Goal: Information Seeking & Learning: Learn about a topic

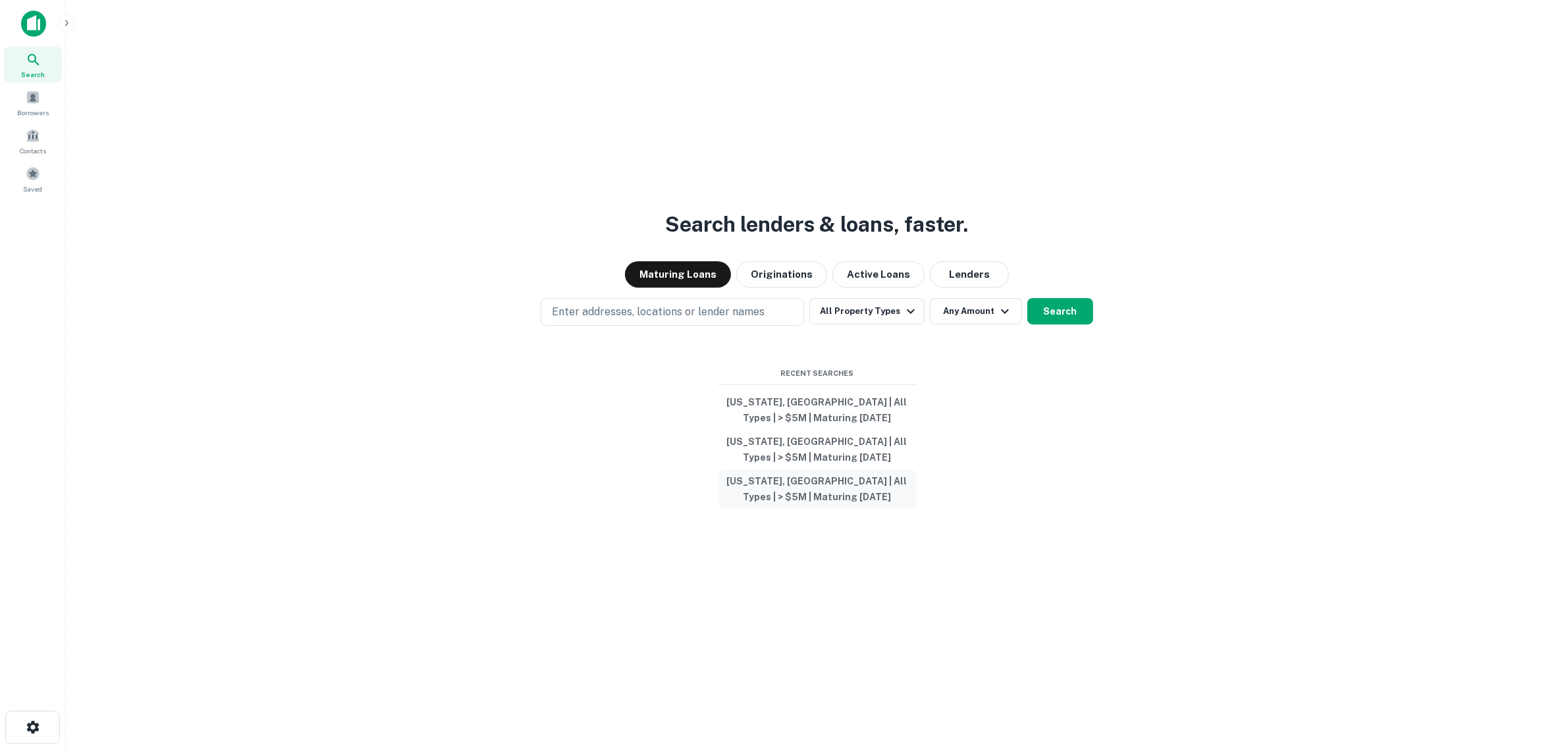
click at [789, 485] on button "[US_STATE], [GEOGRAPHIC_DATA] | All Types | > $5M | Maturing [DATE]" at bounding box center [817, 489] width 198 height 40
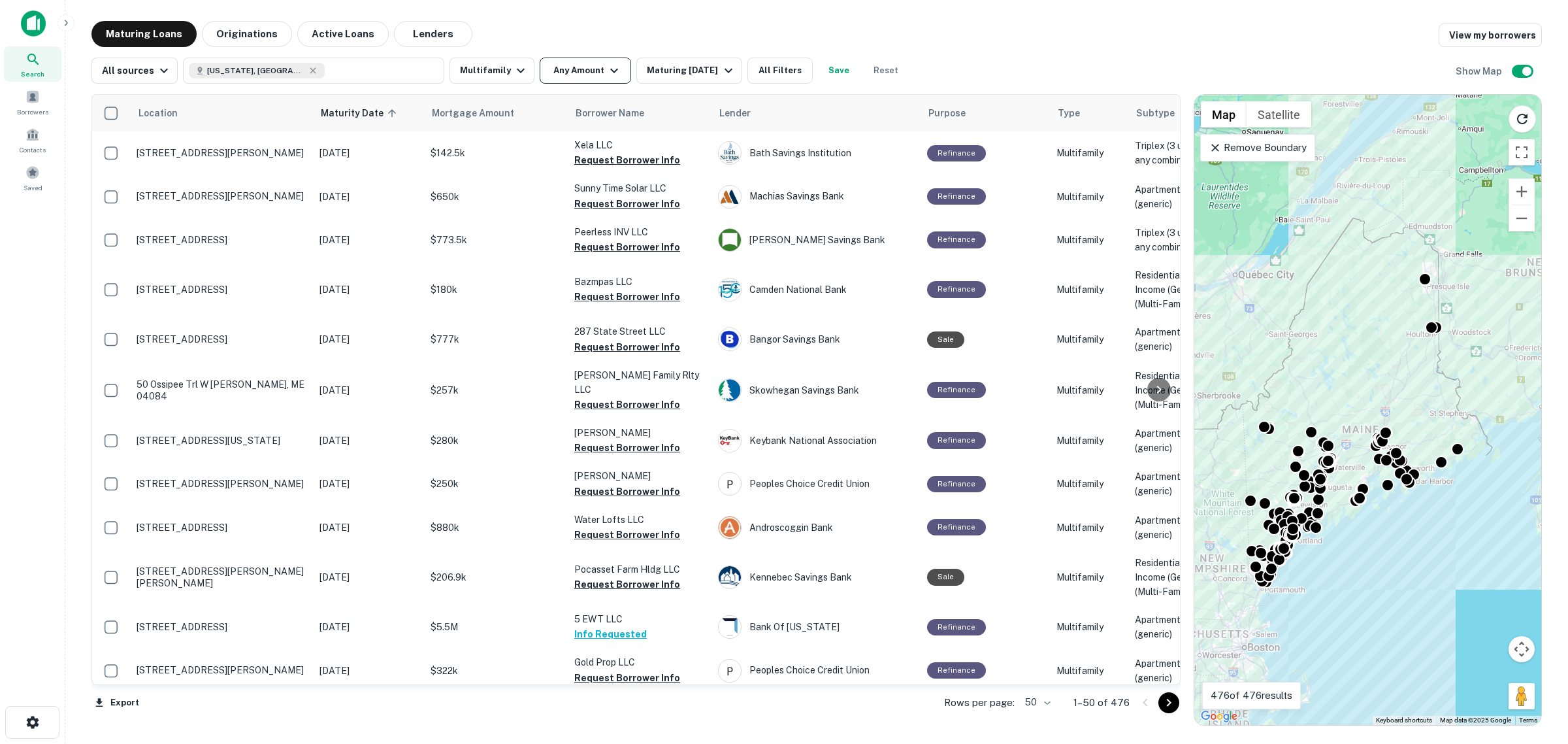
click at [572, 67] on button "Any Amount" at bounding box center [585, 70] width 92 height 26
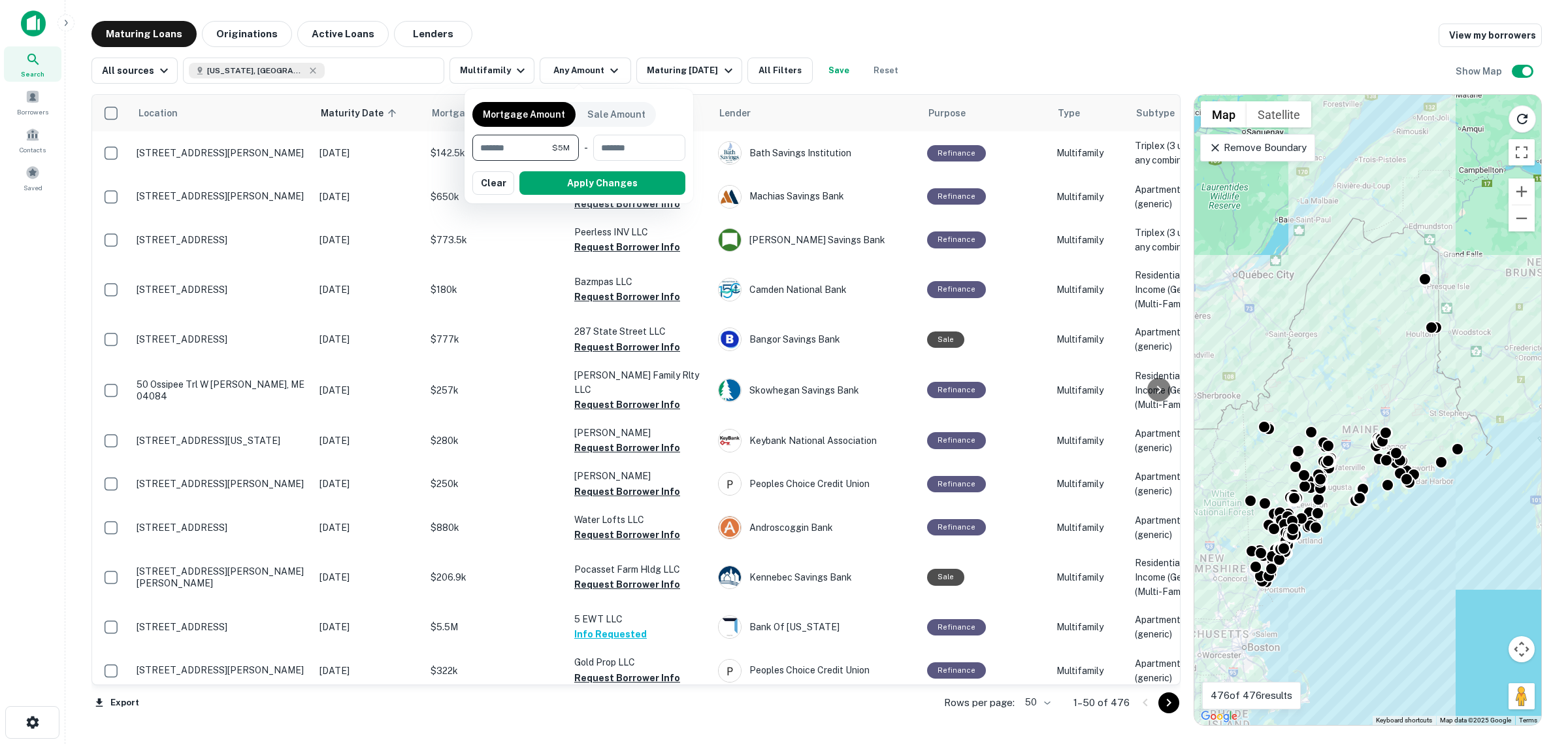
type input "*******"
click at [350, 66] on div at bounding box center [784, 372] width 1568 height 744
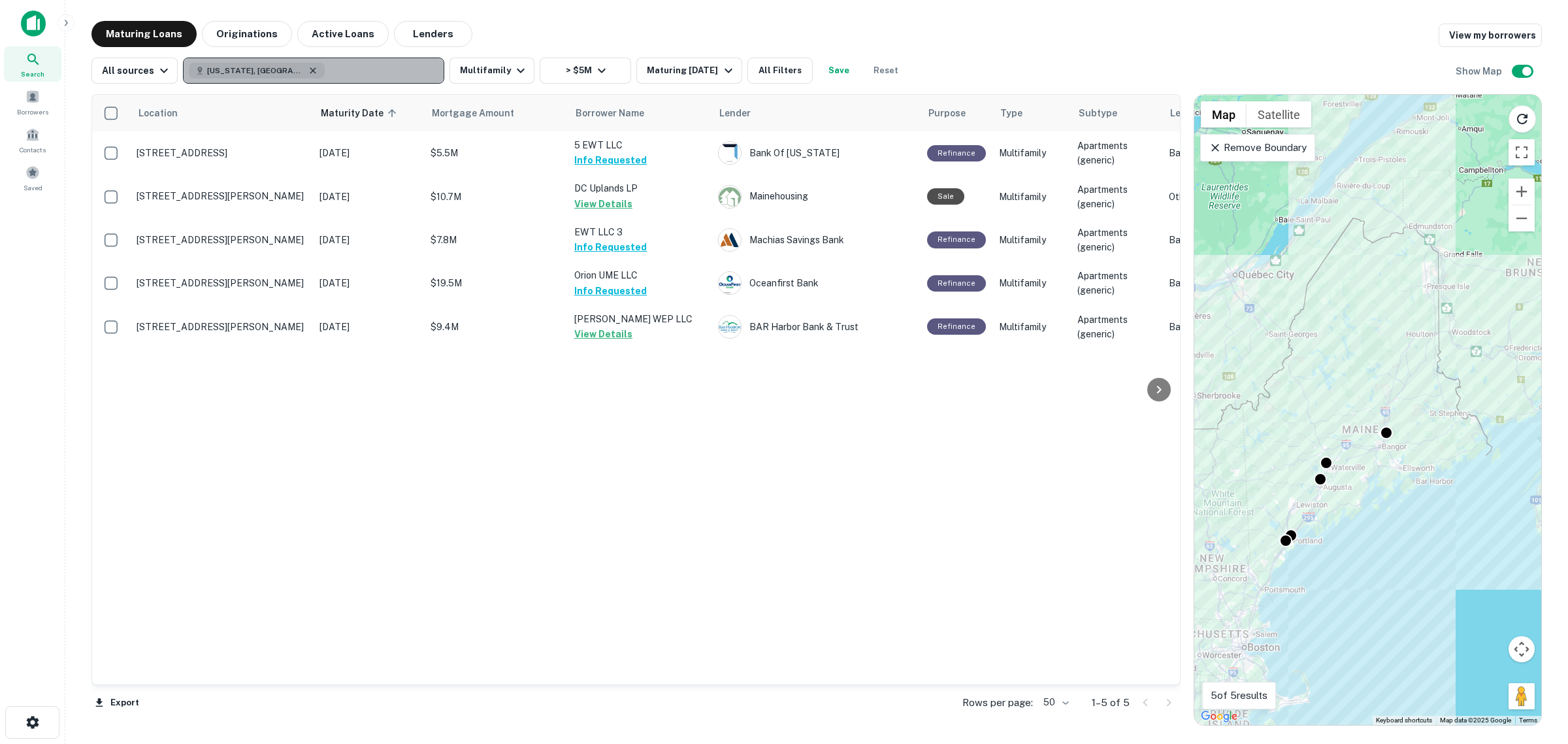
click at [308, 73] on icon "button" at bounding box center [313, 70] width 10 height 10
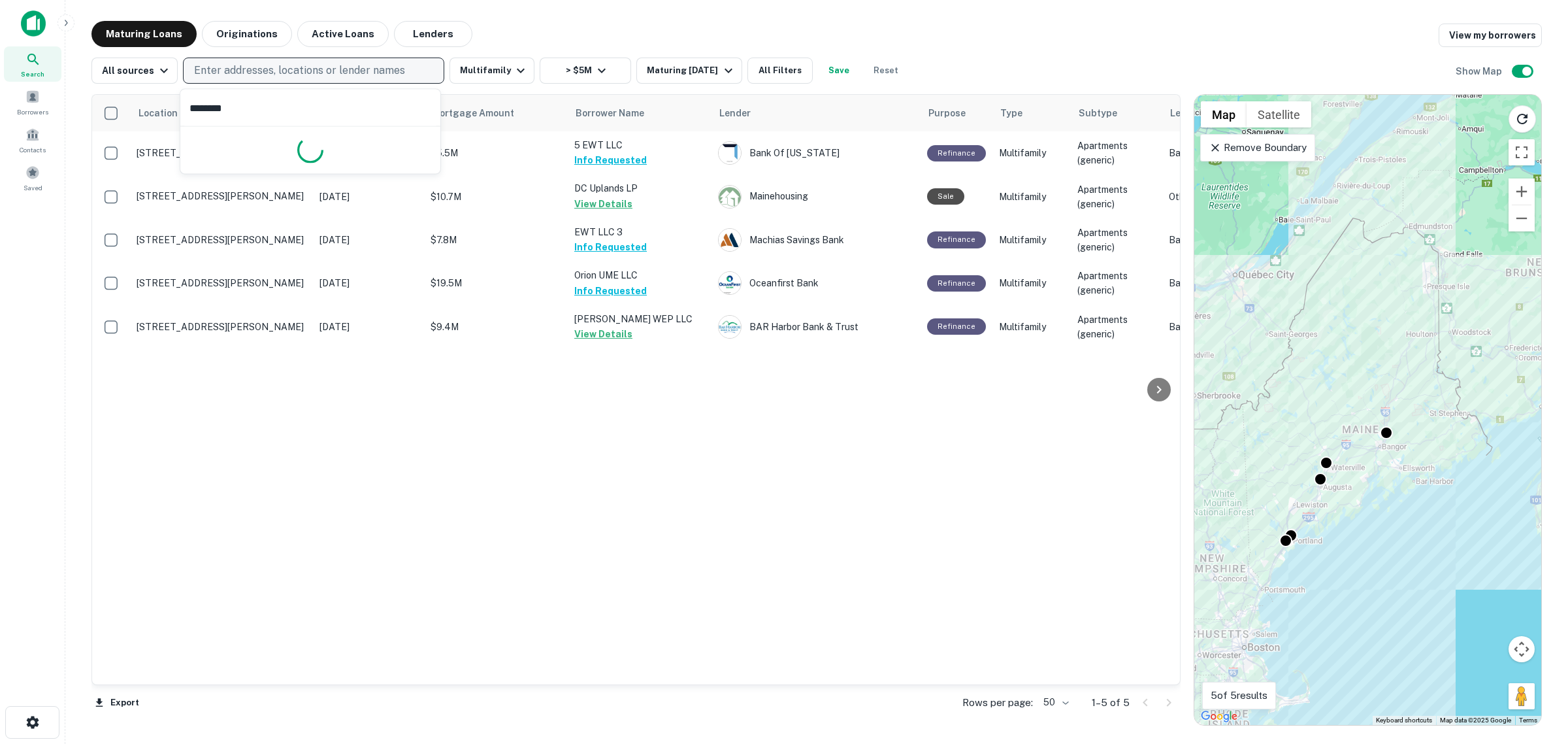
type input "********"
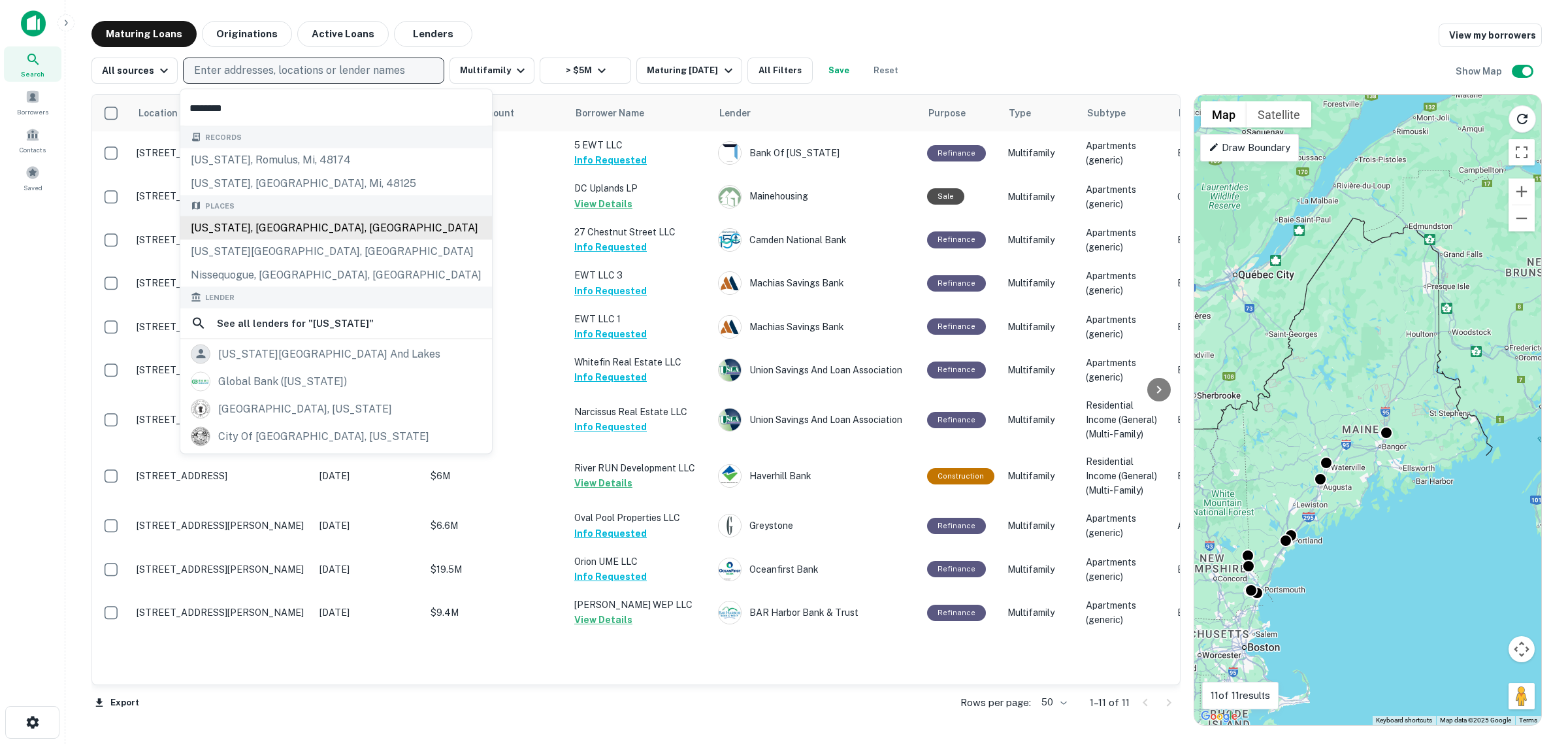
click at [287, 234] on div "[US_STATE], [GEOGRAPHIC_DATA], [GEOGRAPHIC_DATA]" at bounding box center [335, 227] width 311 height 23
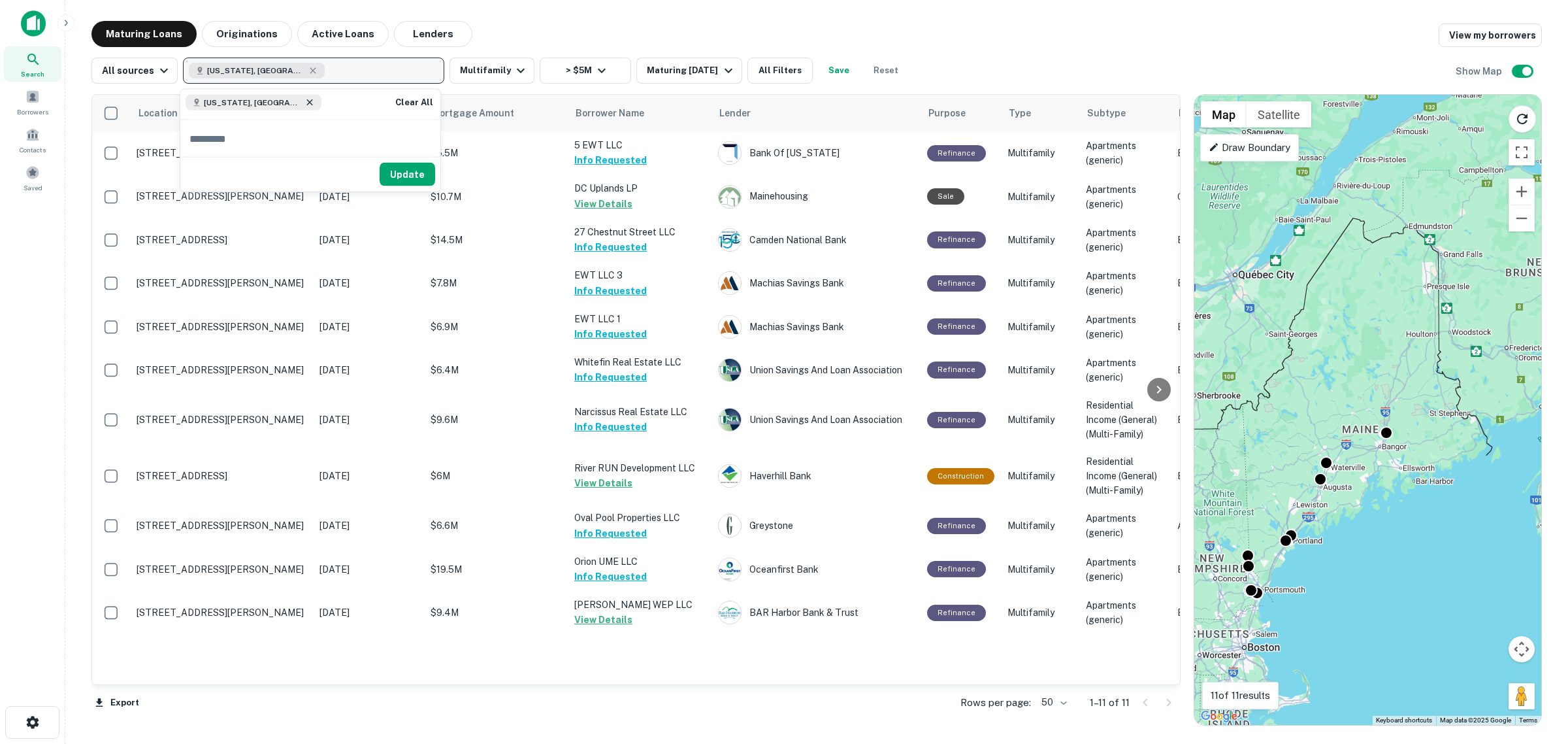
click at [306, 102] on icon at bounding box center [309, 102] width 6 height 6
click at [287, 66] on p "Enter addresses, locations or lender names" at bounding box center [299, 70] width 211 height 15
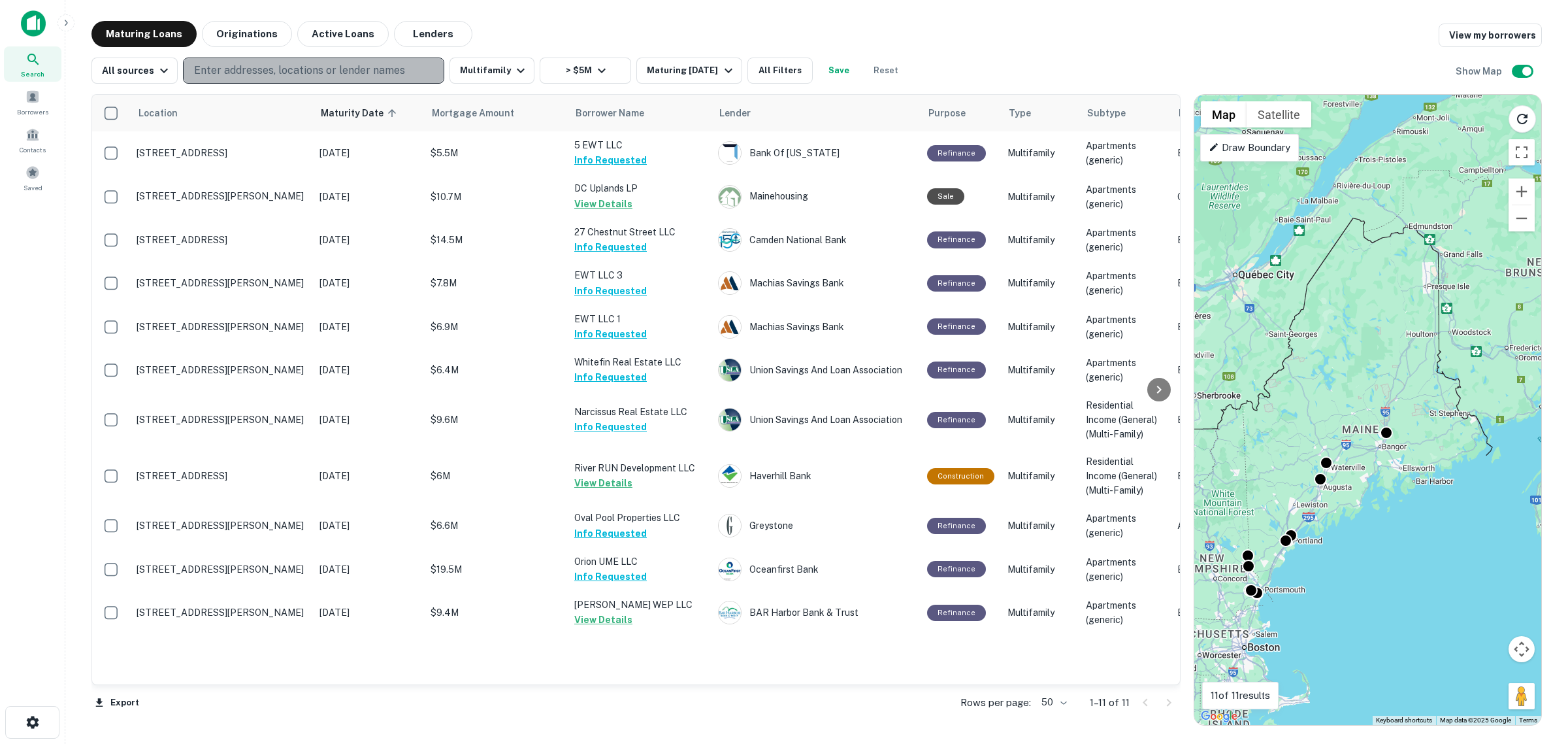
click at [305, 73] on p "Enter addresses, locations or lender names" at bounding box center [299, 70] width 211 height 15
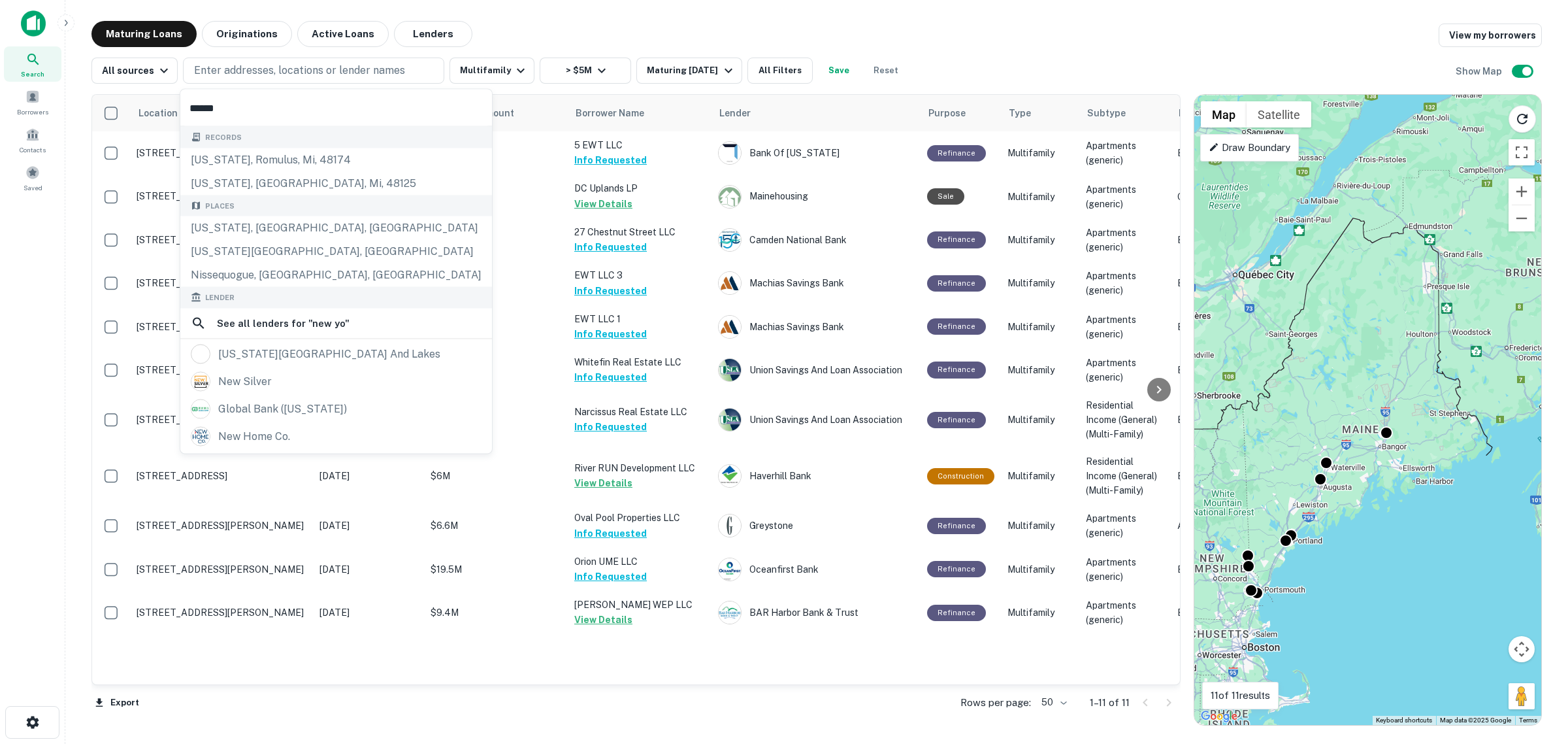
type input "*******"
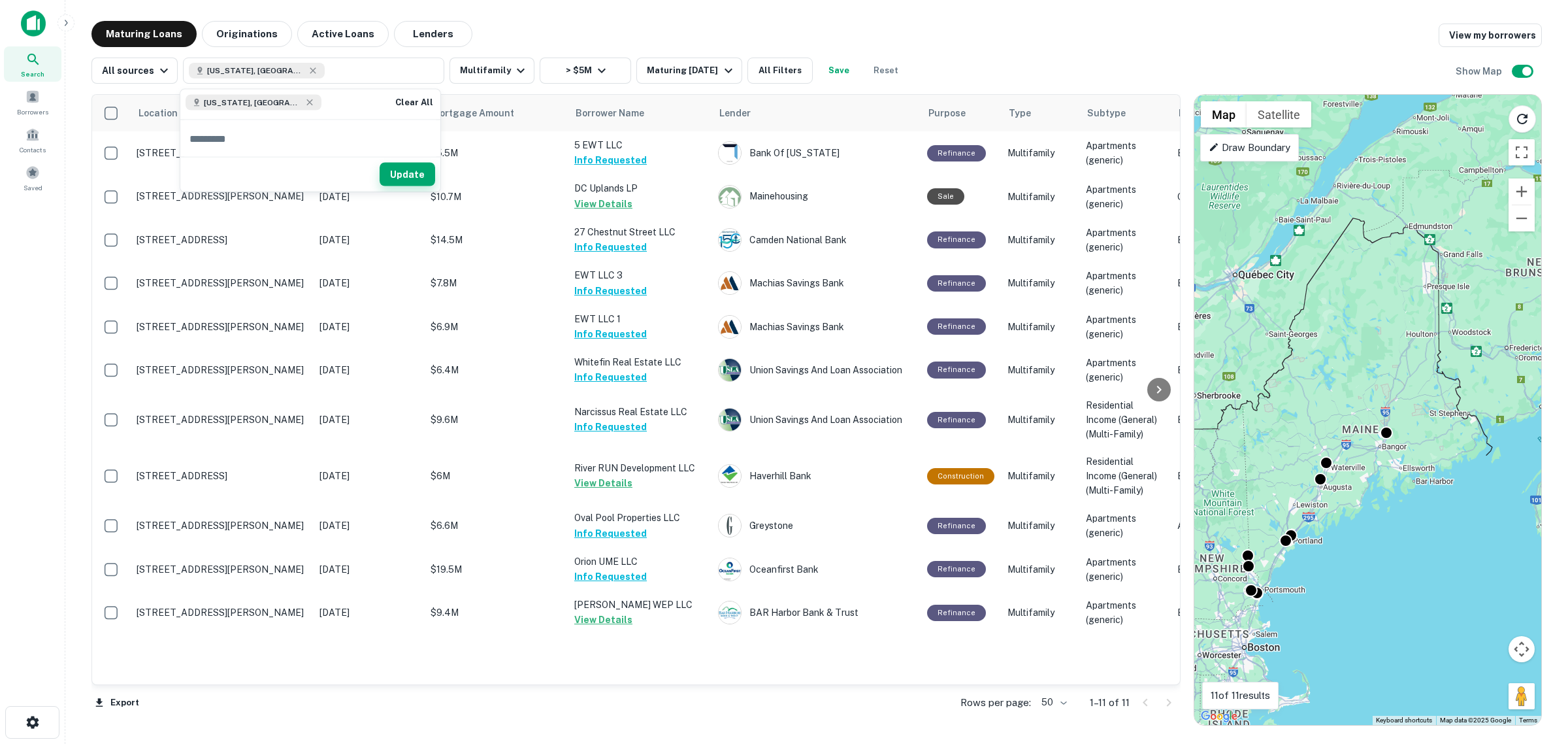
click at [409, 167] on button "Update" at bounding box center [407, 174] width 56 height 23
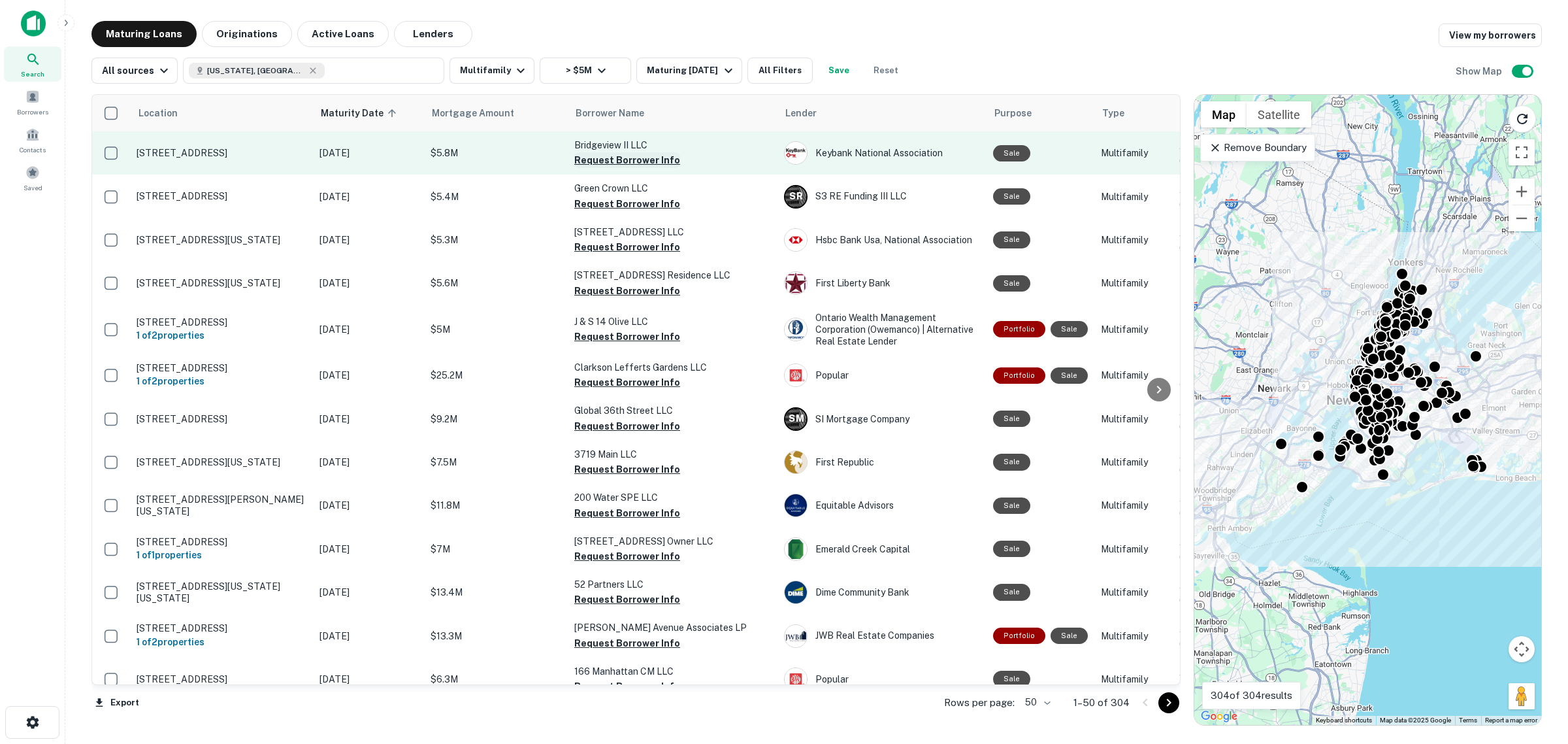
click at [616, 162] on button "Request Borrower Info" at bounding box center [627, 160] width 106 height 15
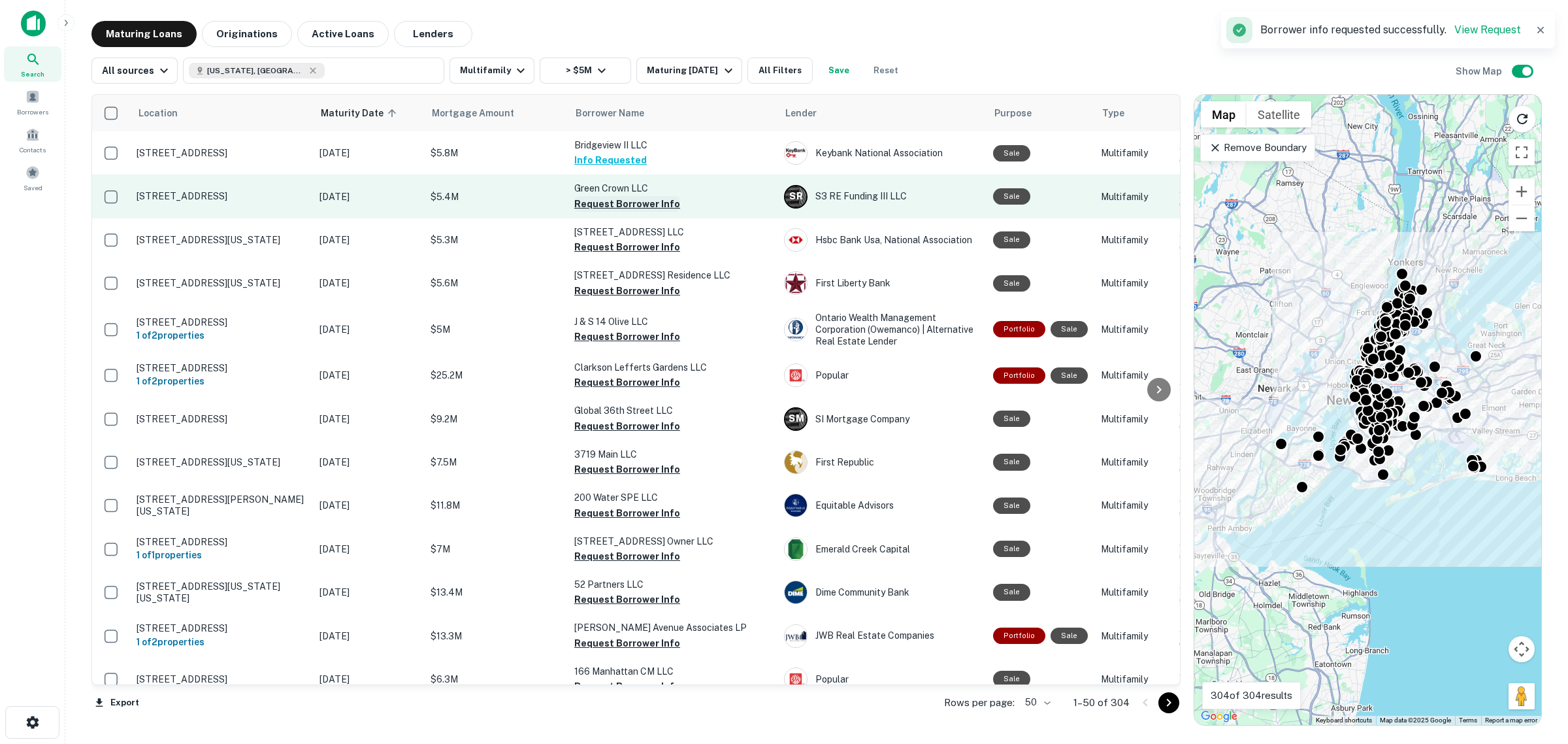
click at [622, 203] on button "Request Borrower Info" at bounding box center [627, 204] width 106 height 15
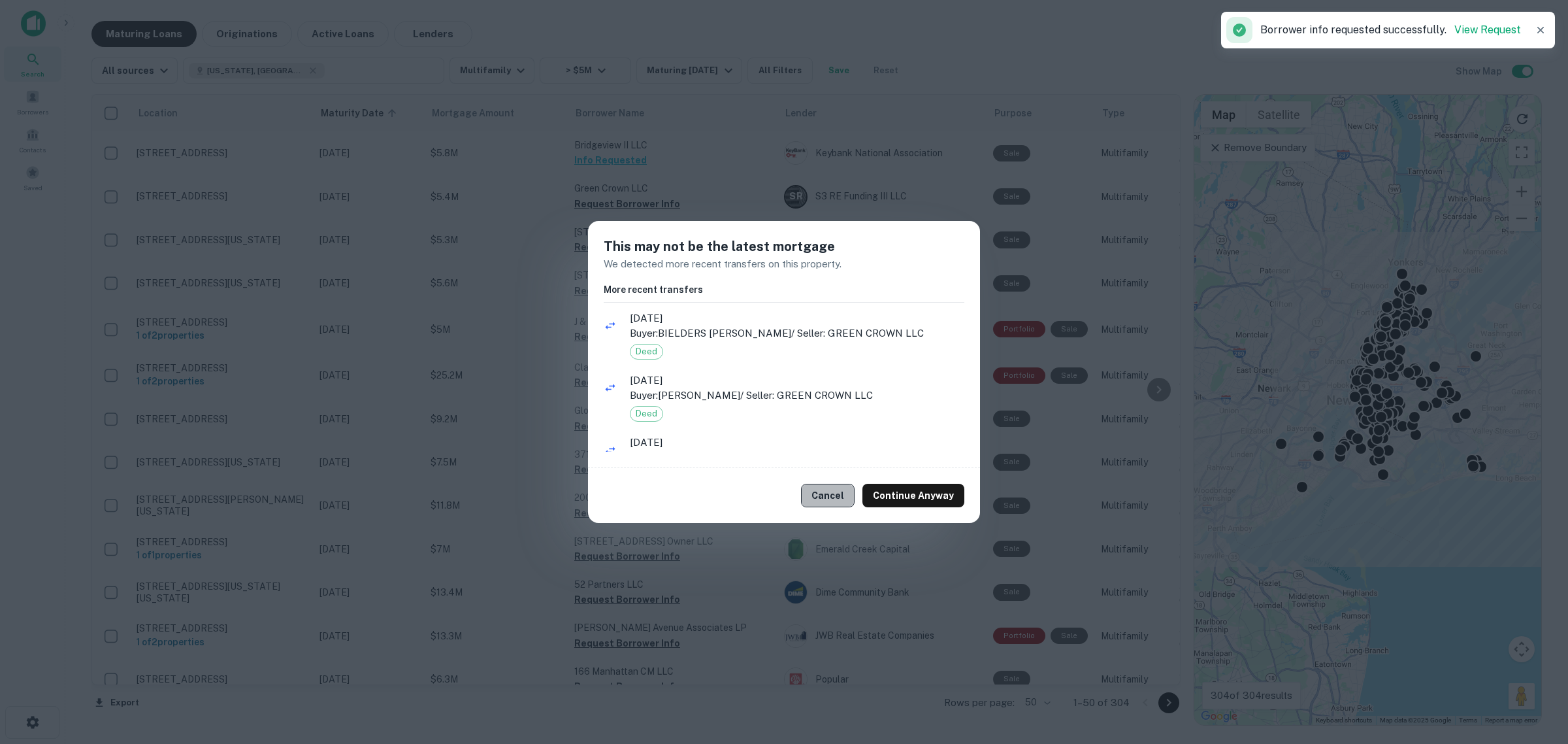
click at [835, 495] on button "Cancel" at bounding box center [828, 495] width 53 height 23
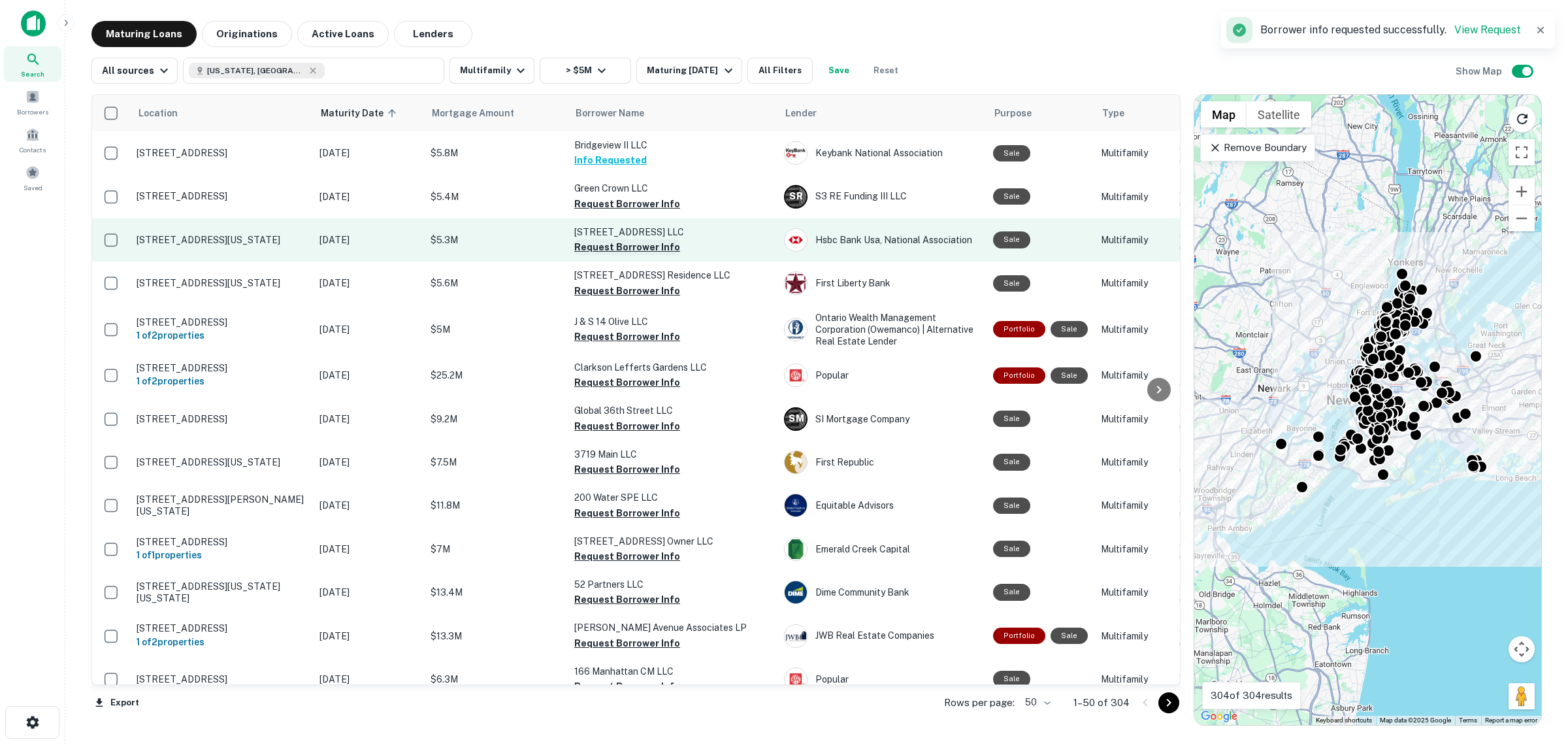
click at [637, 245] on button "Request Borrower Info" at bounding box center [627, 247] width 106 height 15
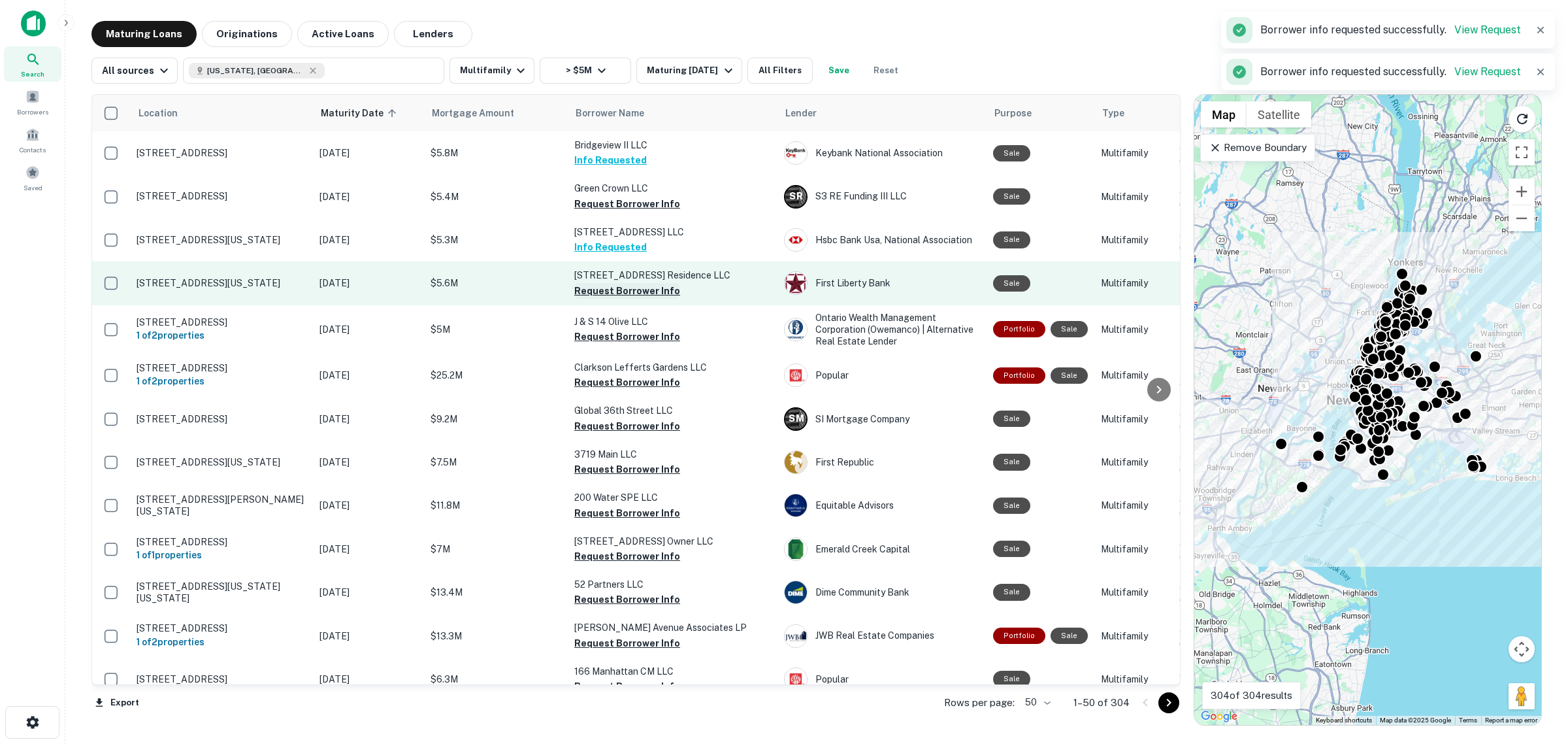
click at [631, 299] on button "Request Borrower Info" at bounding box center [627, 291] width 106 height 15
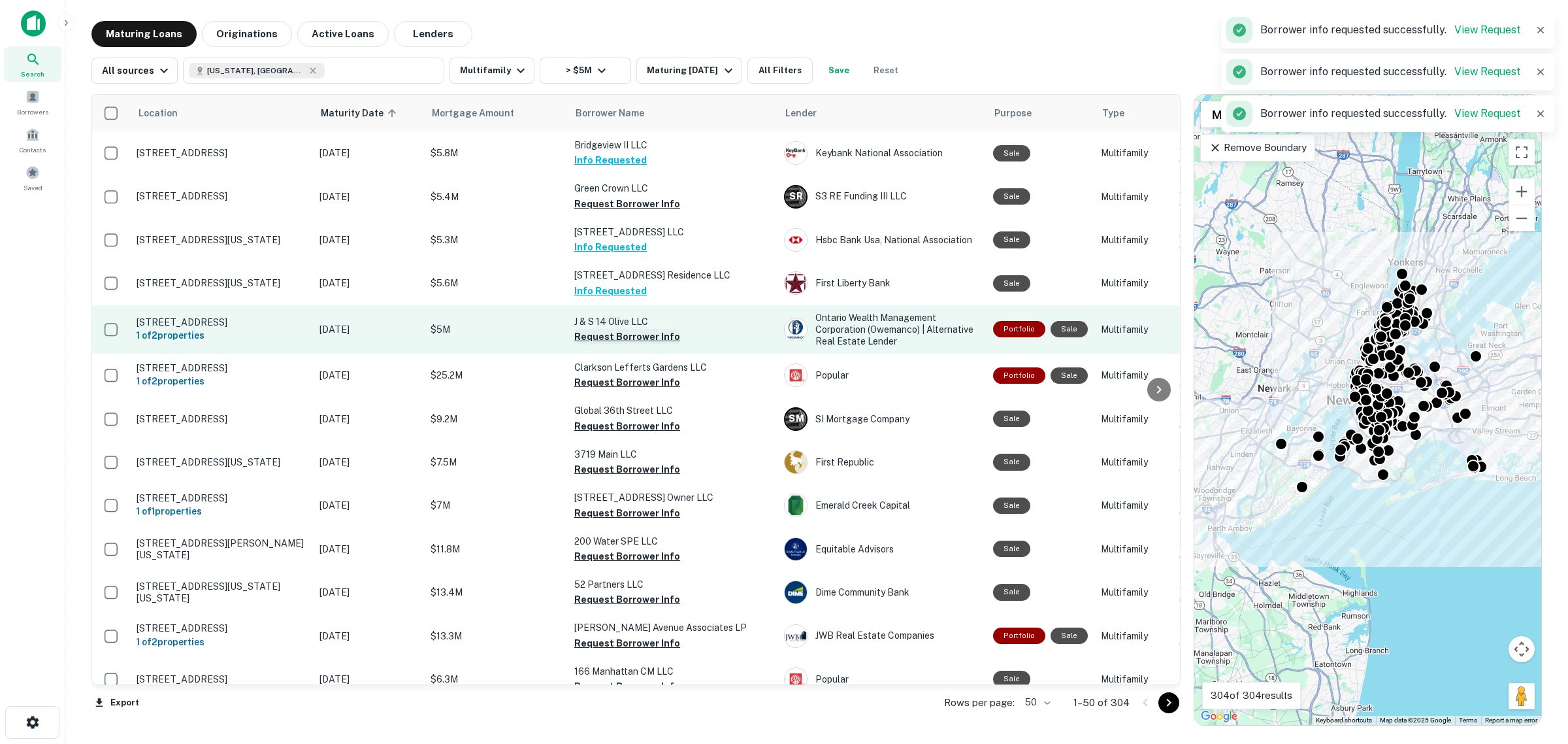
click at [629, 344] on button "Request Borrower Info" at bounding box center [627, 336] width 106 height 15
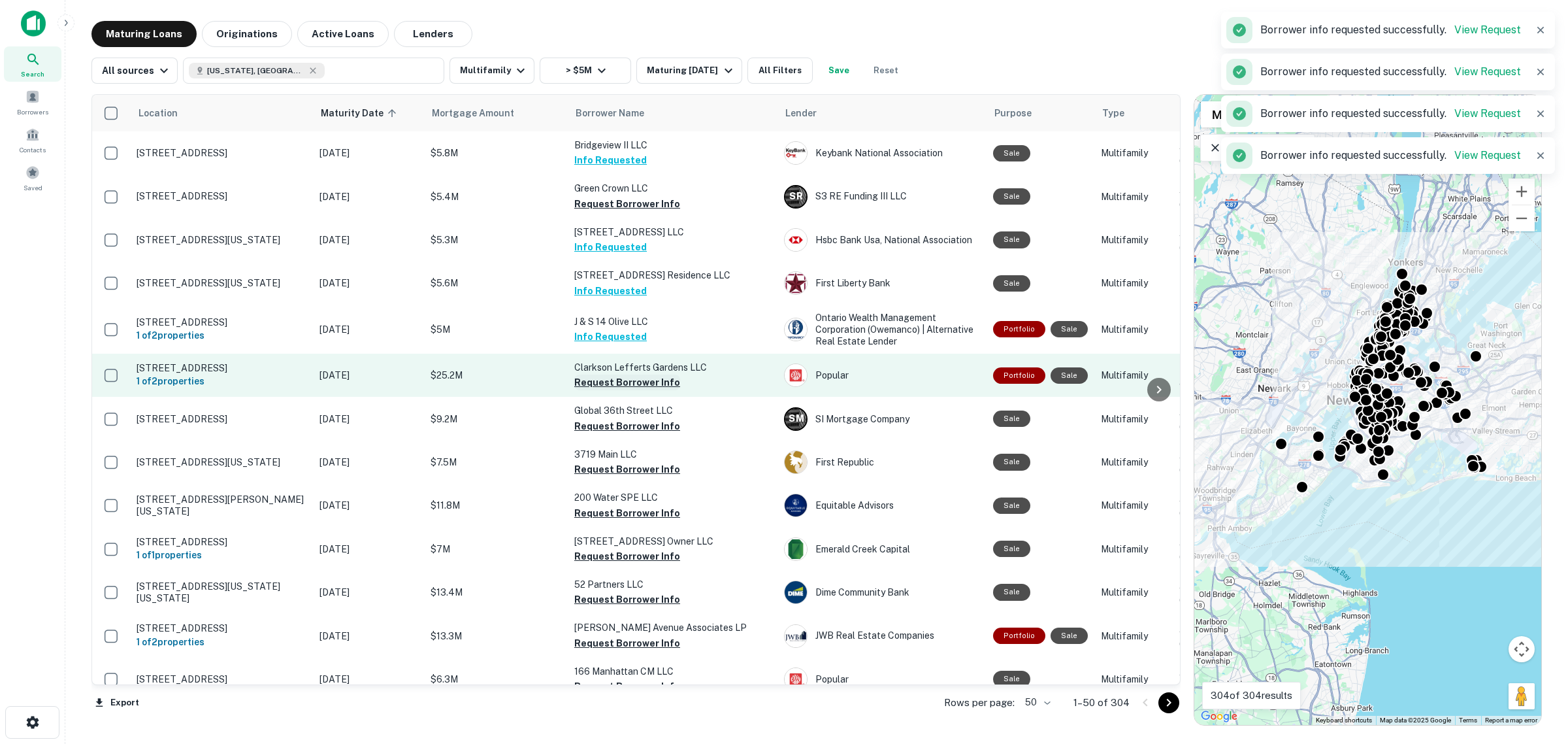
click at [629, 390] on button "Request Borrower Info" at bounding box center [627, 382] width 106 height 15
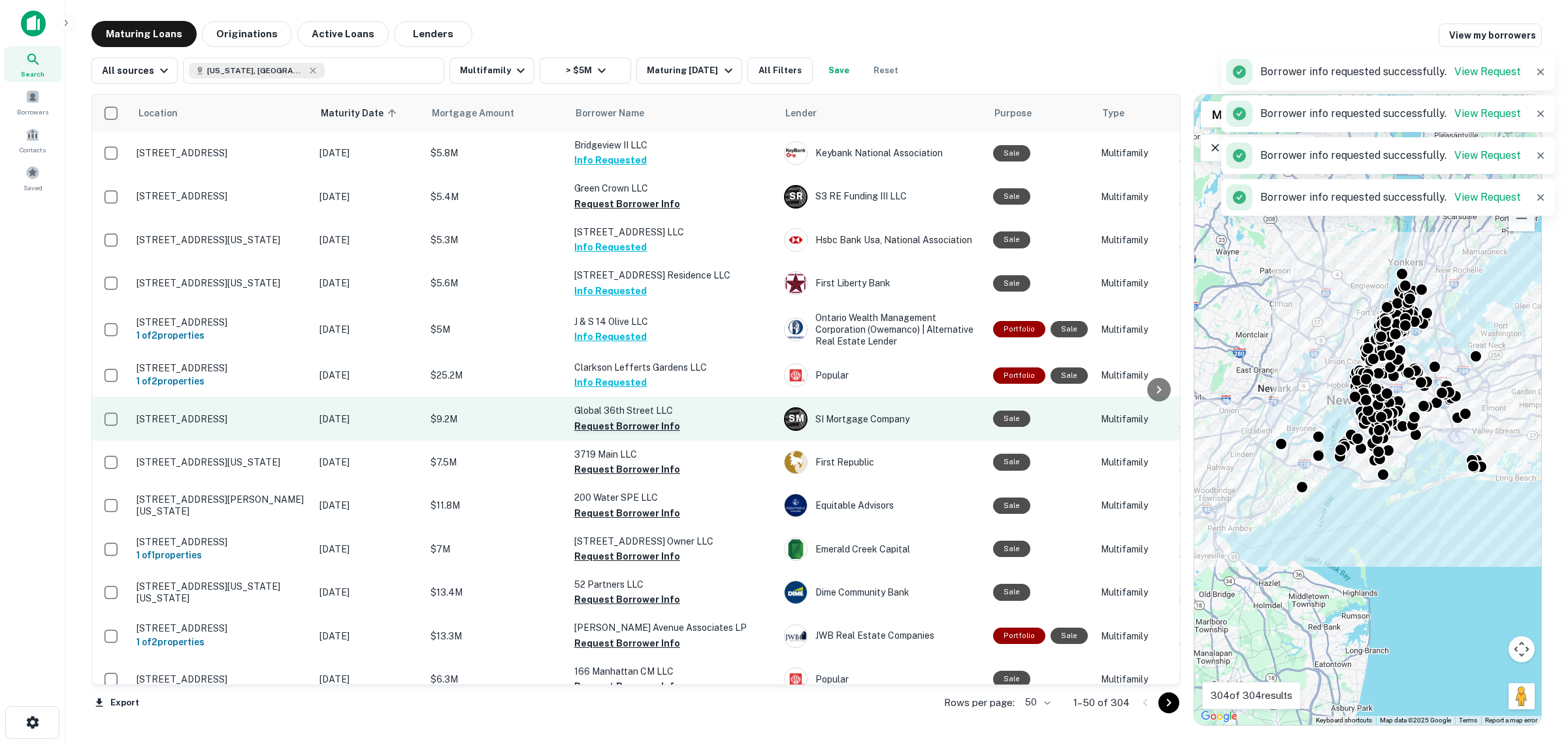
click at [624, 434] on button "Request Borrower Info" at bounding box center [627, 426] width 106 height 15
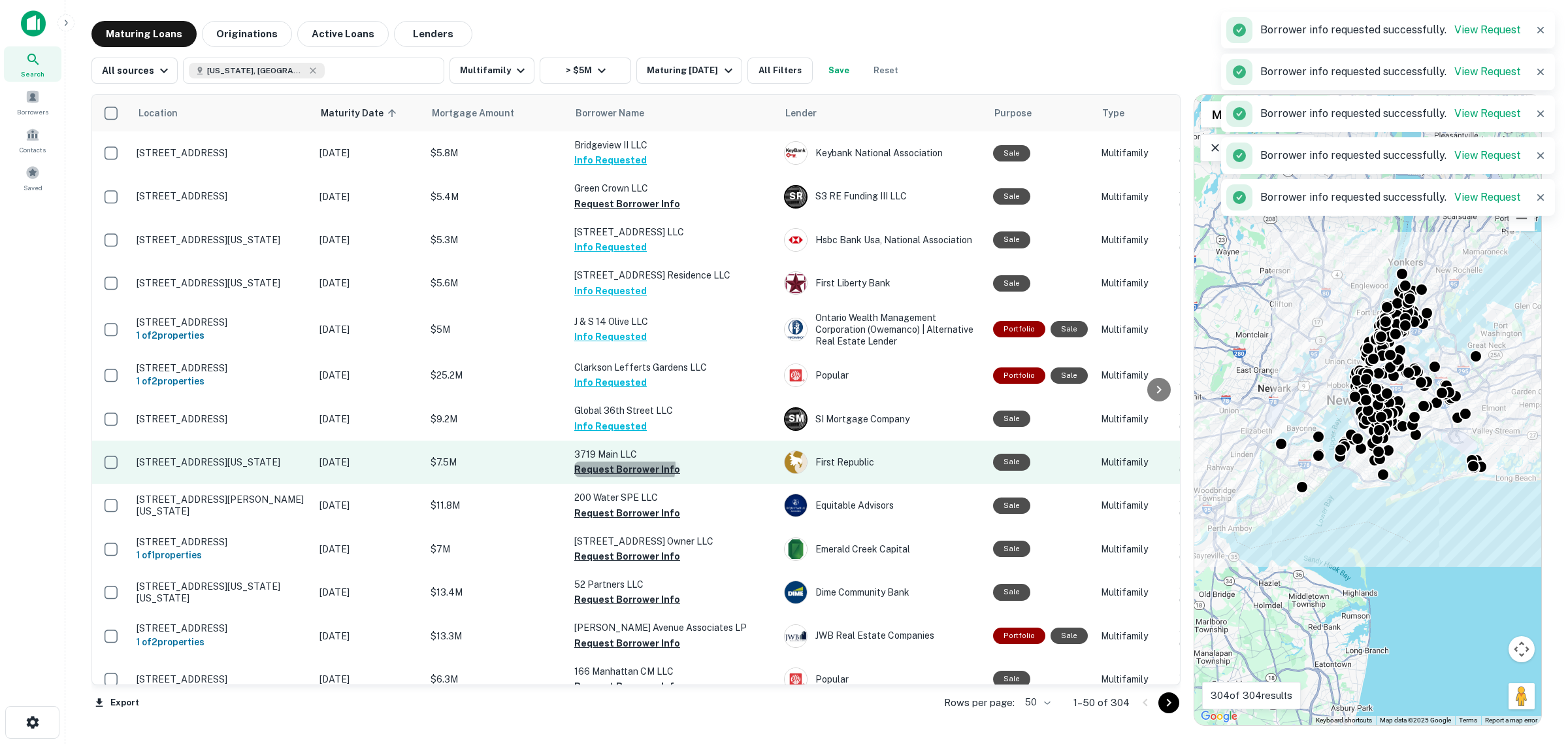
click at [624, 477] on button "Request Borrower Info" at bounding box center [627, 469] width 106 height 15
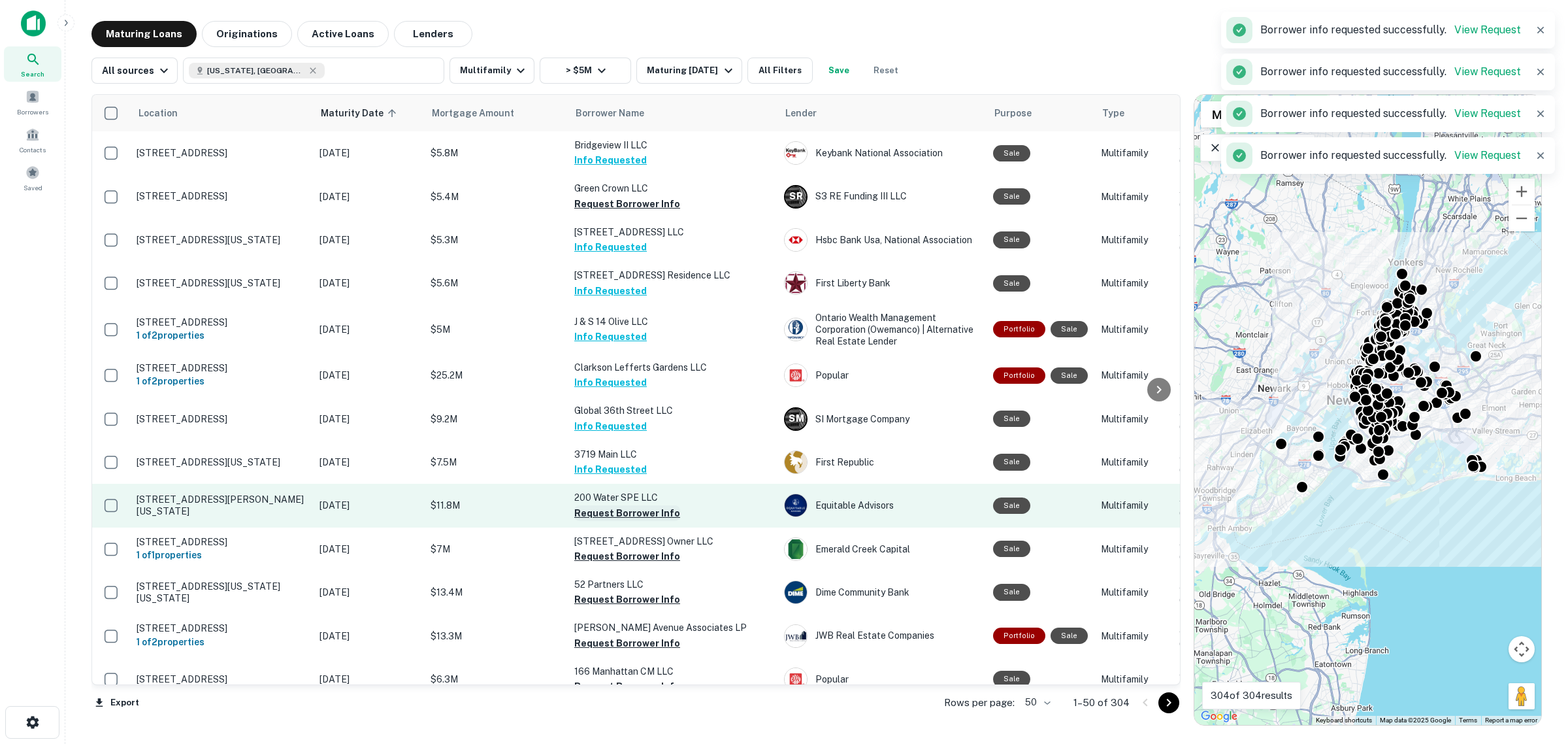
click at [610, 521] on button "Request Borrower Info" at bounding box center [627, 513] width 106 height 15
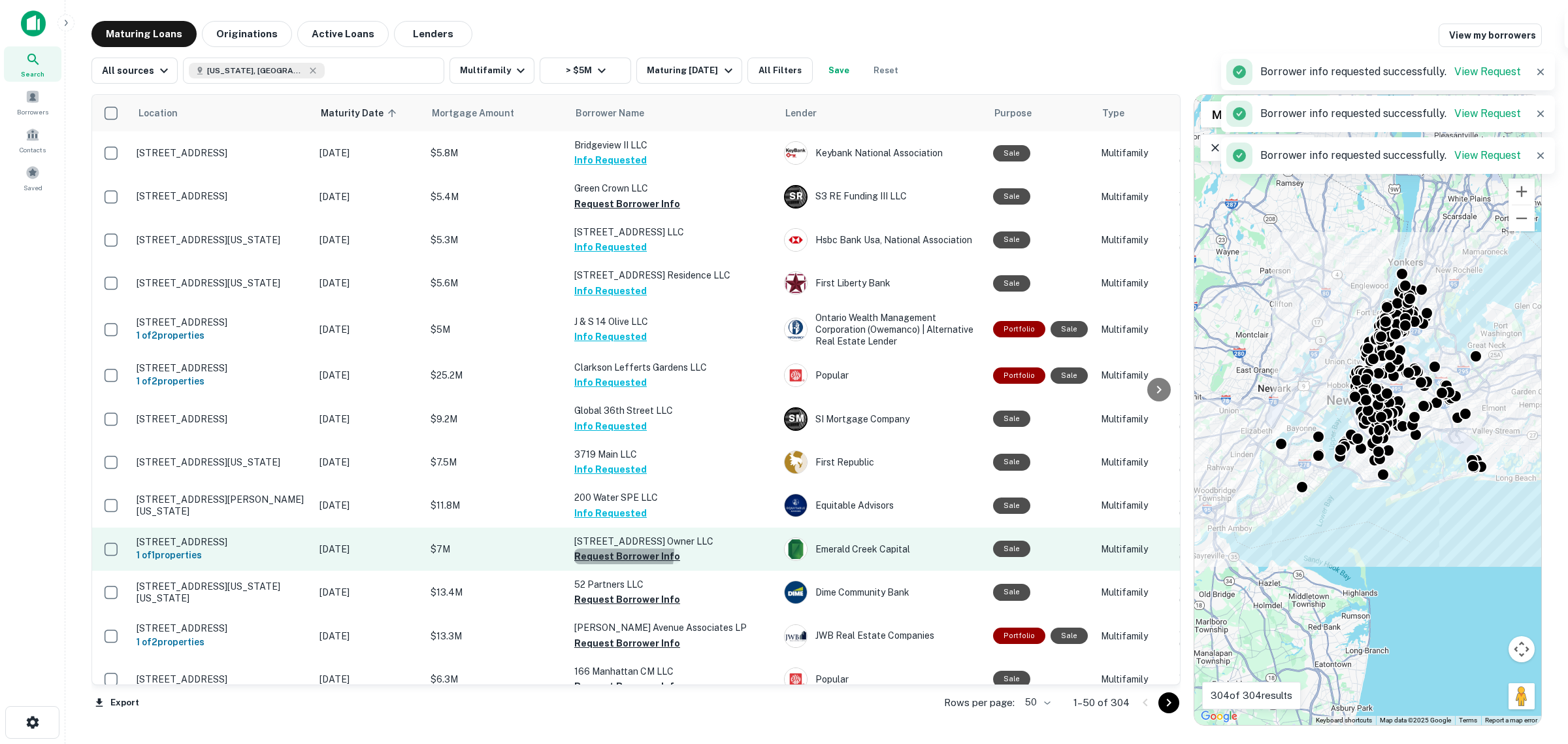
click at [612, 564] on button "Request Borrower Info" at bounding box center [627, 556] width 106 height 15
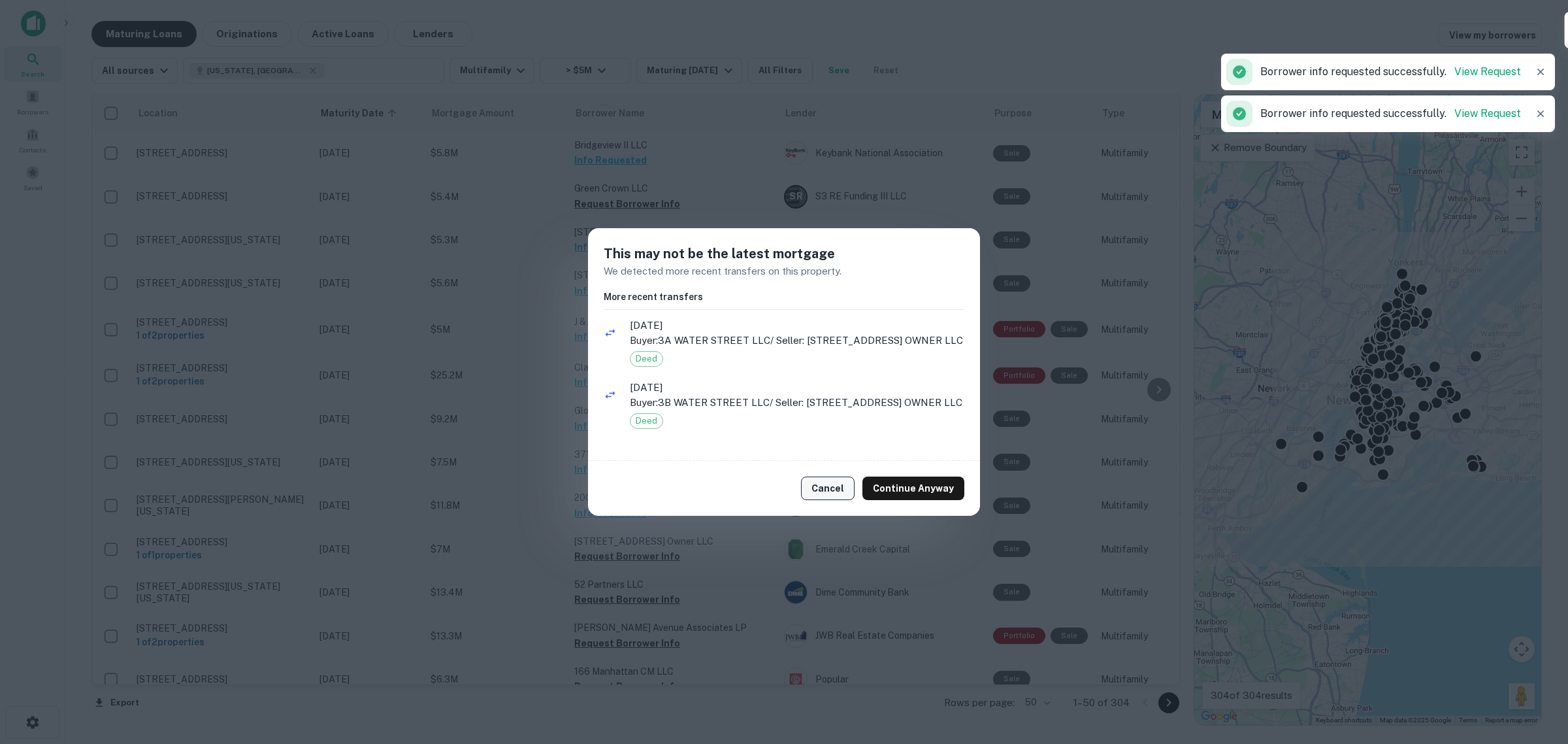
click at [818, 495] on button "Cancel" at bounding box center [828, 487] width 53 height 23
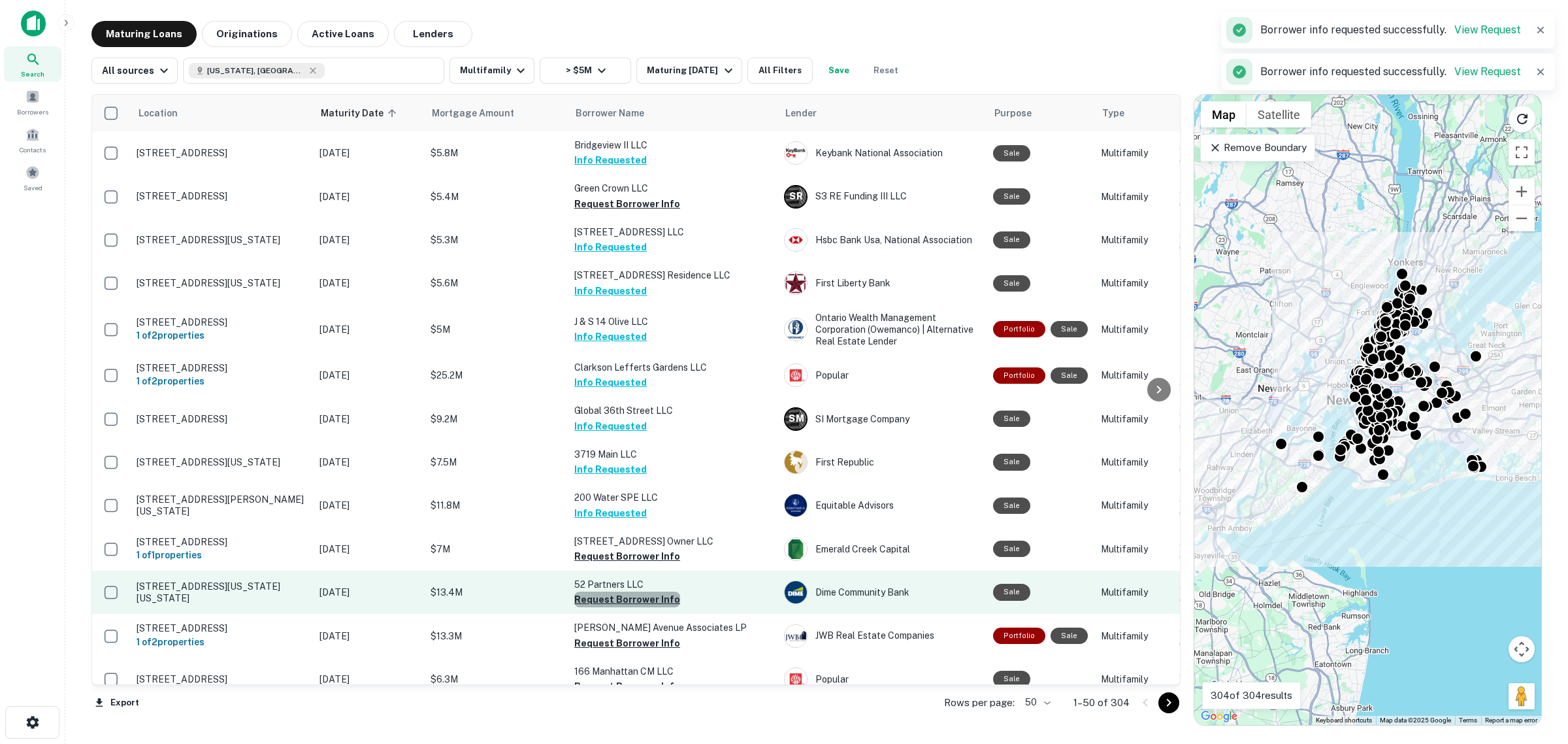
click at [635, 608] on button "Request Borrower Info" at bounding box center [627, 599] width 106 height 15
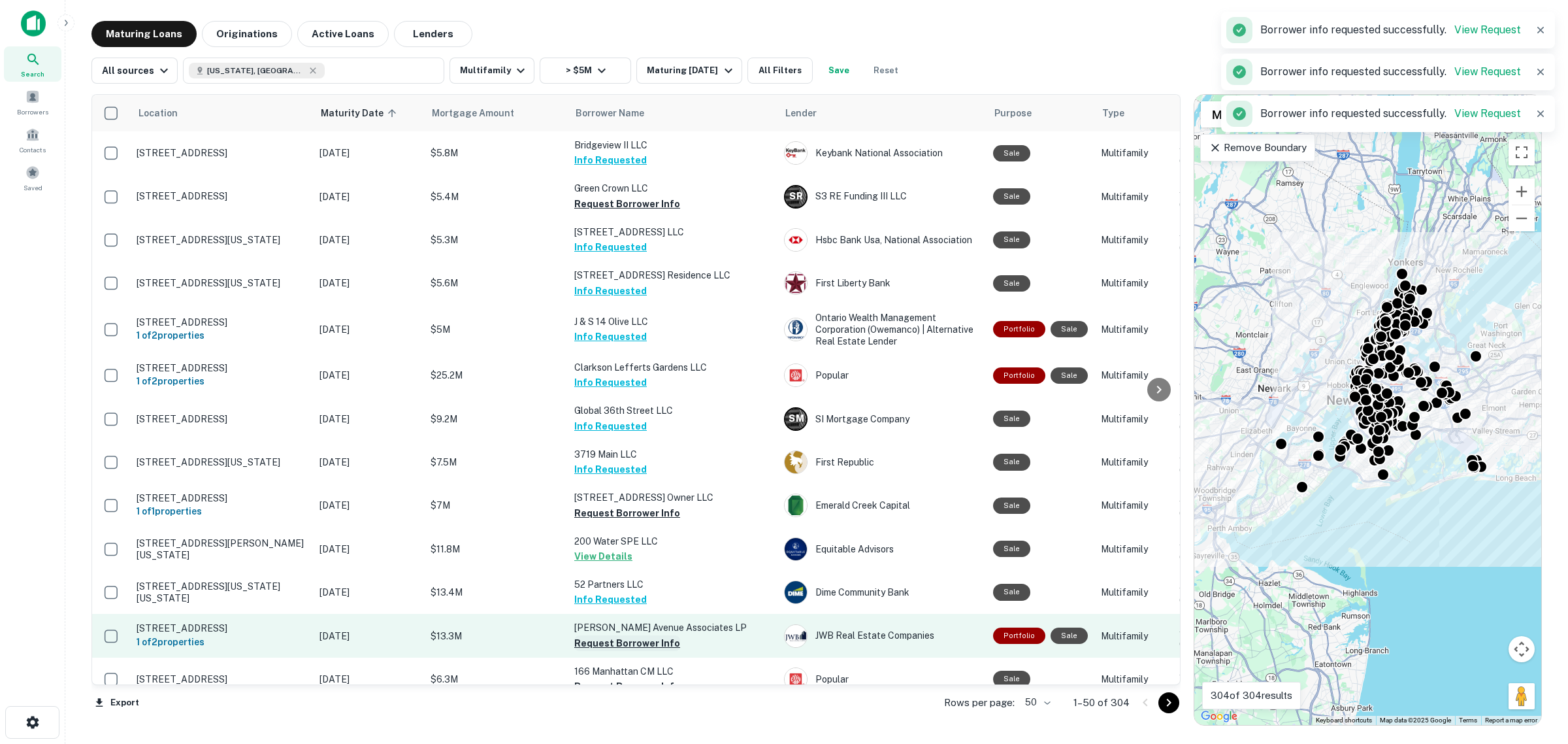
scroll to position [82, 0]
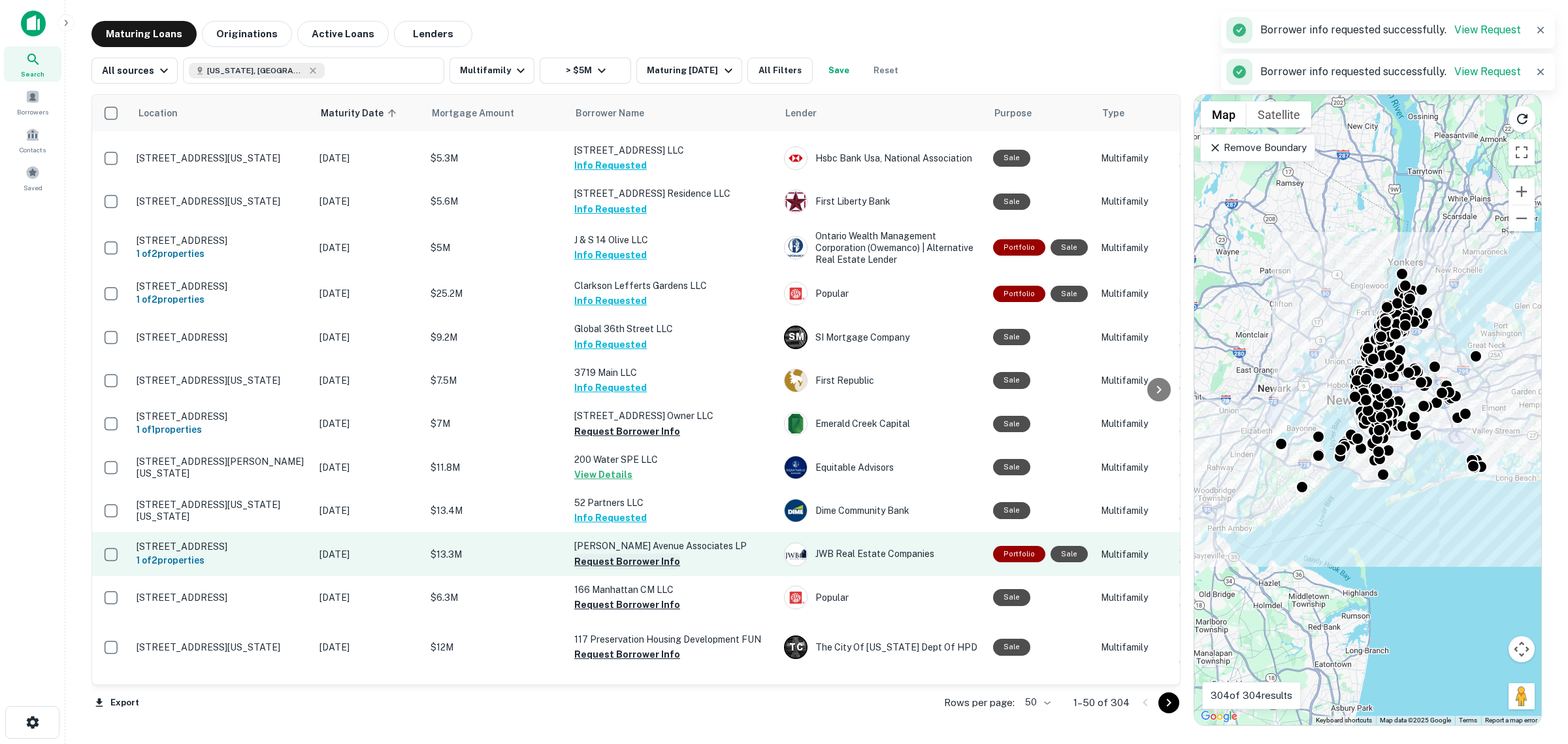
click at [618, 570] on button "Request Borrower Info" at bounding box center [627, 561] width 106 height 15
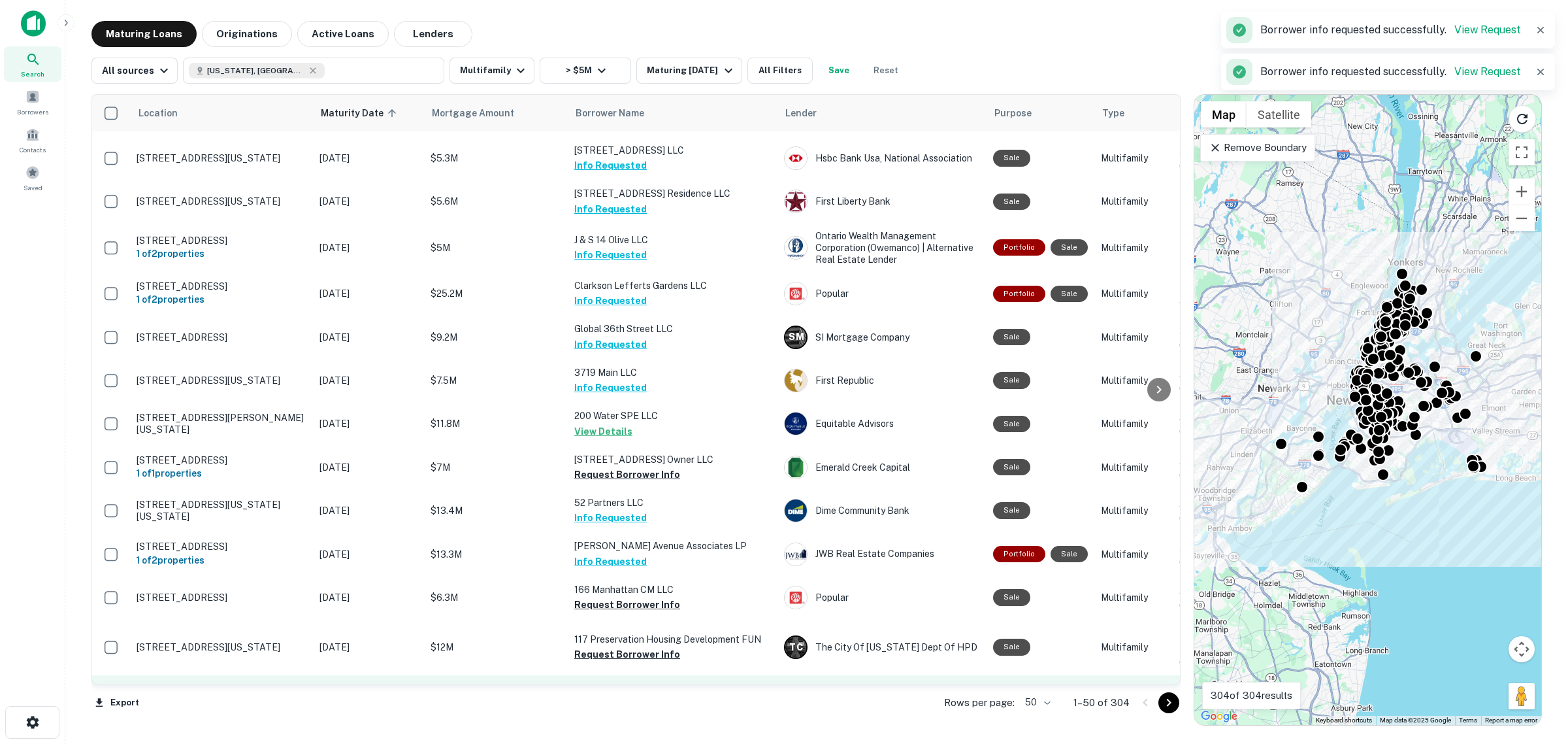
scroll to position [163, 0]
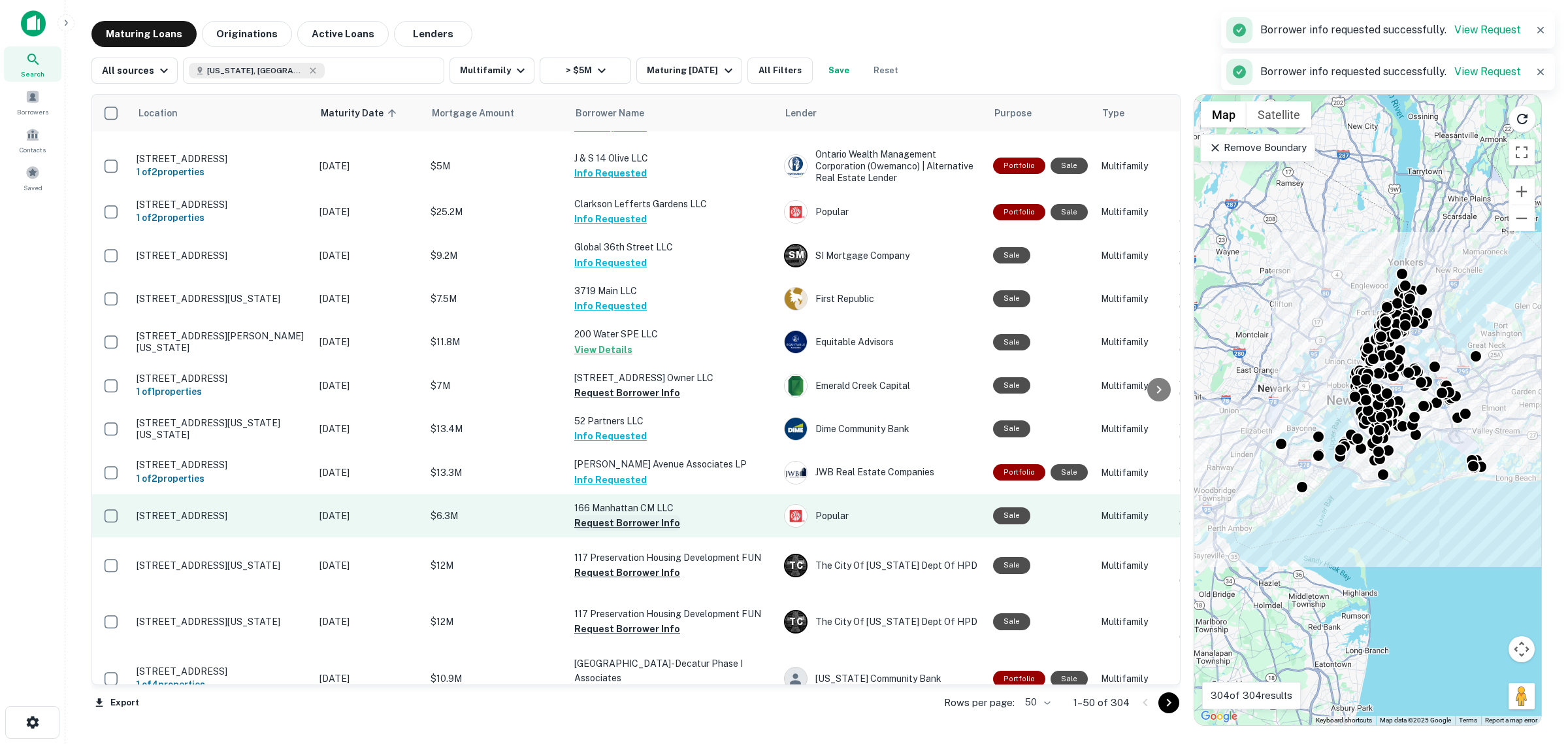
click at [615, 531] on button "Request Borrower Info" at bounding box center [627, 523] width 106 height 15
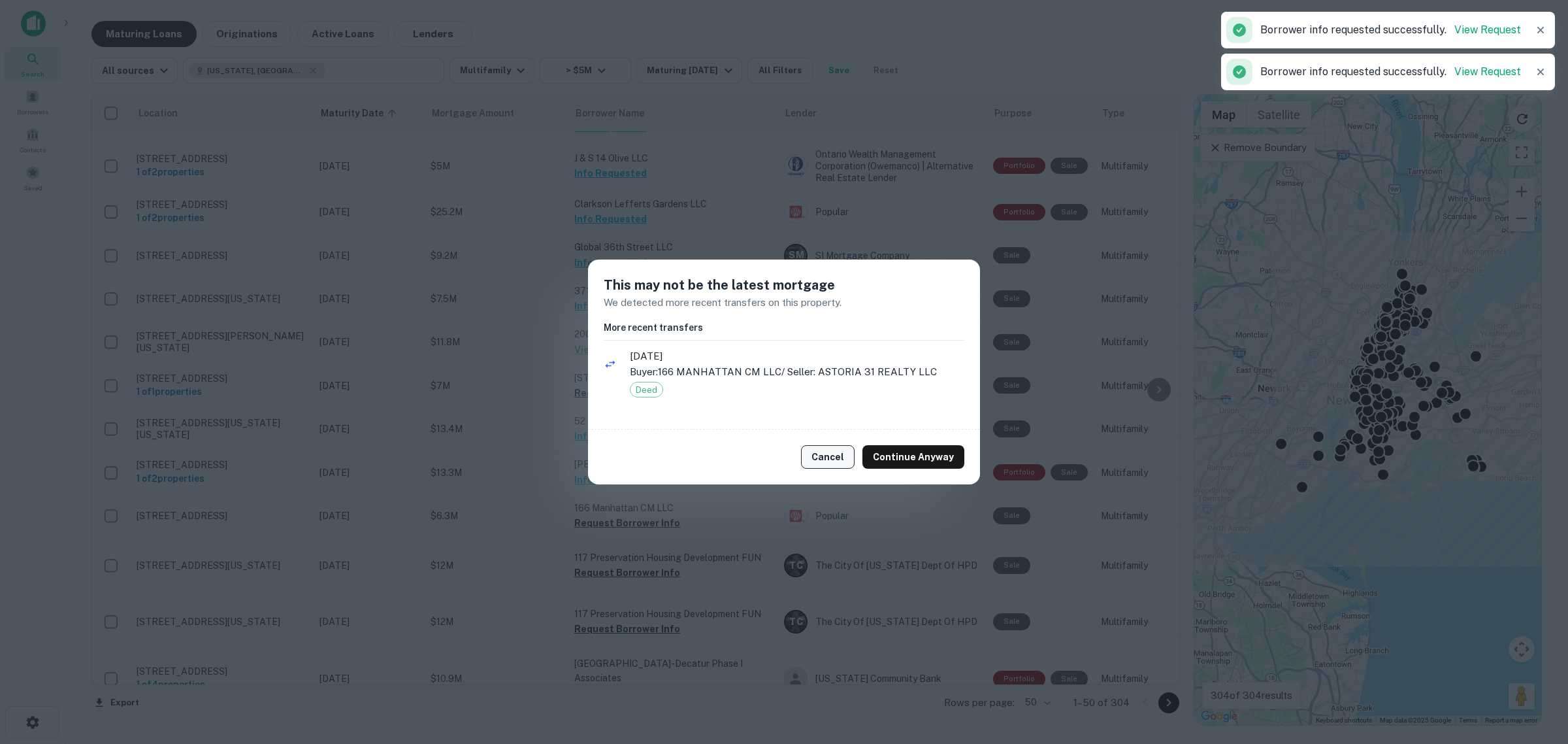
click at [837, 457] on button "Cancel" at bounding box center [828, 457] width 53 height 23
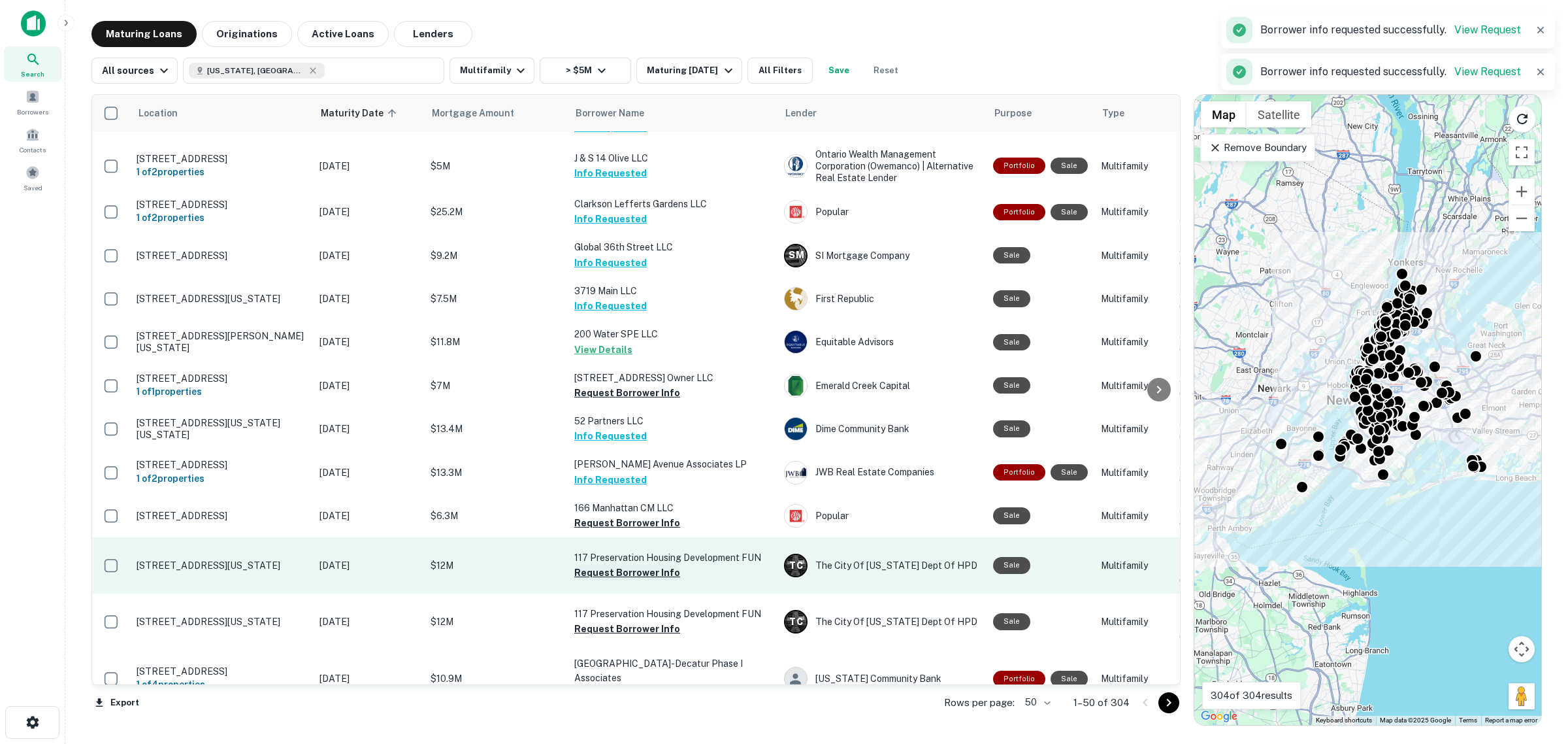
click at [644, 580] on button "Request Borrower Info" at bounding box center [627, 572] width 106 height 15
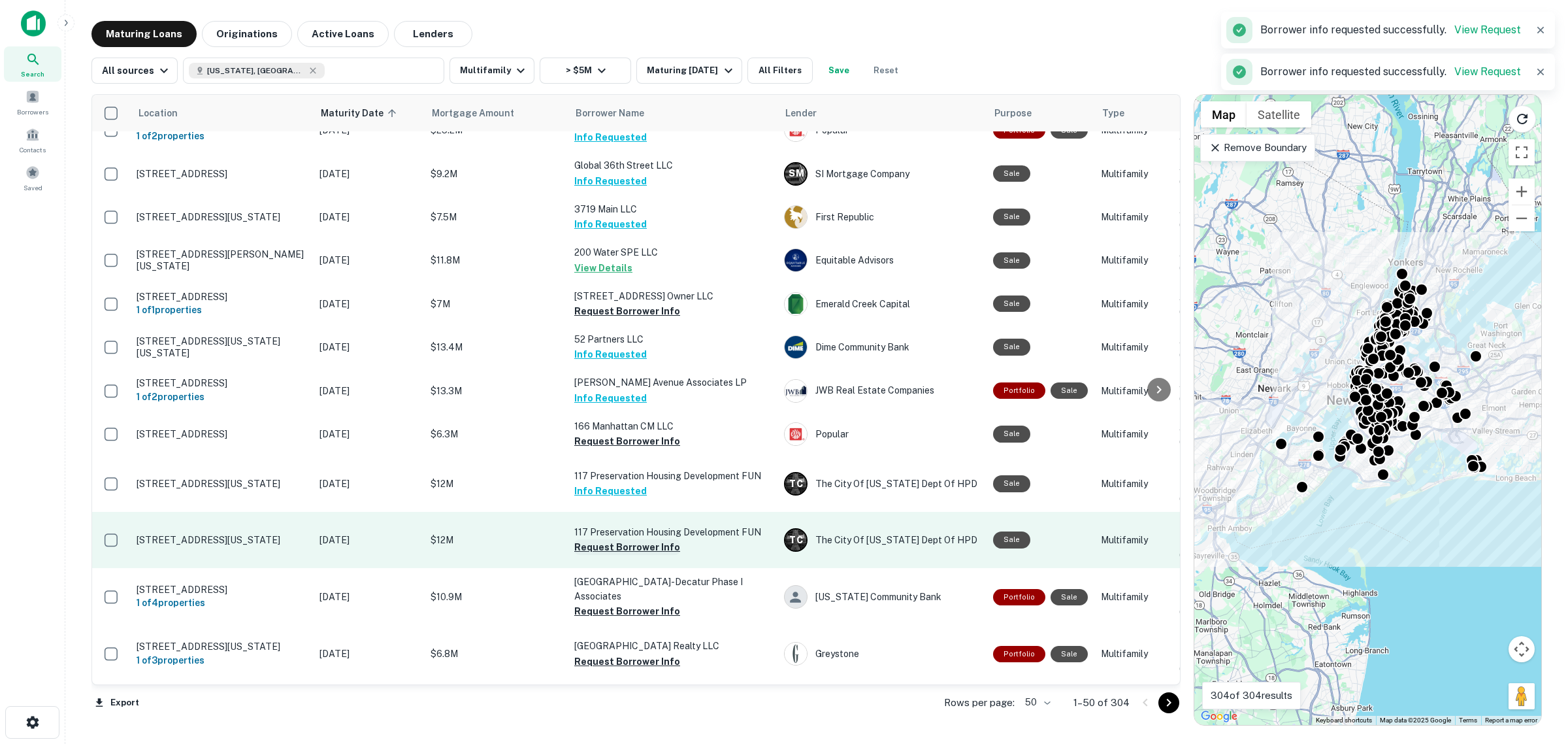
click at [645, 555] on button "Request Borrower Info" at bounding box center [627, 547] width 106 height 15
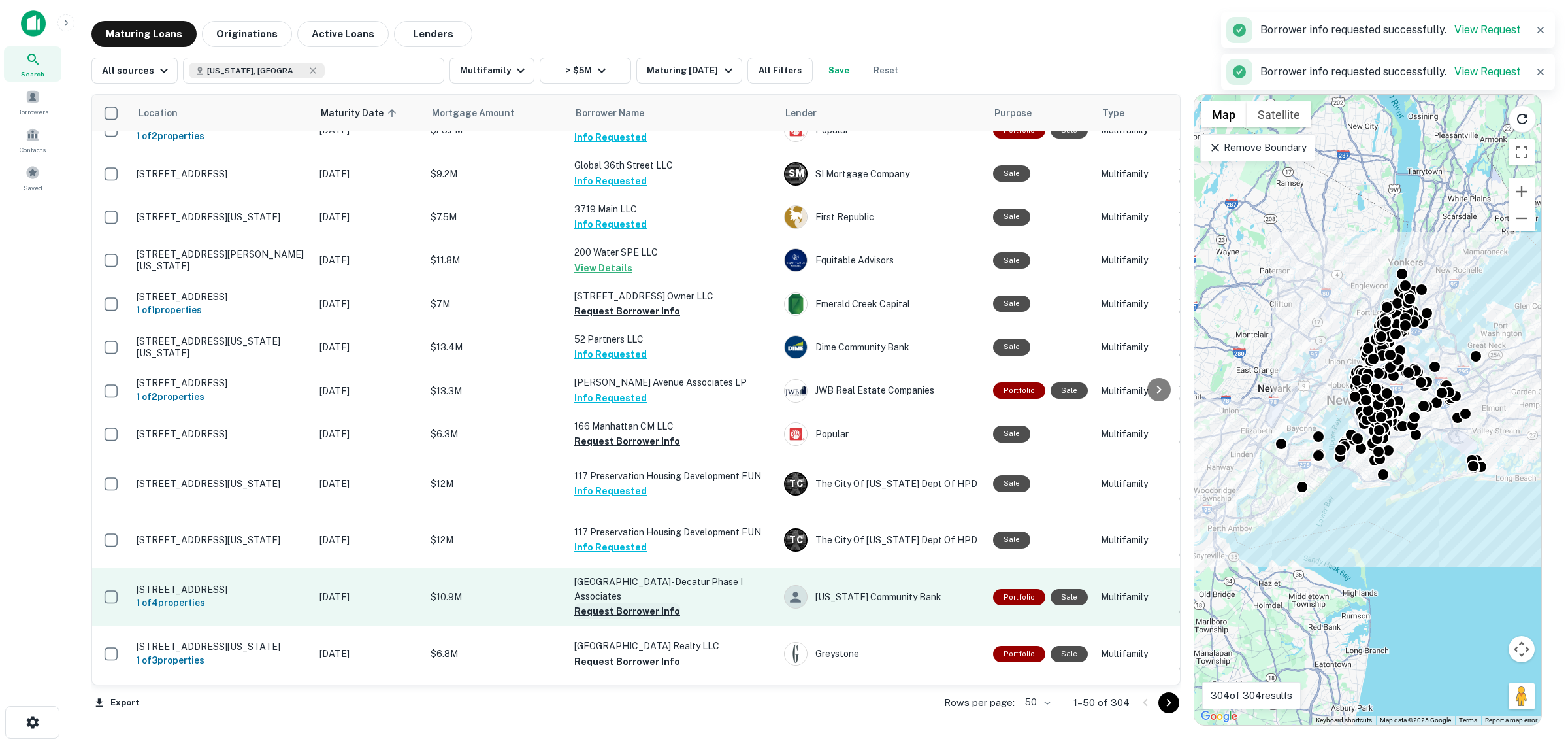
click at [638, 619] on button "Request Borrower Info" at bounding box center [627, 611] width 106 height 15
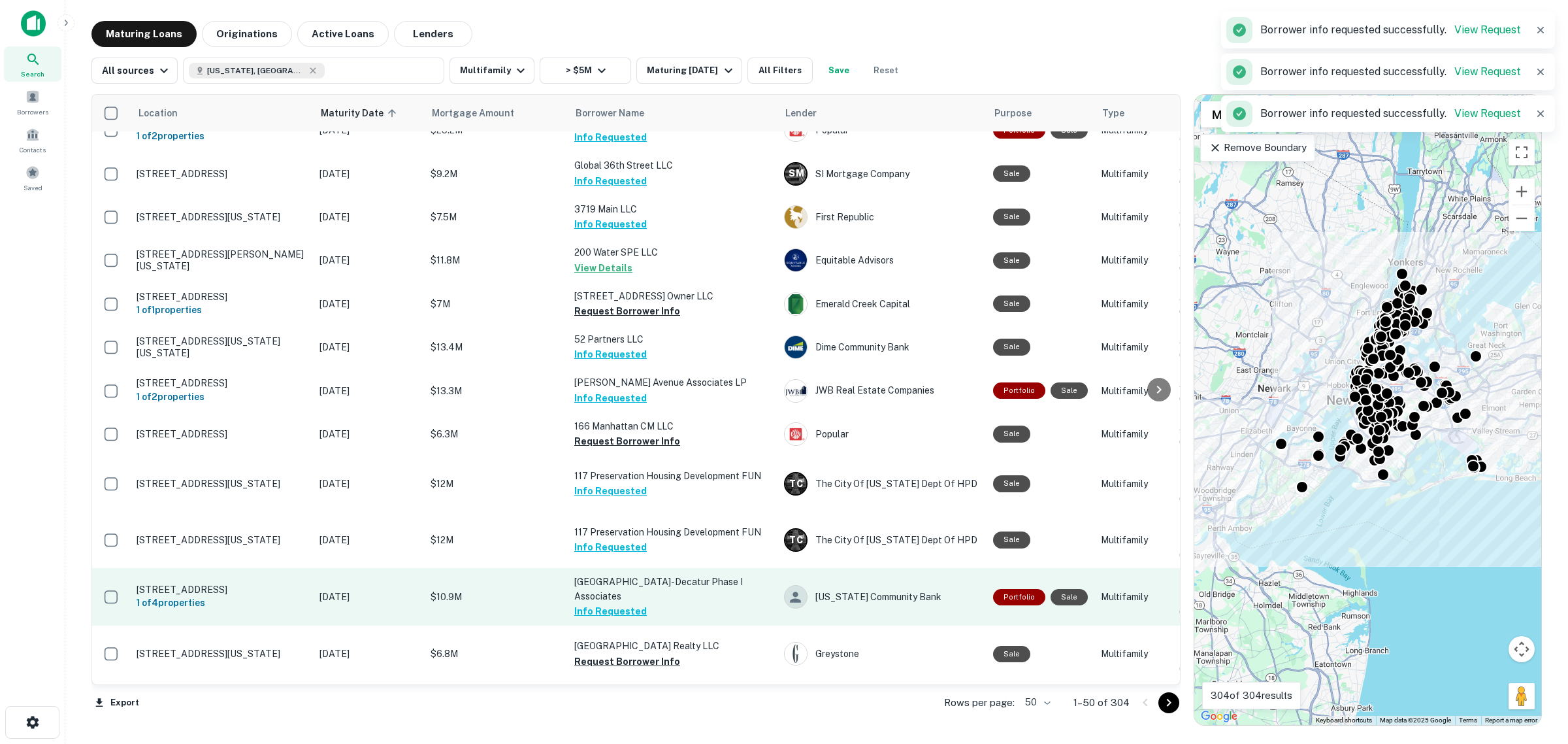
scroll to position [327, 0]
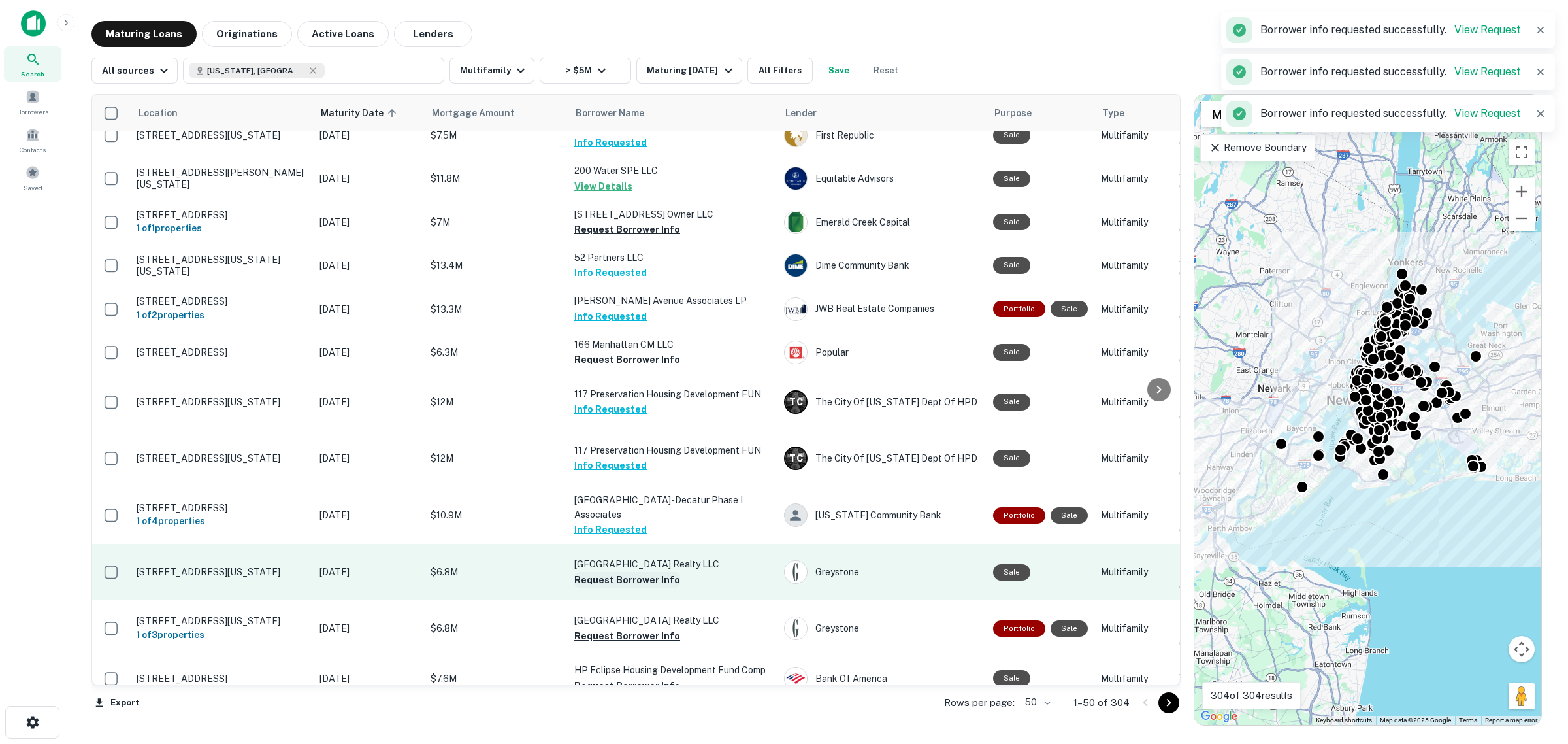
click at [646, 588] on button "Request Borrower Info" at bounding box center [627, 580] width 106 height 15
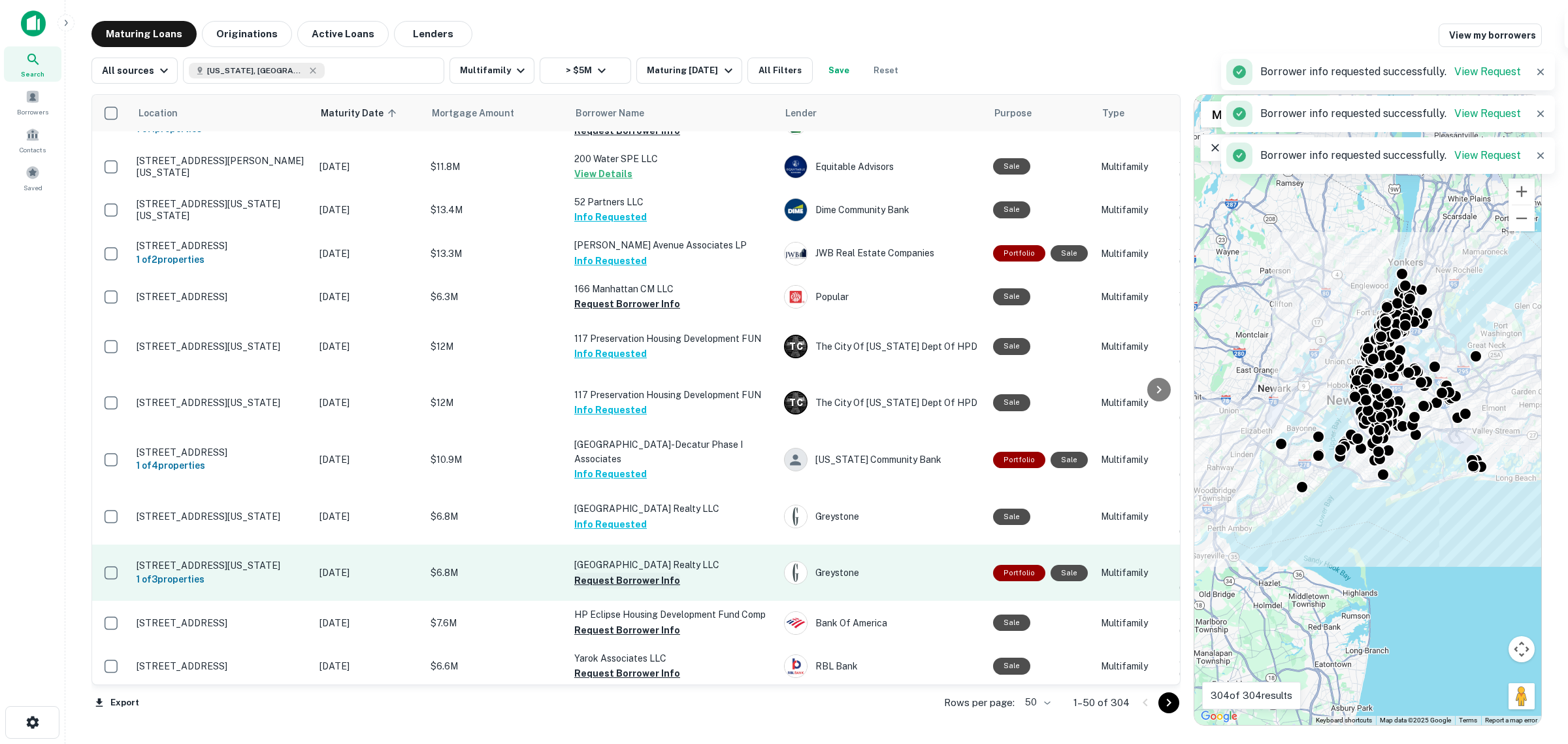
scroll to position [408, 0]
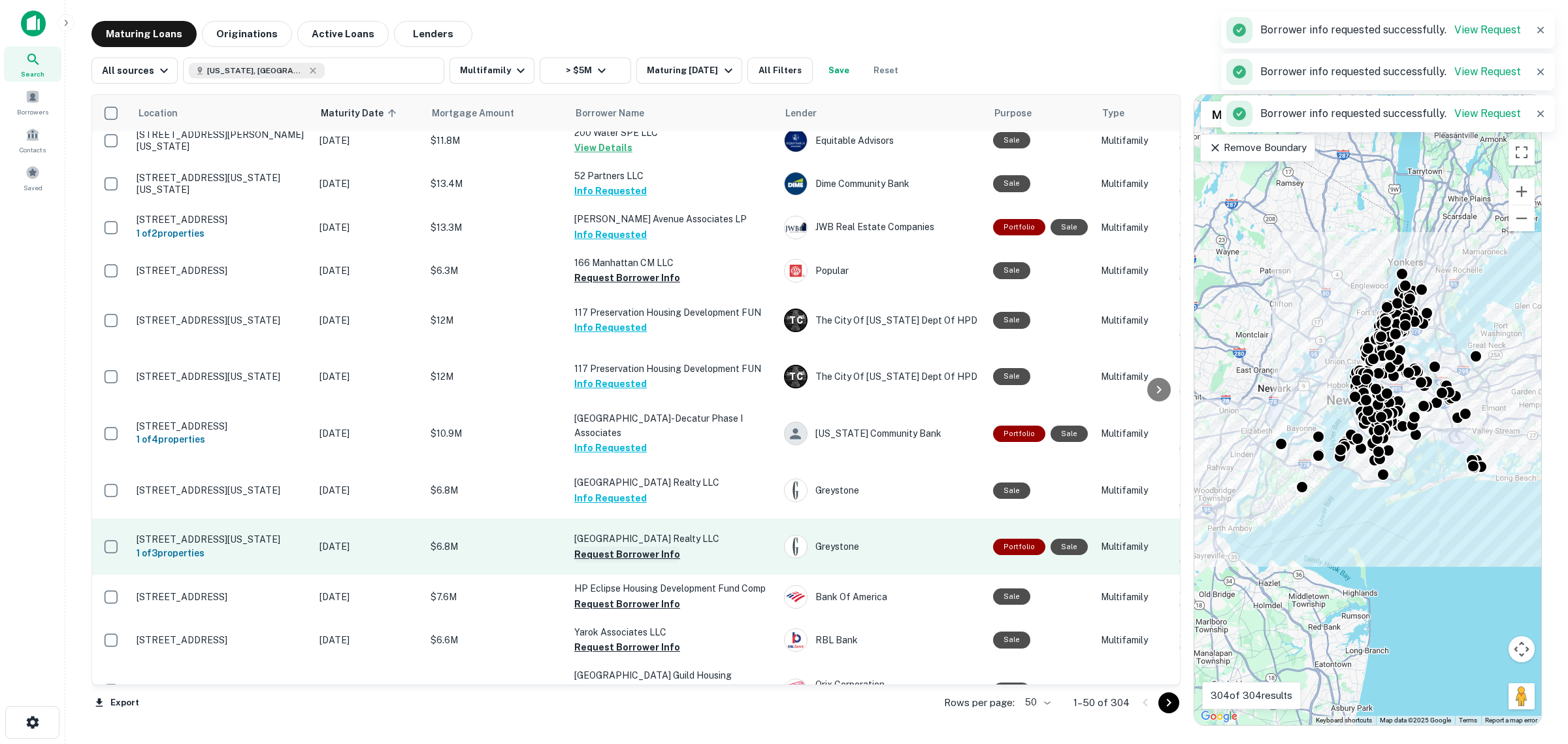
click at [638, 562] on button "Request Borrower Info" at bounding box center [627, 554] width 106 height 15
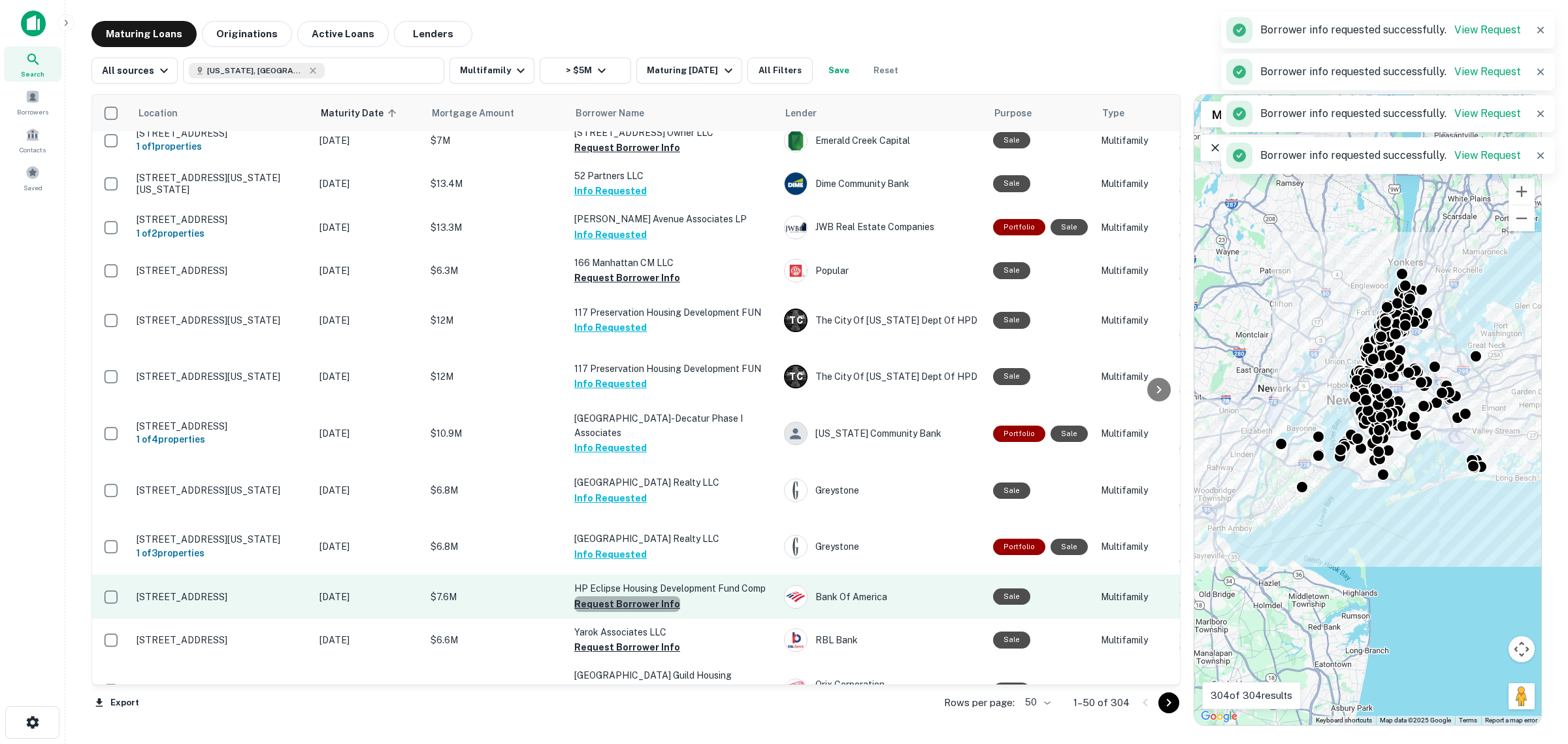
click at [638, 612] on button "Request Borrower Info" at bounding box center [627, 604] width 106 height 15
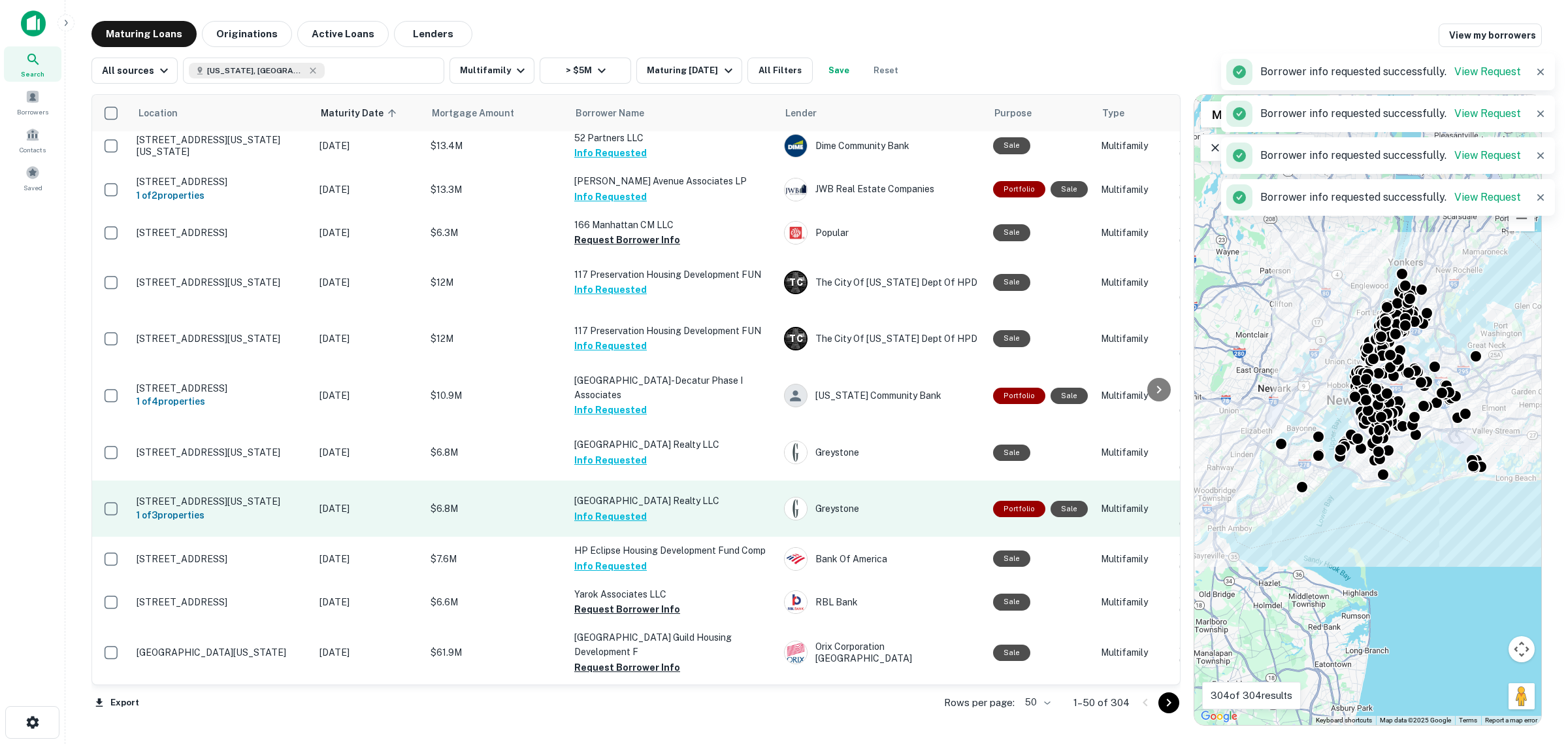
scroll to position [490, 0]
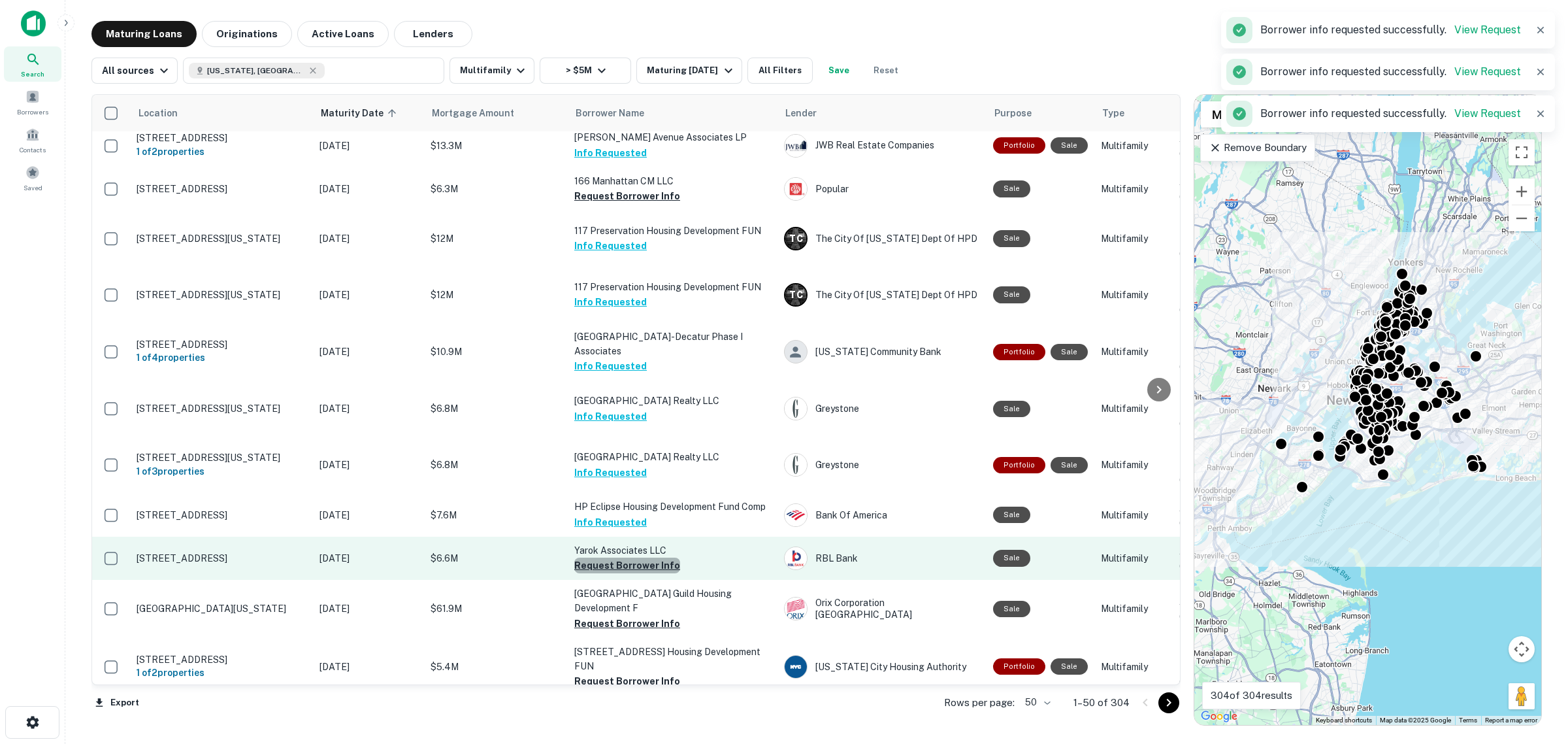
click at [634, 573] on button "Request Borrower Info" at bounding box center [627, 566] width 106 height 15
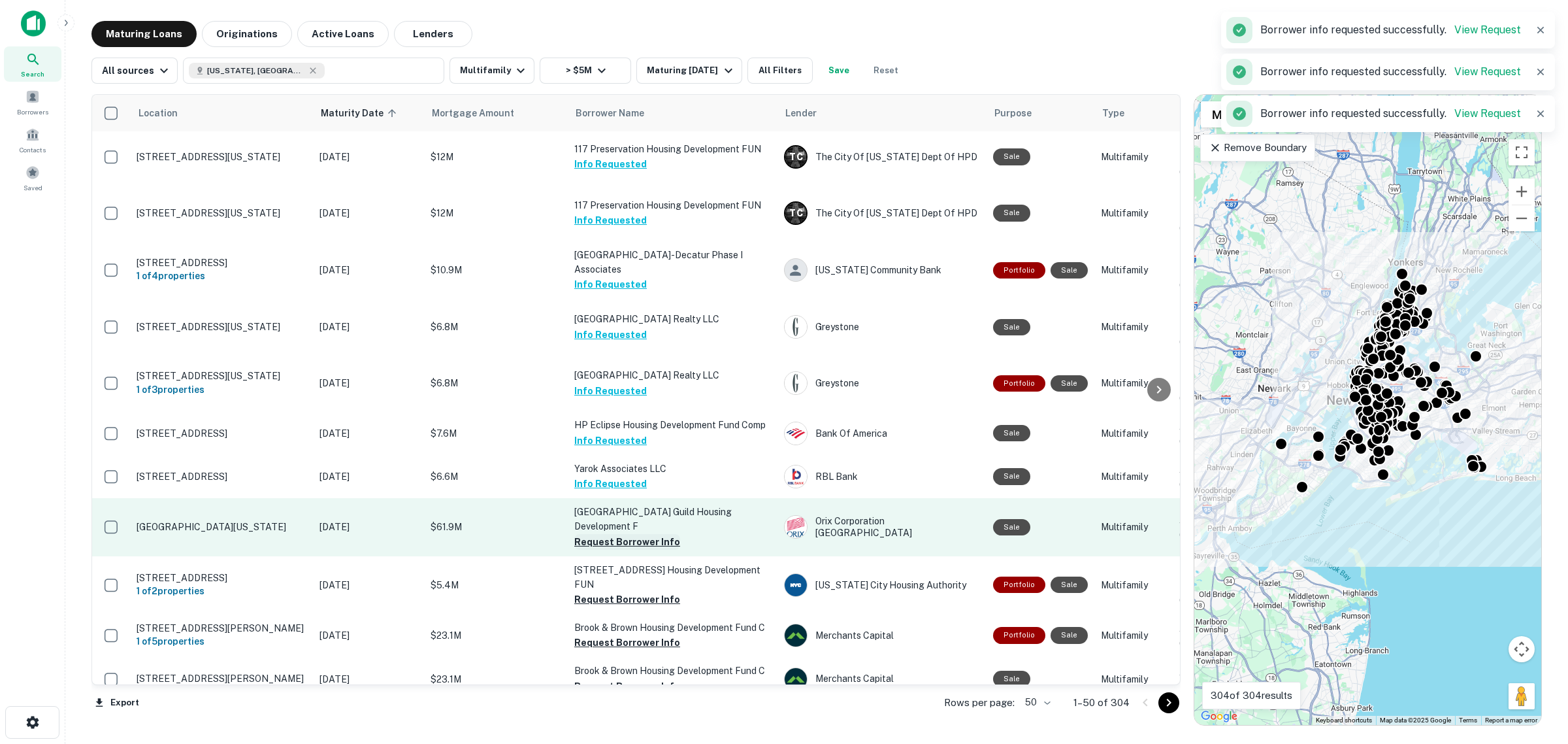
click at [632, 550] on button "Request Borrower Info" at bounding box center [627, 541] width 106 height 15
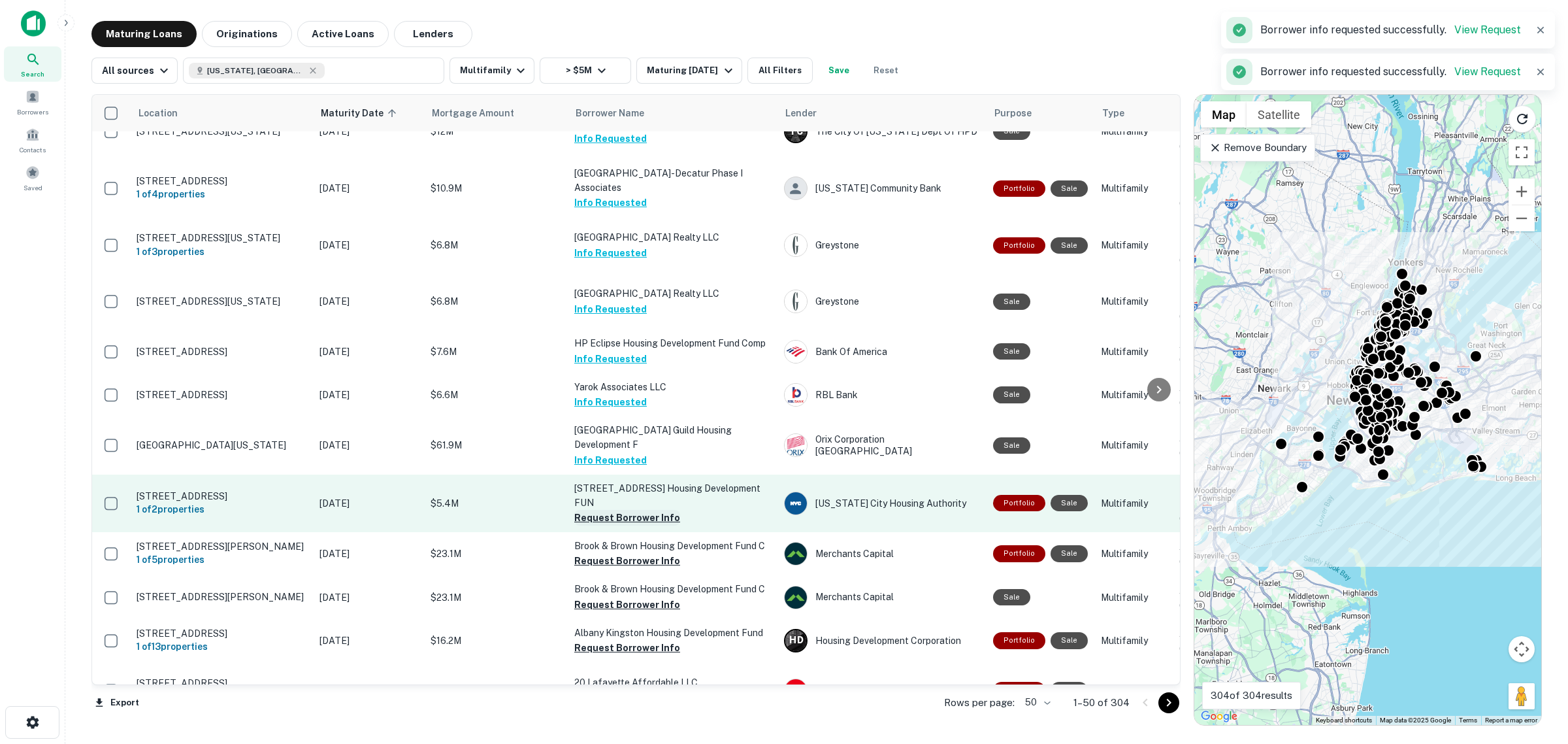
click at [626, 525] on button "Request Borrower Info" at bounding box center [627, 517] width 106 height 15
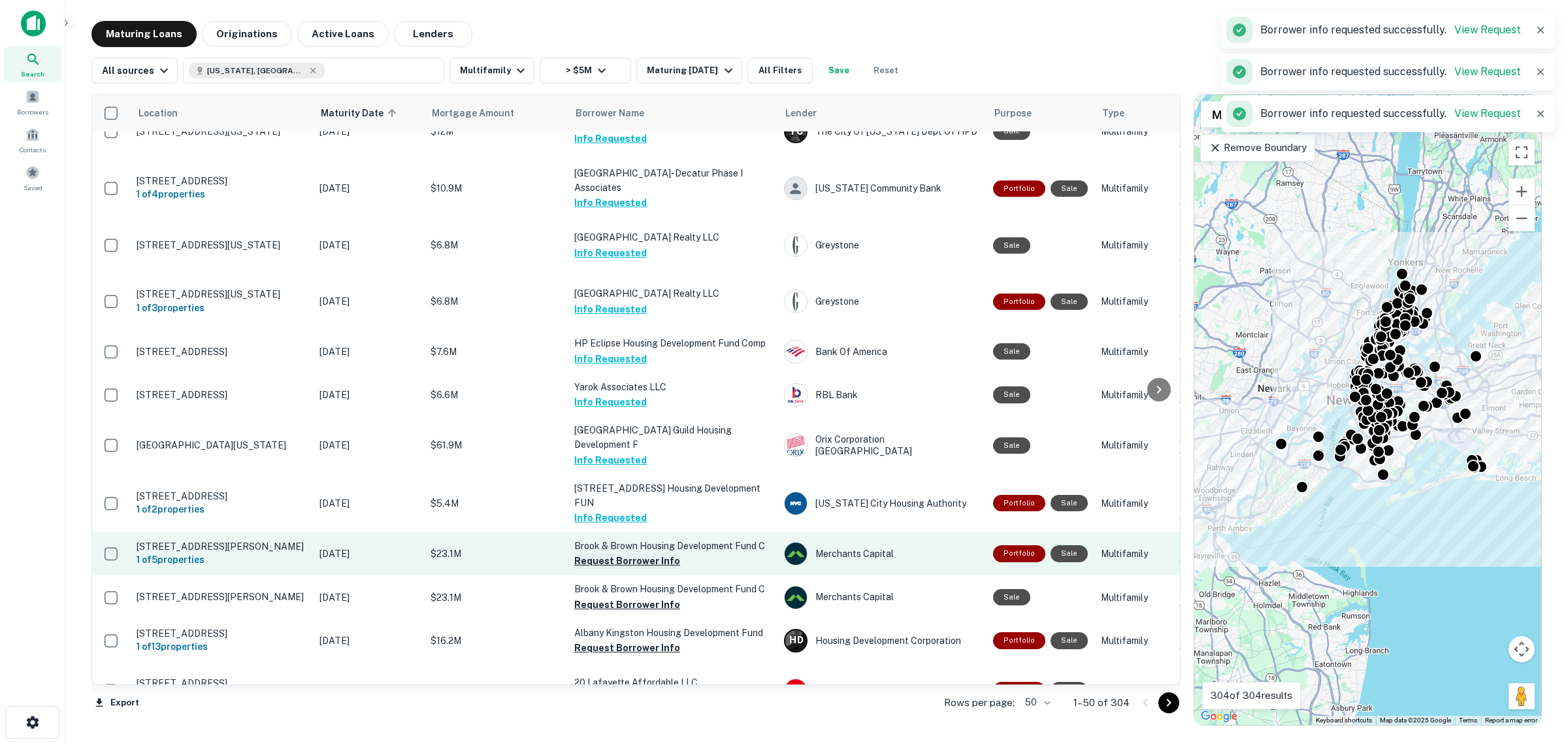
click at [627, 569] on button "Request Borrower Info" at bounding box center [627, 560] width 106 height 15
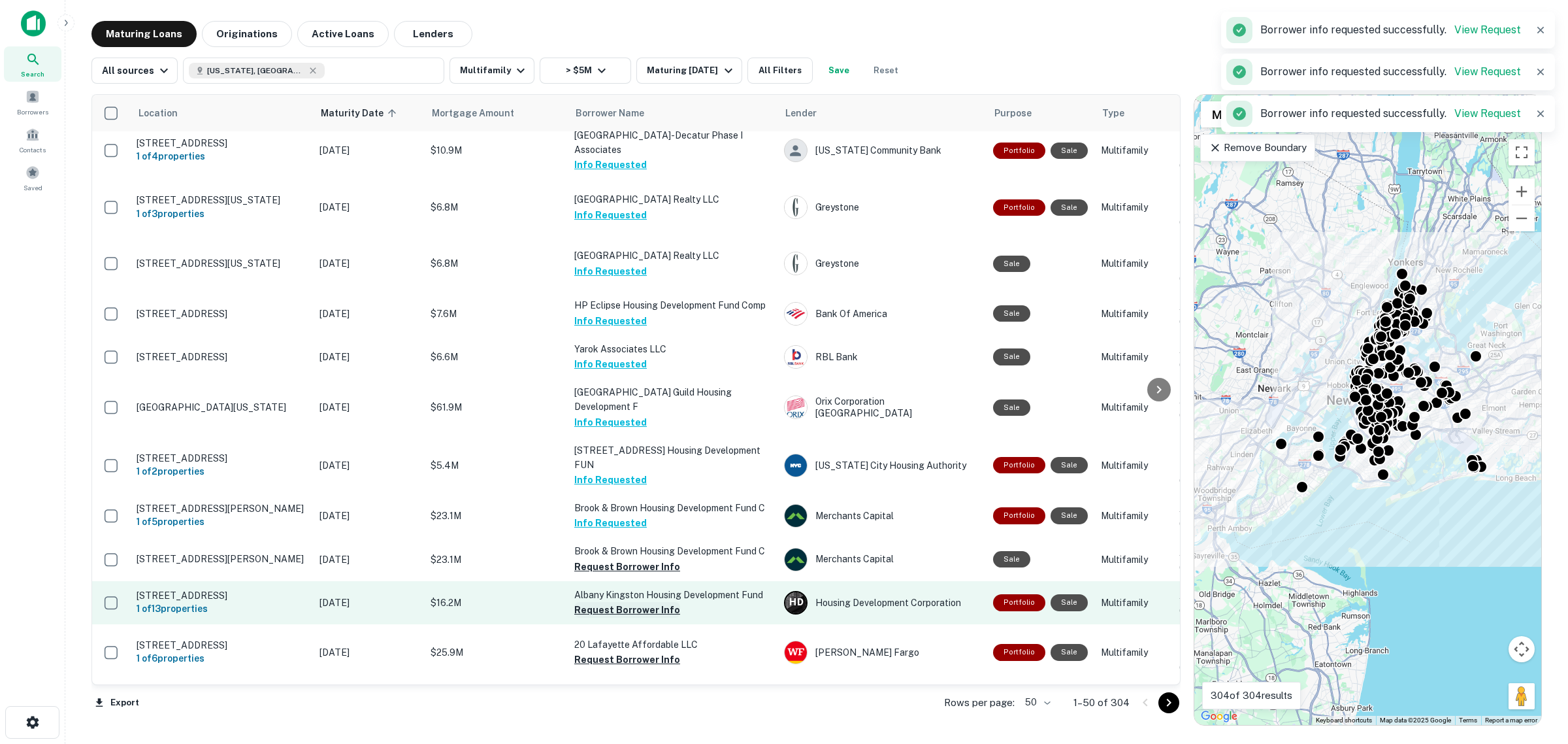
scroll to position [817, 0]
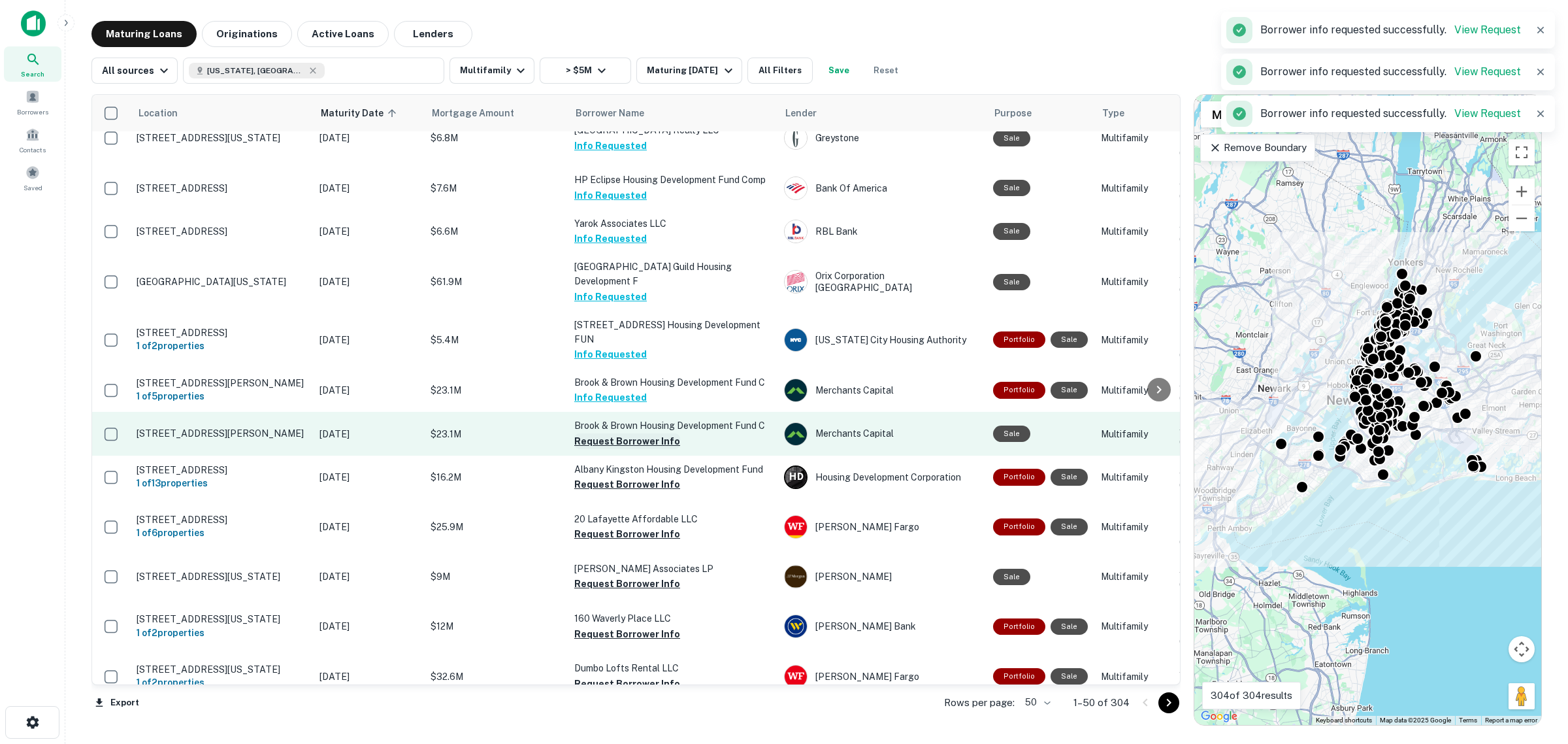
click at [632, 449] on button "Request Borrower Info" at bounding box center [627, 441] width 106 height 15
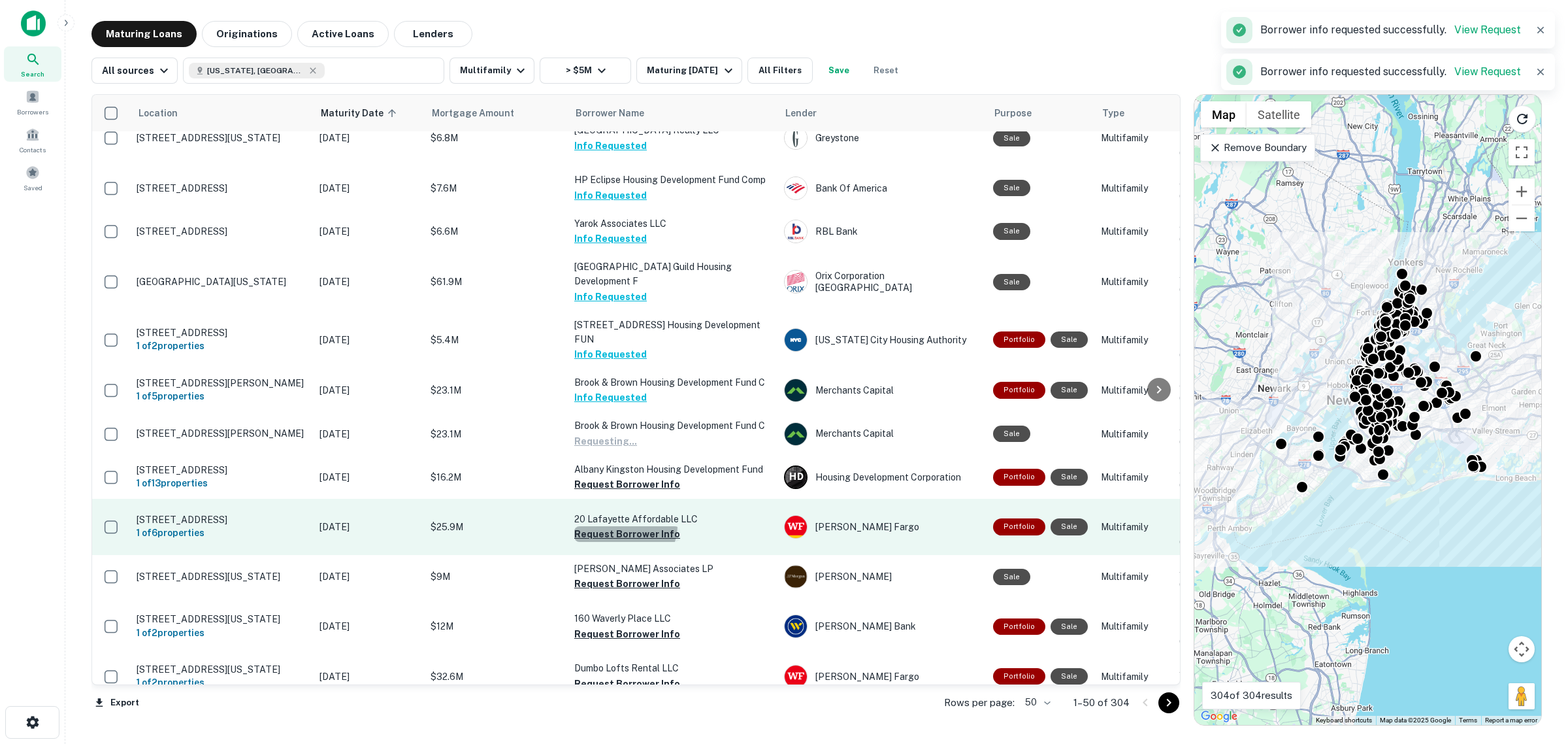
click at [624, 542] on button "Request Borrower Info" at bounding box center [627, 534] width 106 height 15
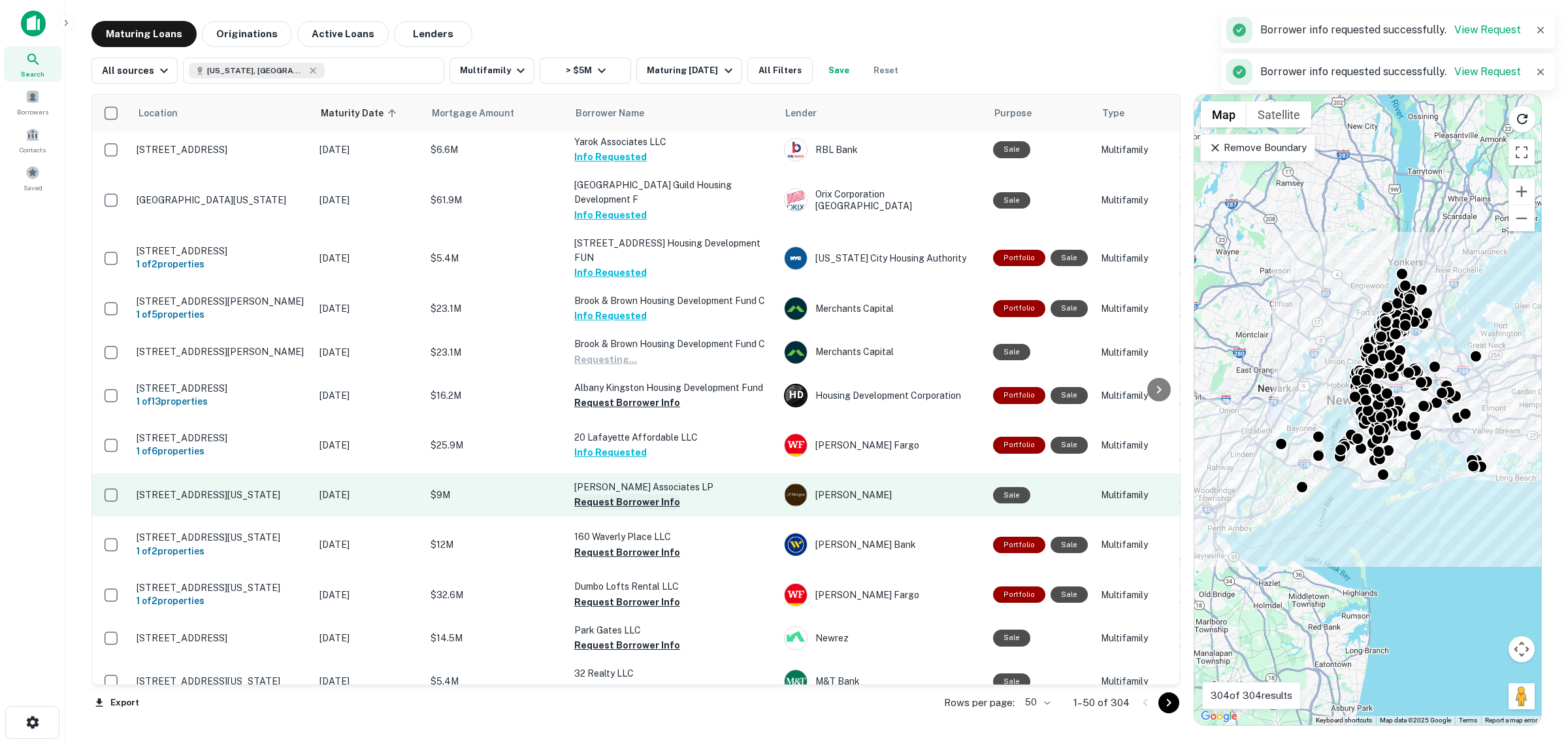
click at [637, 510] on button "Request Borrower Info" at bounding box center [627, 502] width 106 height 15
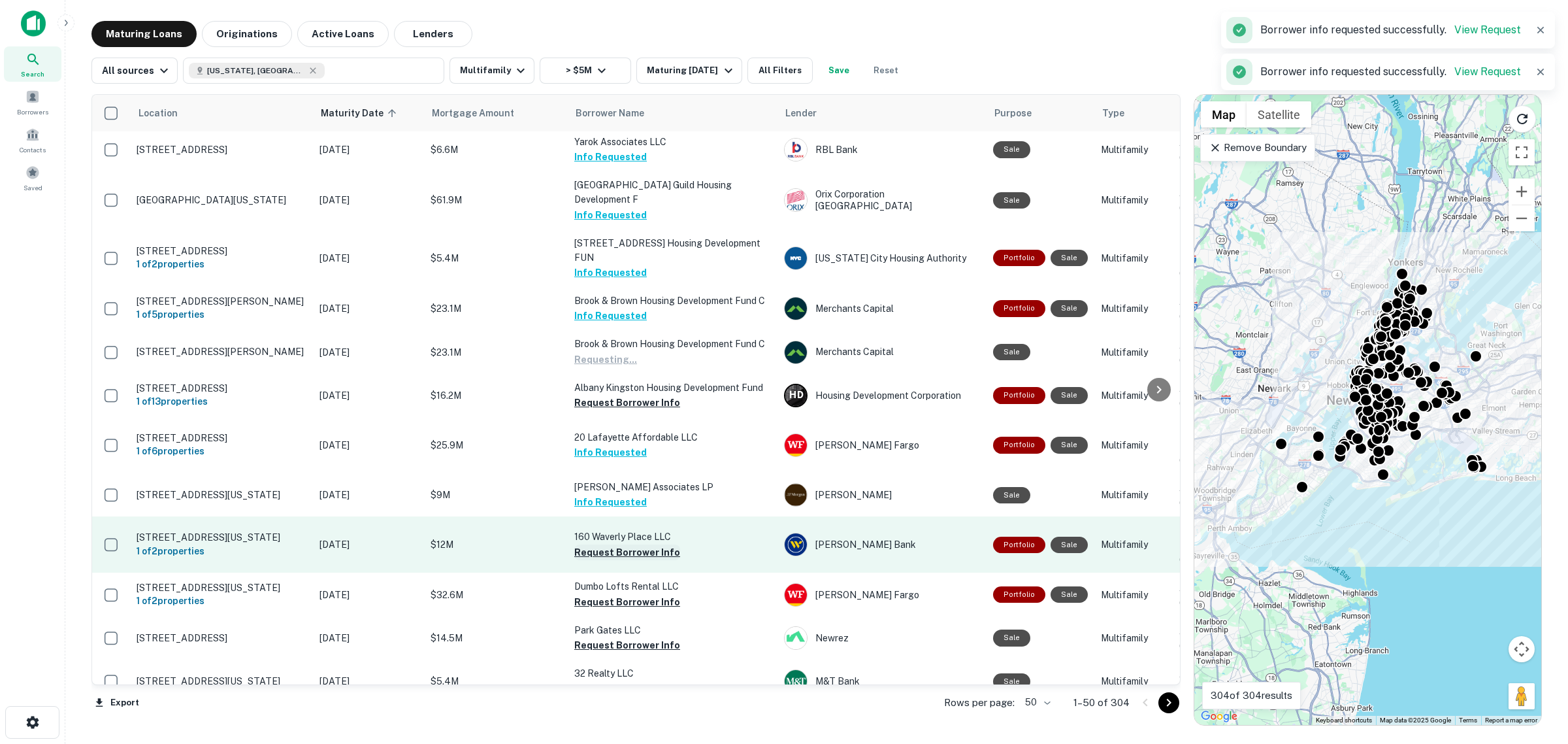
click at [632, 560] on button "Request Borrower Info" at bounding box center [627, 553] width 106 height 15
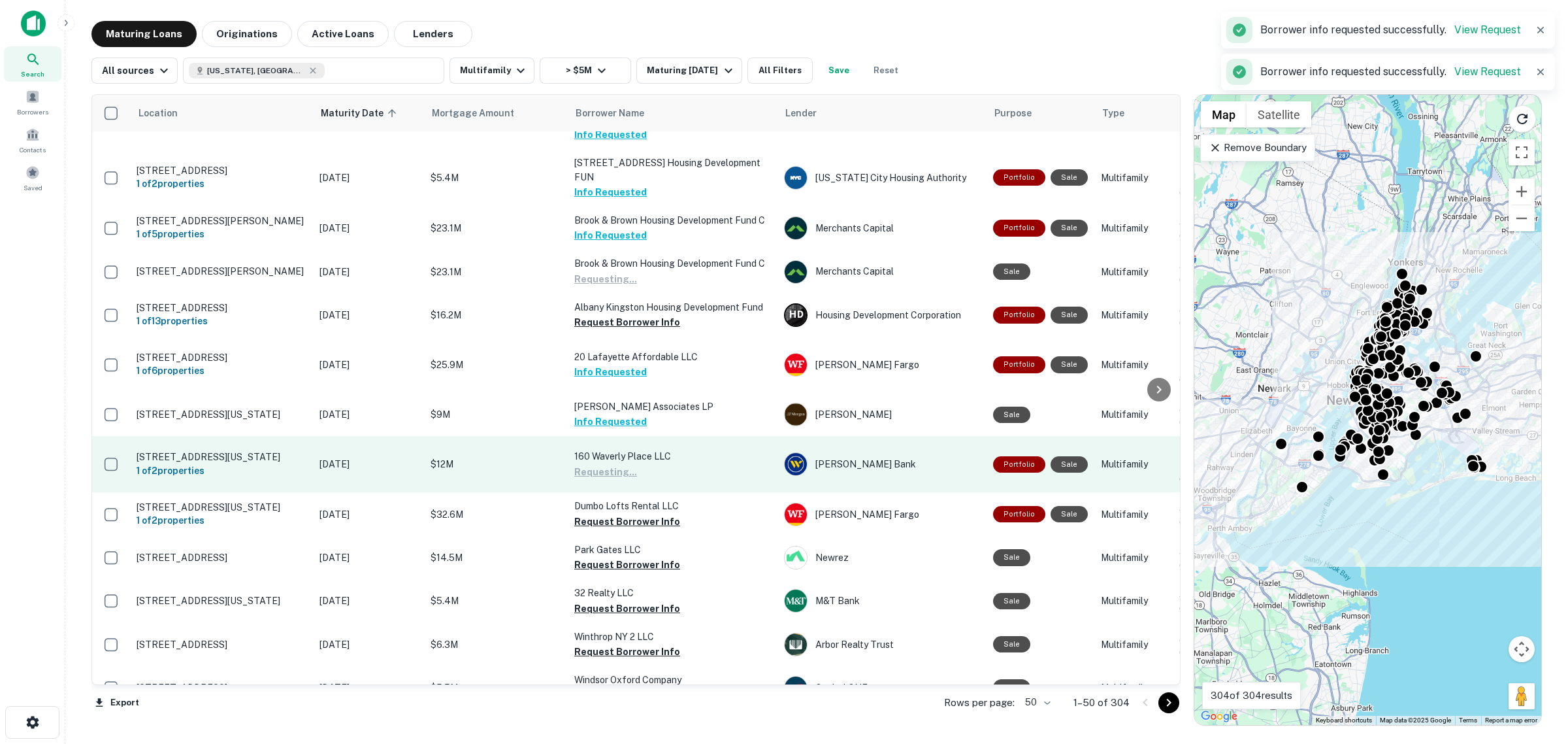
scroll to position [981, 0]
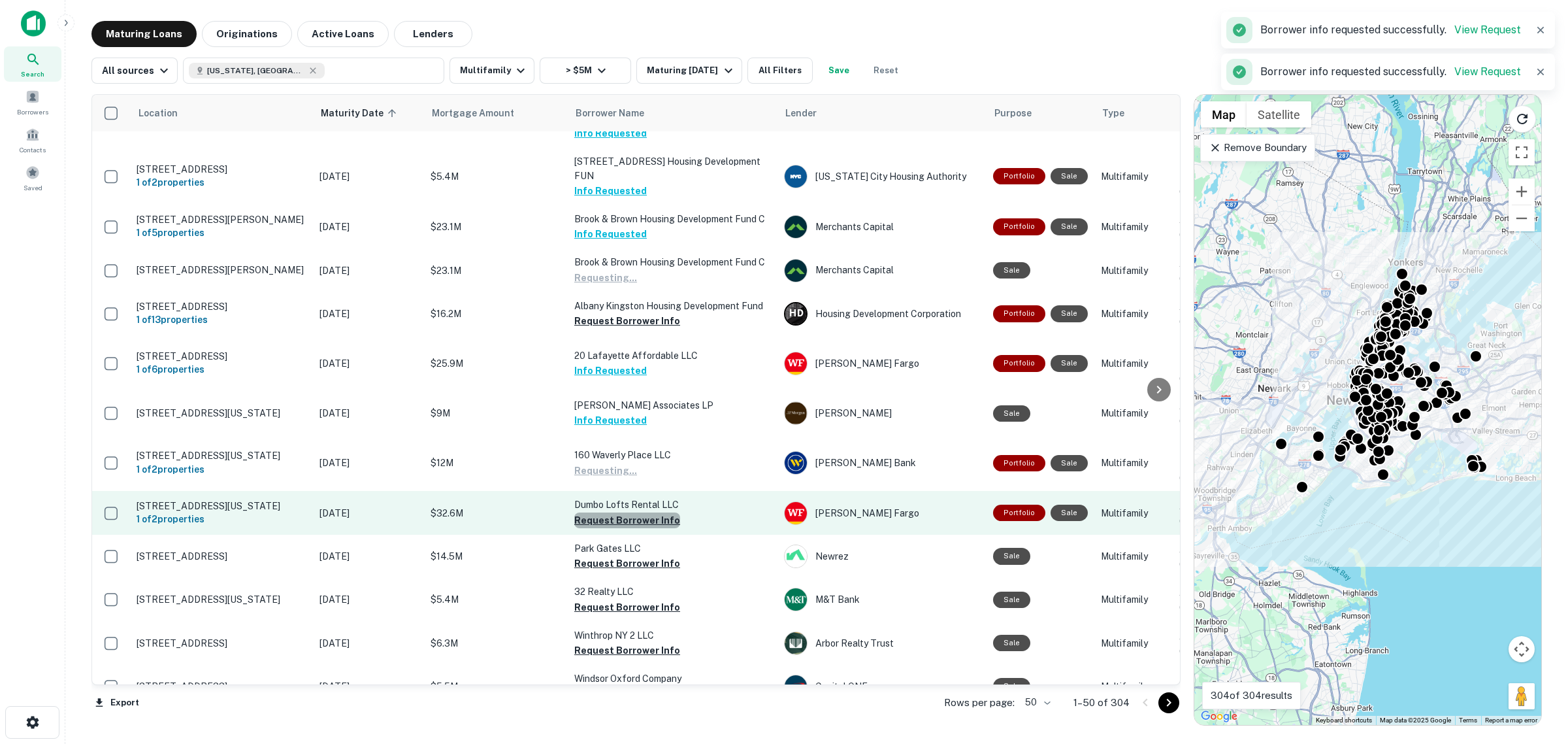
click at [627, 529] on button "Request Borrower Info" at bounding box center [627, 520] width 106 height 15
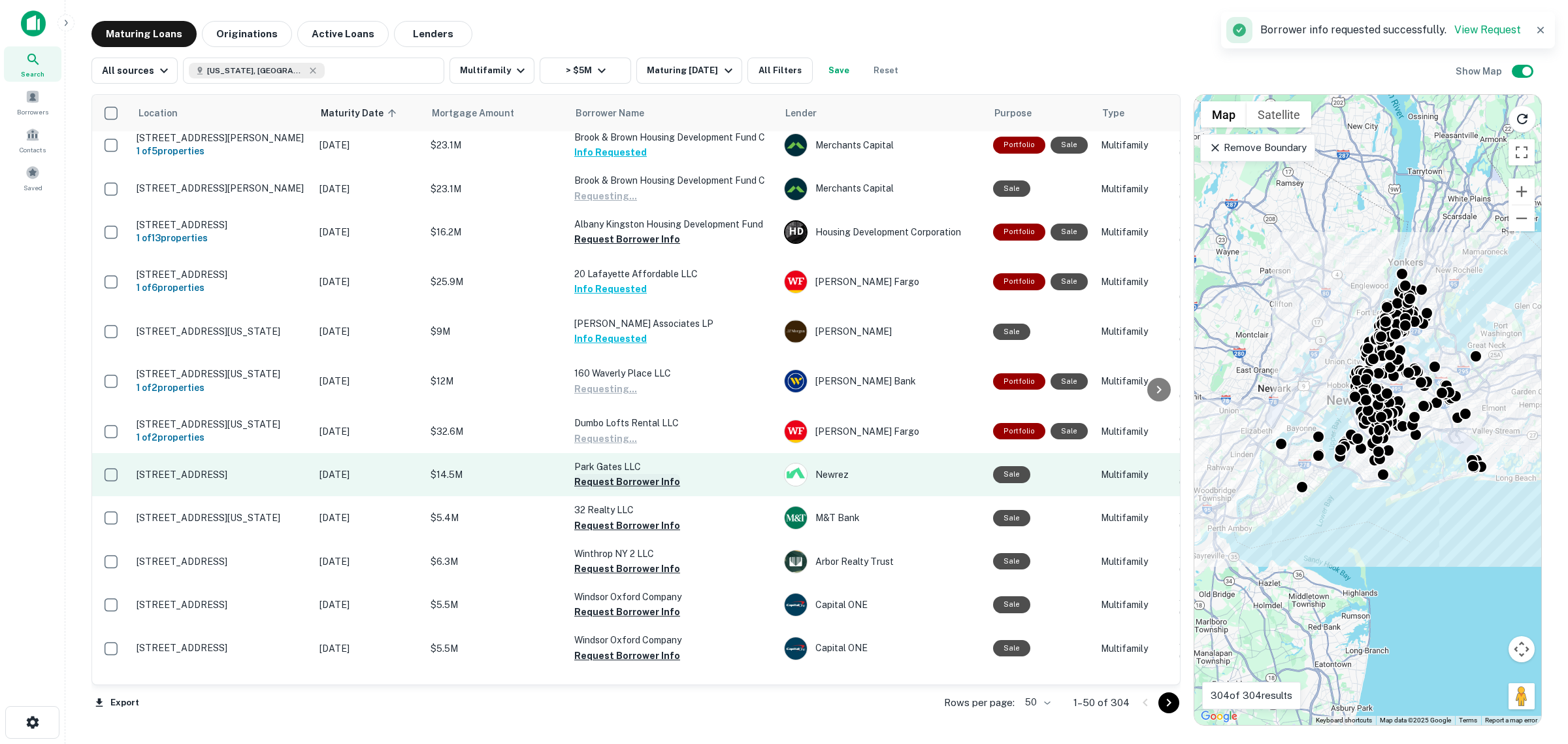
click at [644, 490] on button "Request Borrower Info" at bounding box center [627, 481] width 106 height 15
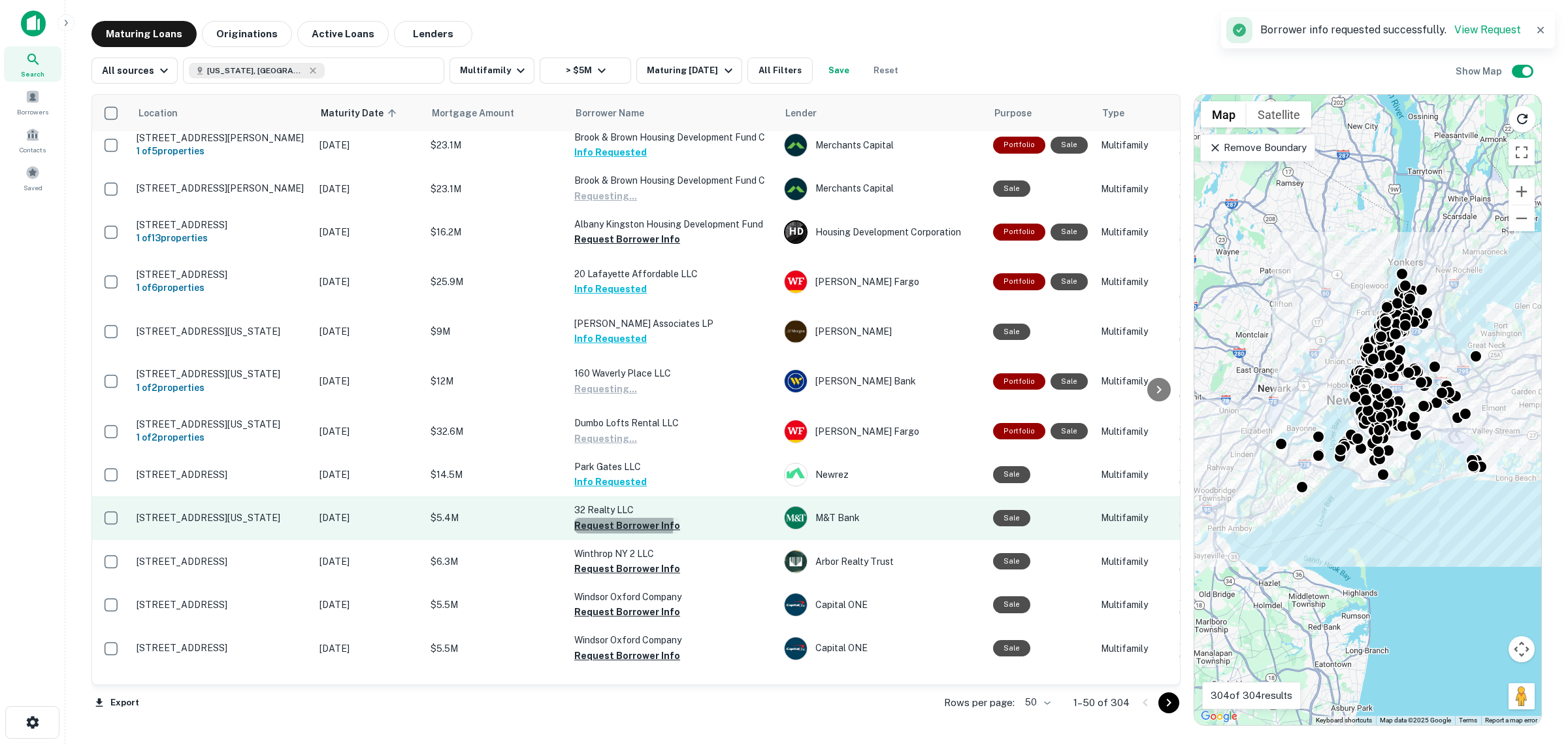
click at [621, 534] on button "Request Borrower Info" at bounding box center [627, 525] width 106 height 15
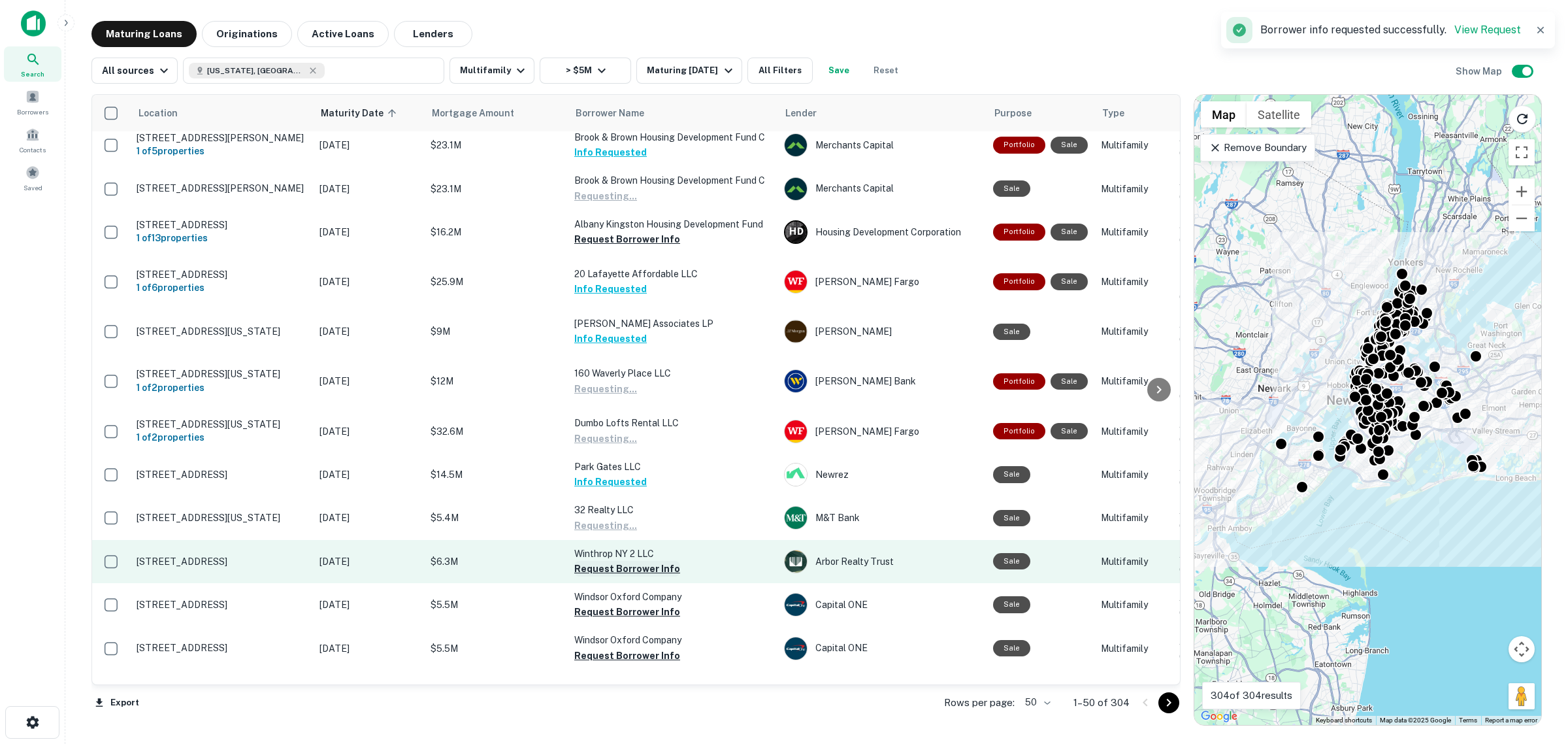
click at [628, 577] on button "Request Borrower Info" at bounding box center [627, 569] width 106 height 15
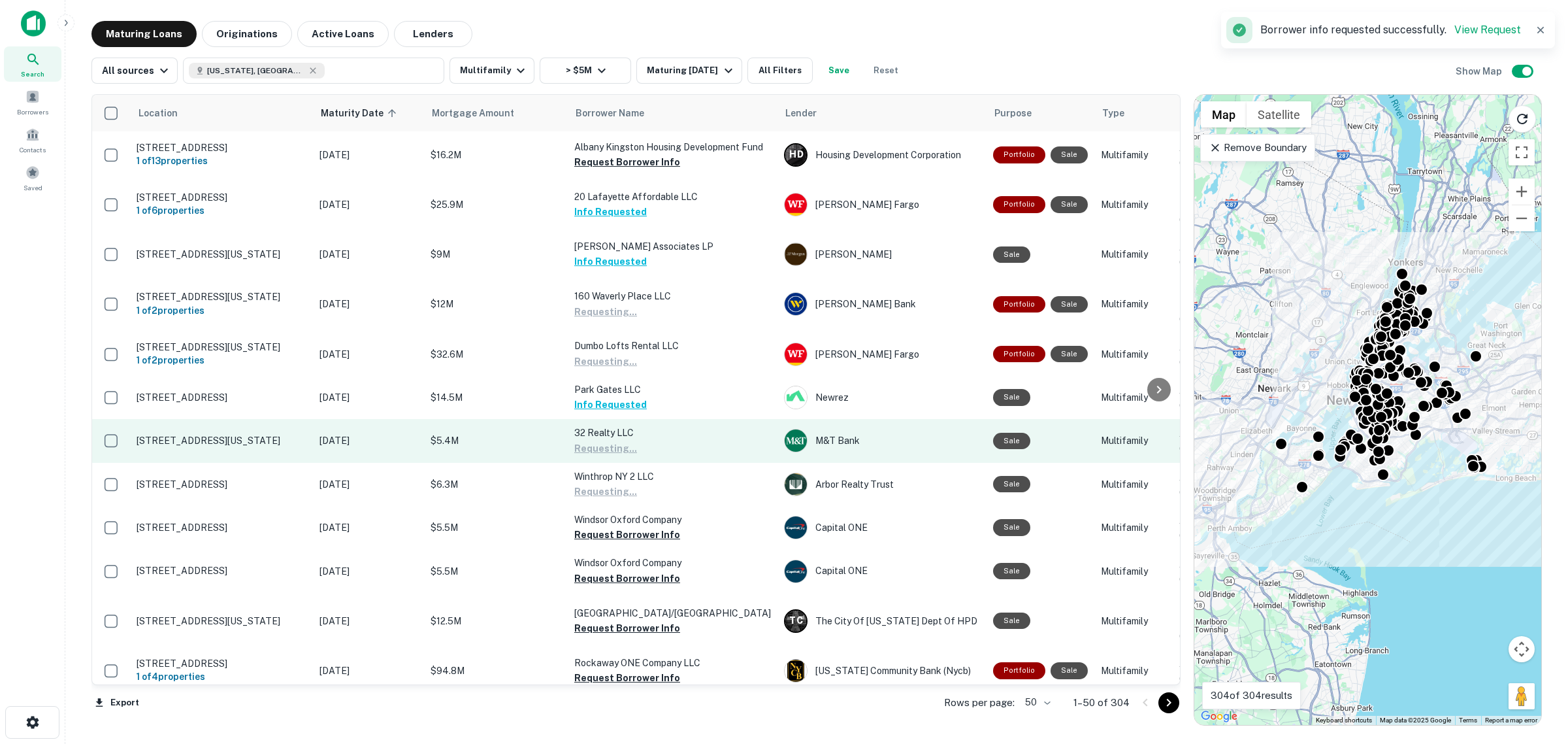
scroll to position [1144, 0]
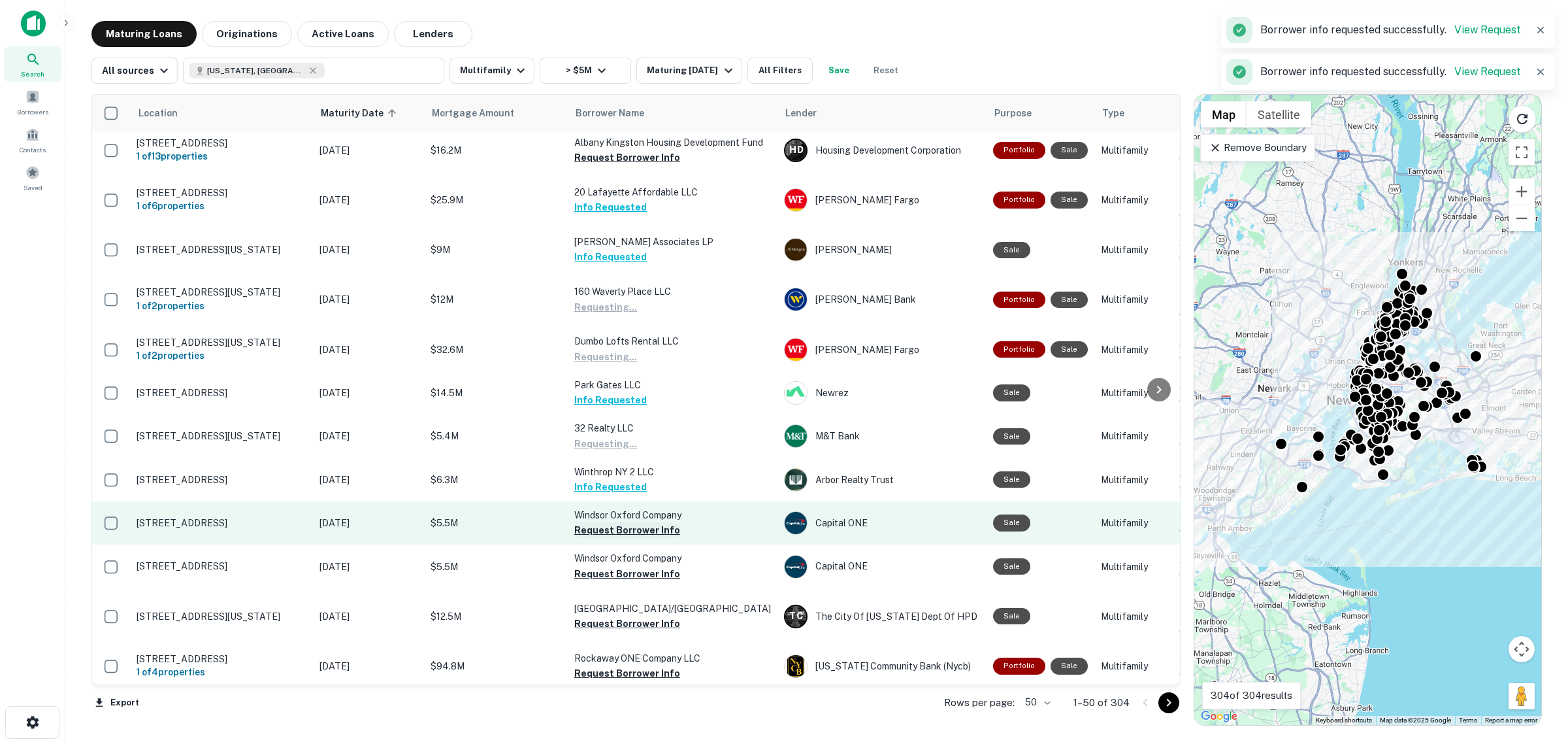
click at [648, 538] on button "Request Borrower Info" at bounding box center [627, 530] width 106 height 15
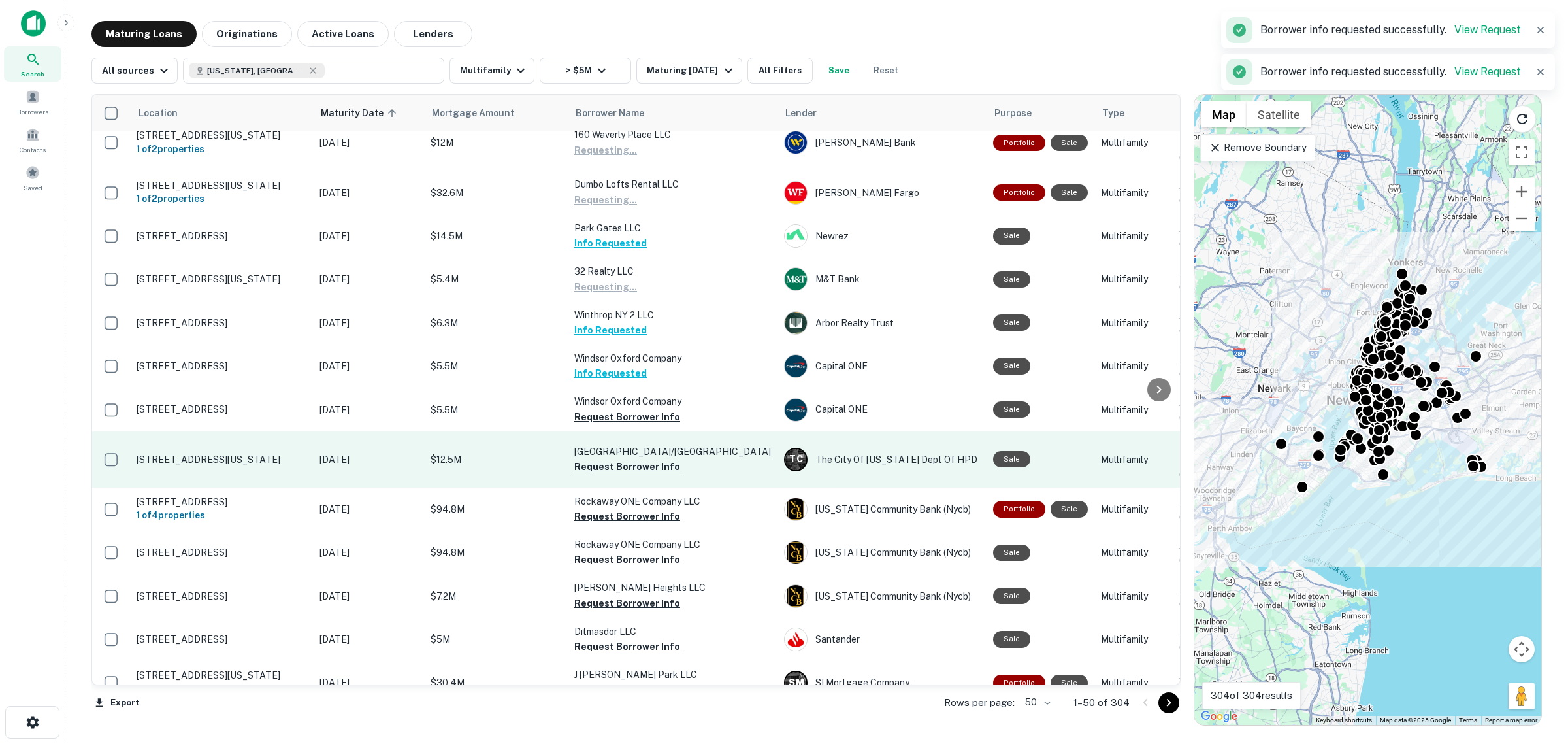
scroll to position [1308, 0]
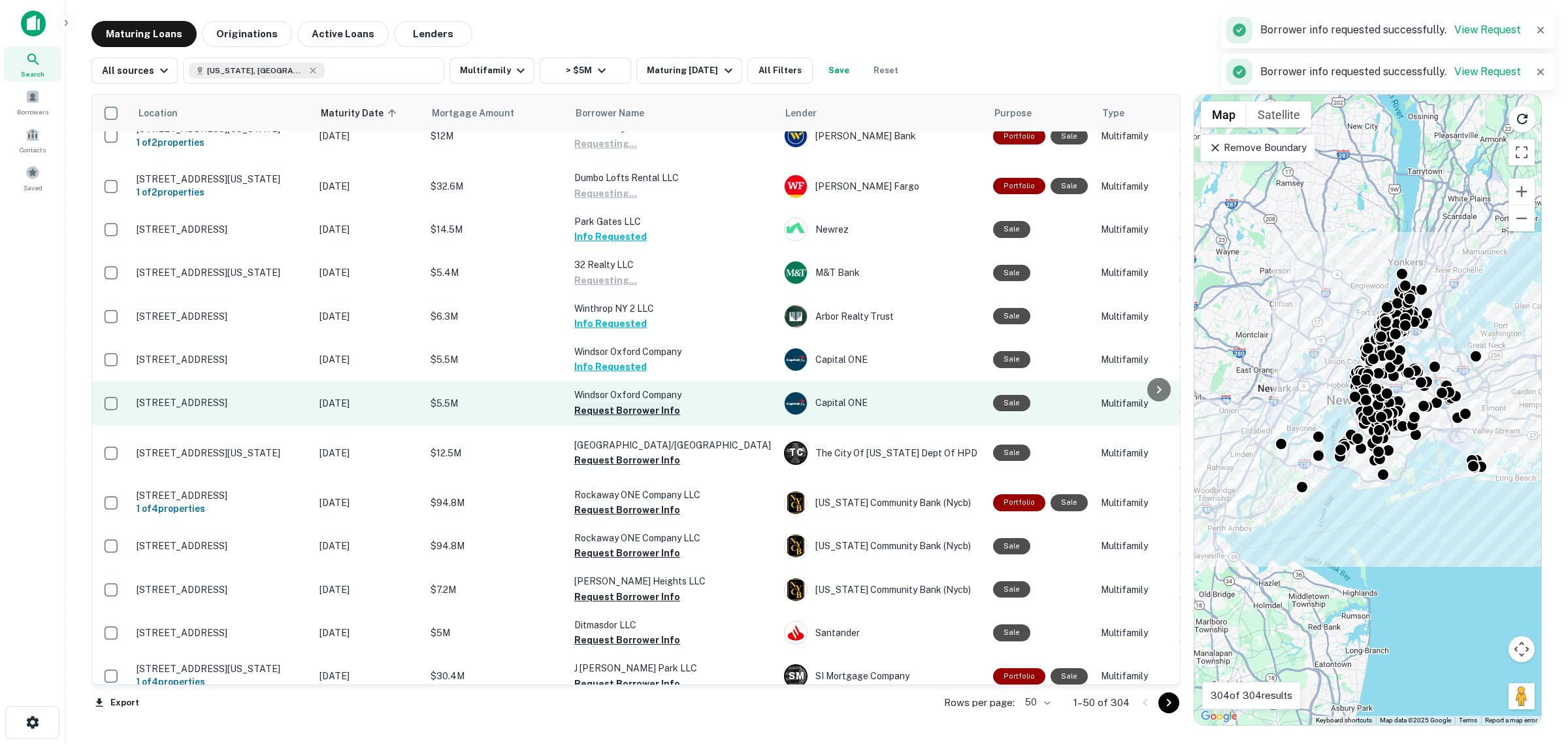
click at [627, 419] on button "Request Borrower Info" at bounding box center [627, 410] width 106 height 15
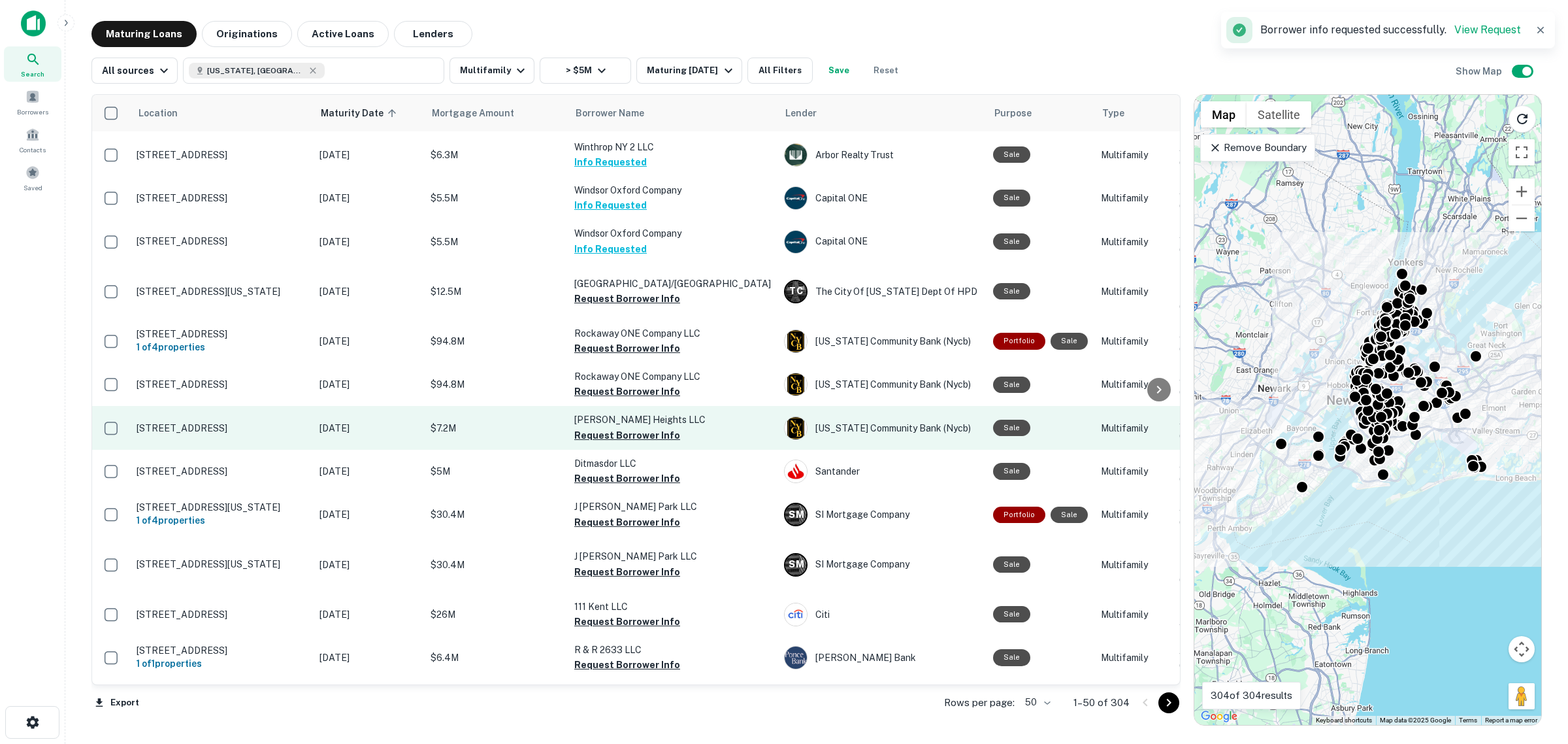
scroll to position [1471, 0]
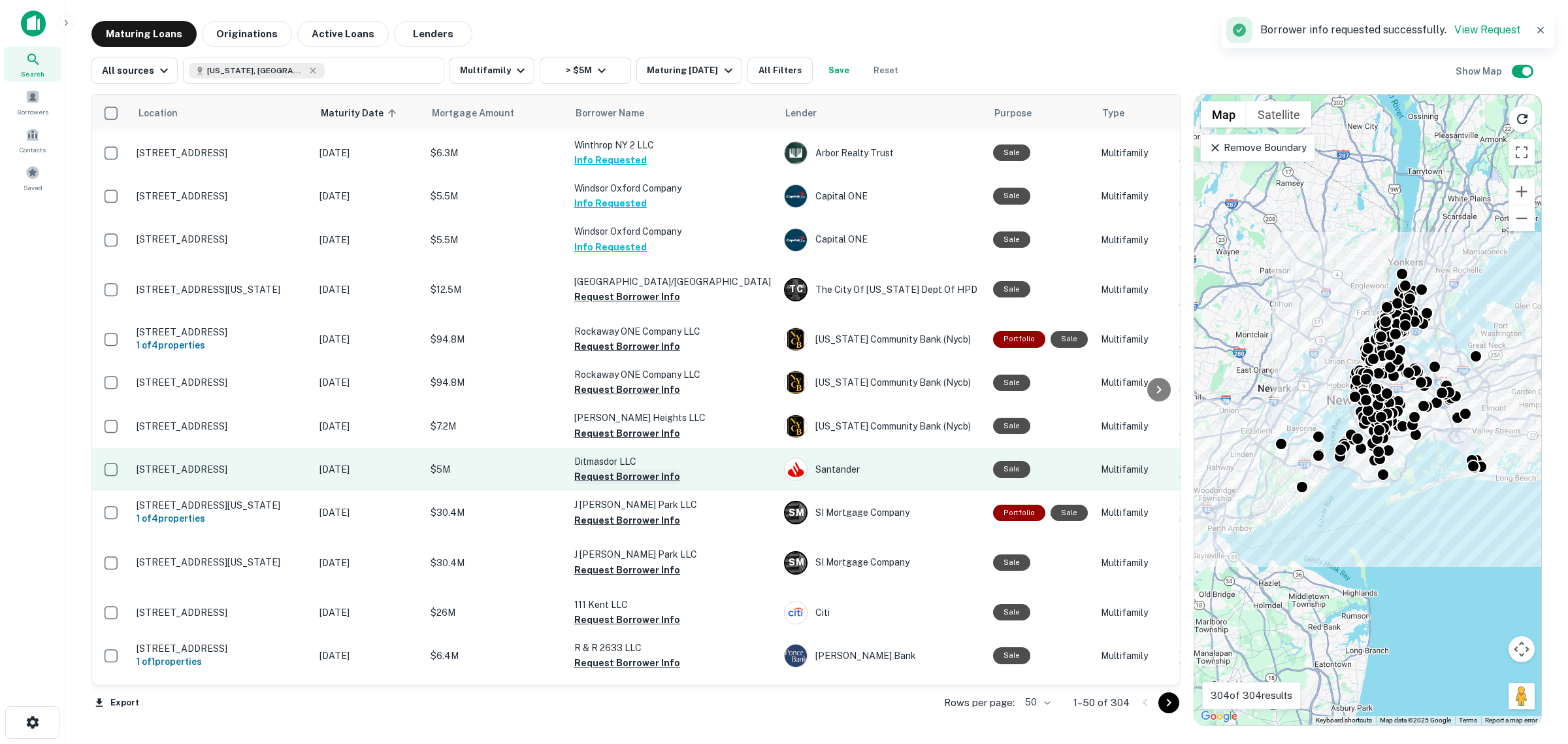
click at [632, 484] on button "Request Borrower Info" at bounding box center [627, 476] width 106 height 15
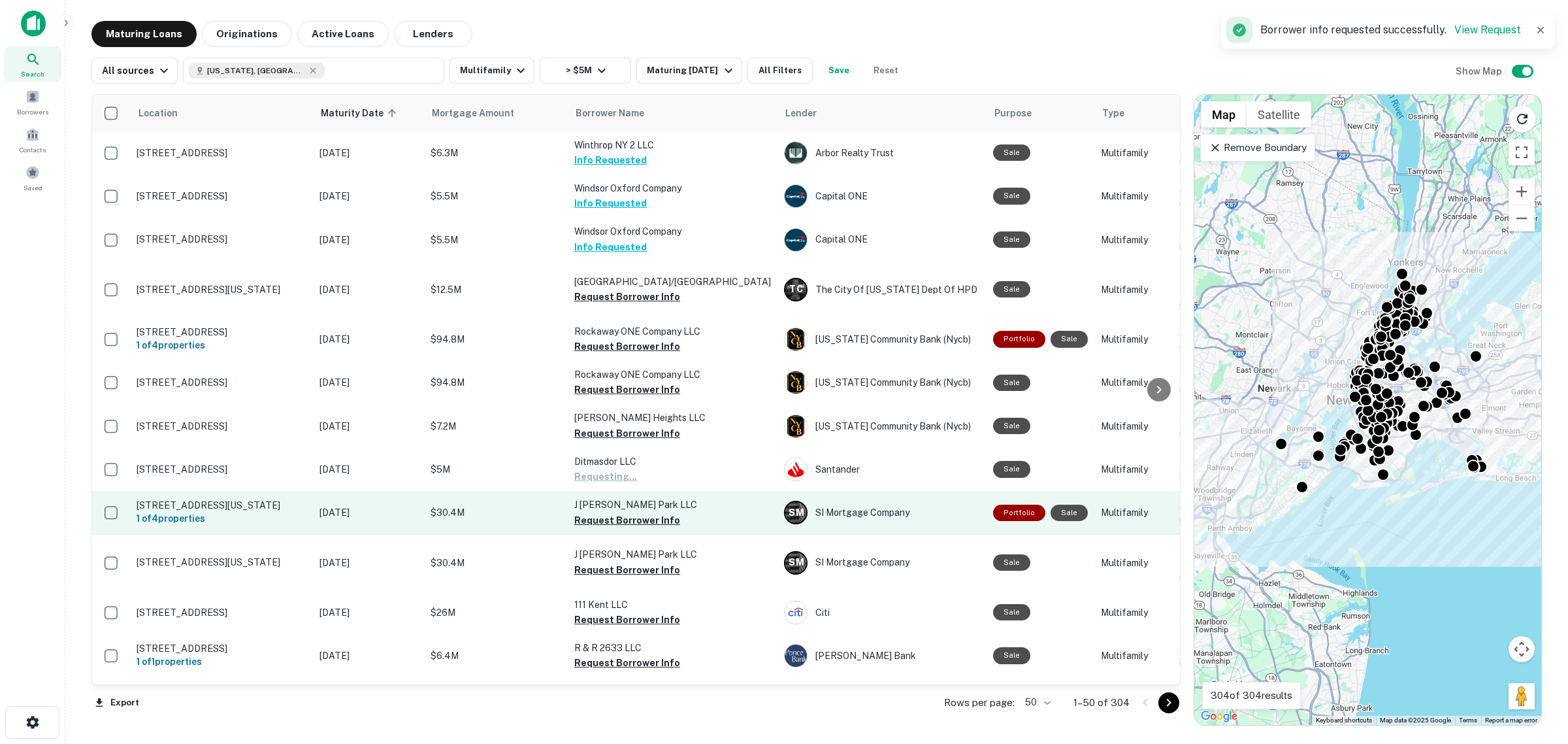
scroll to position [1552, 0]
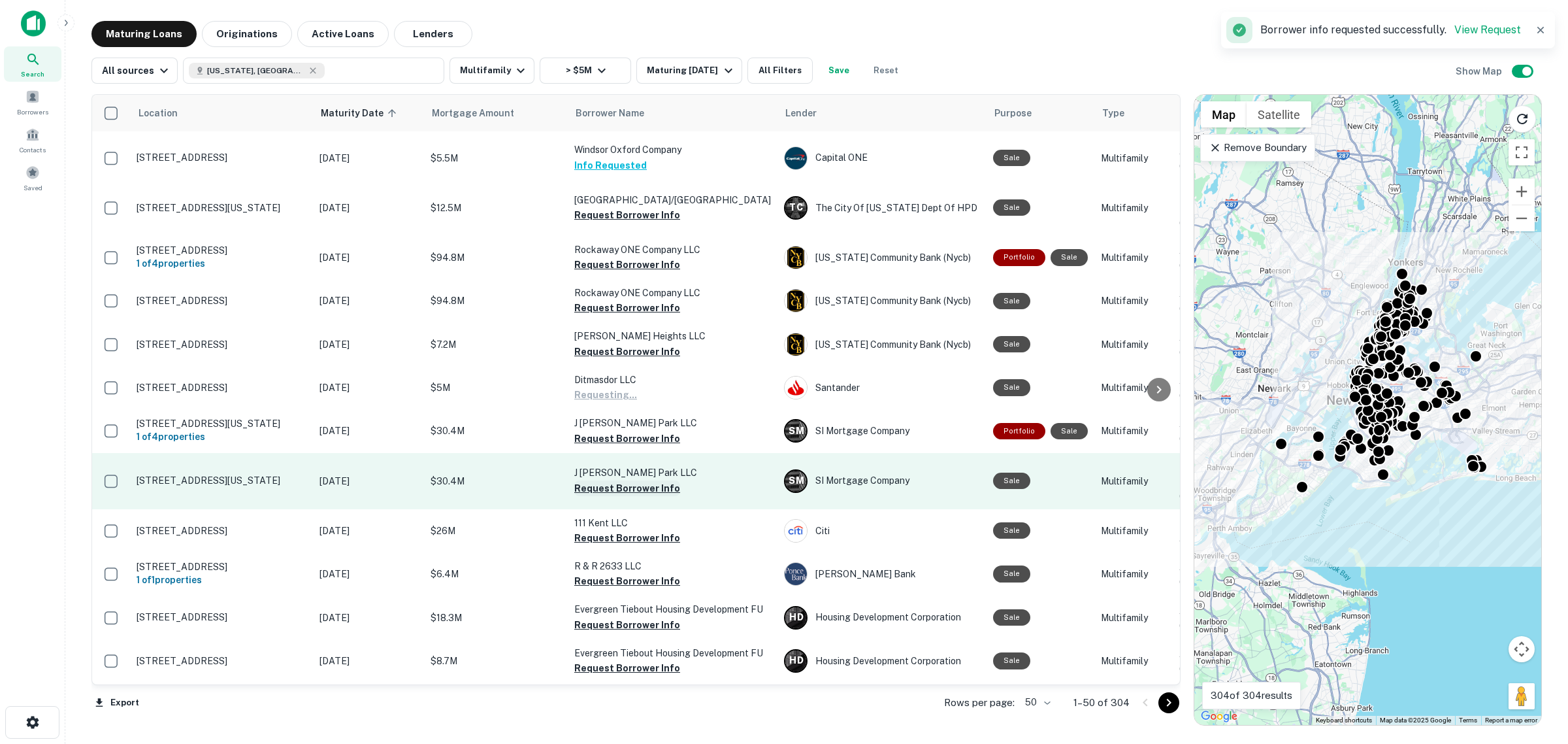
click at [643, 496] on button "Request Borrower Info" at bounding box center [627, 488] width 106 height 15
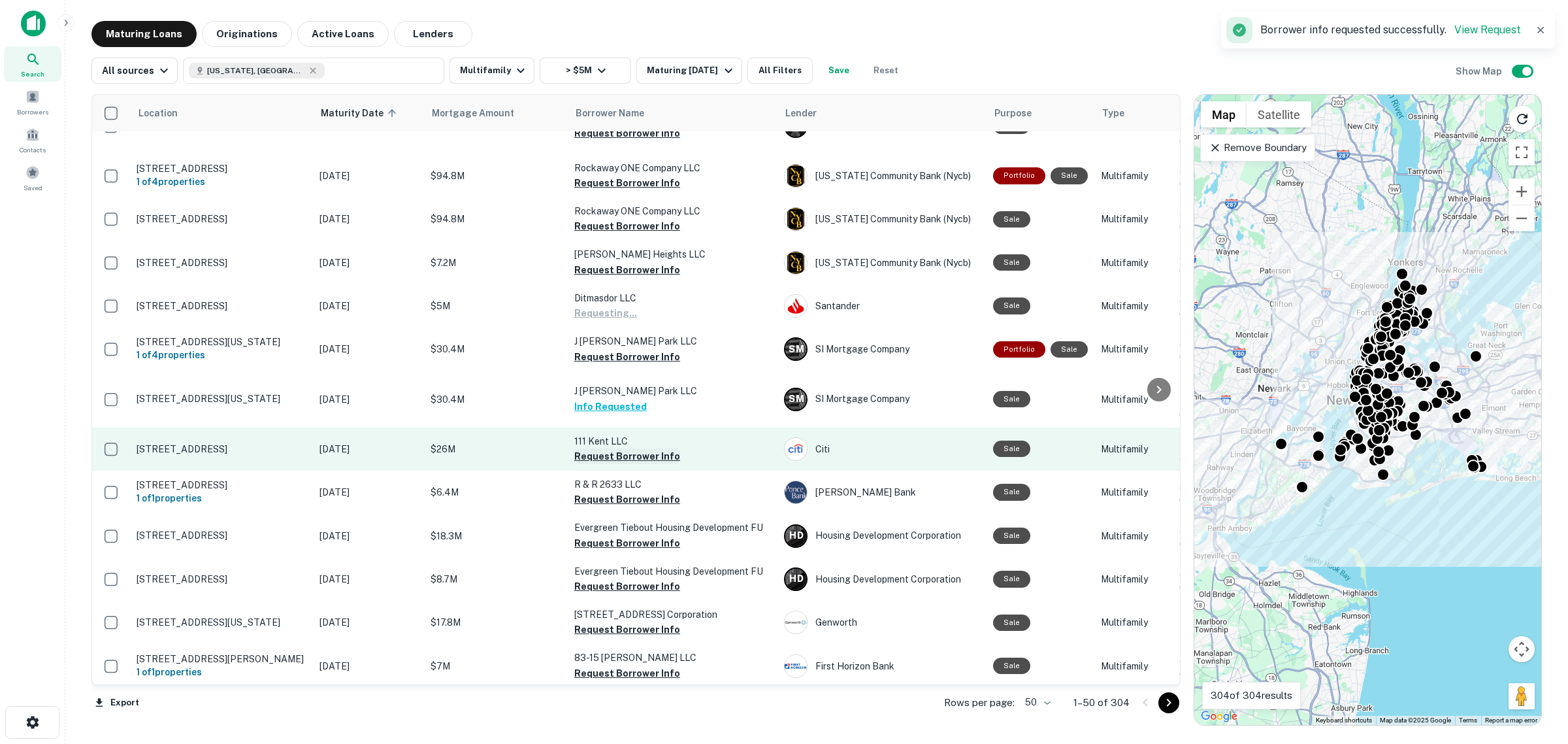
click at [616, 464] on button "Request Borrower Info" at bounding box center [627, 457] width 106 height 15
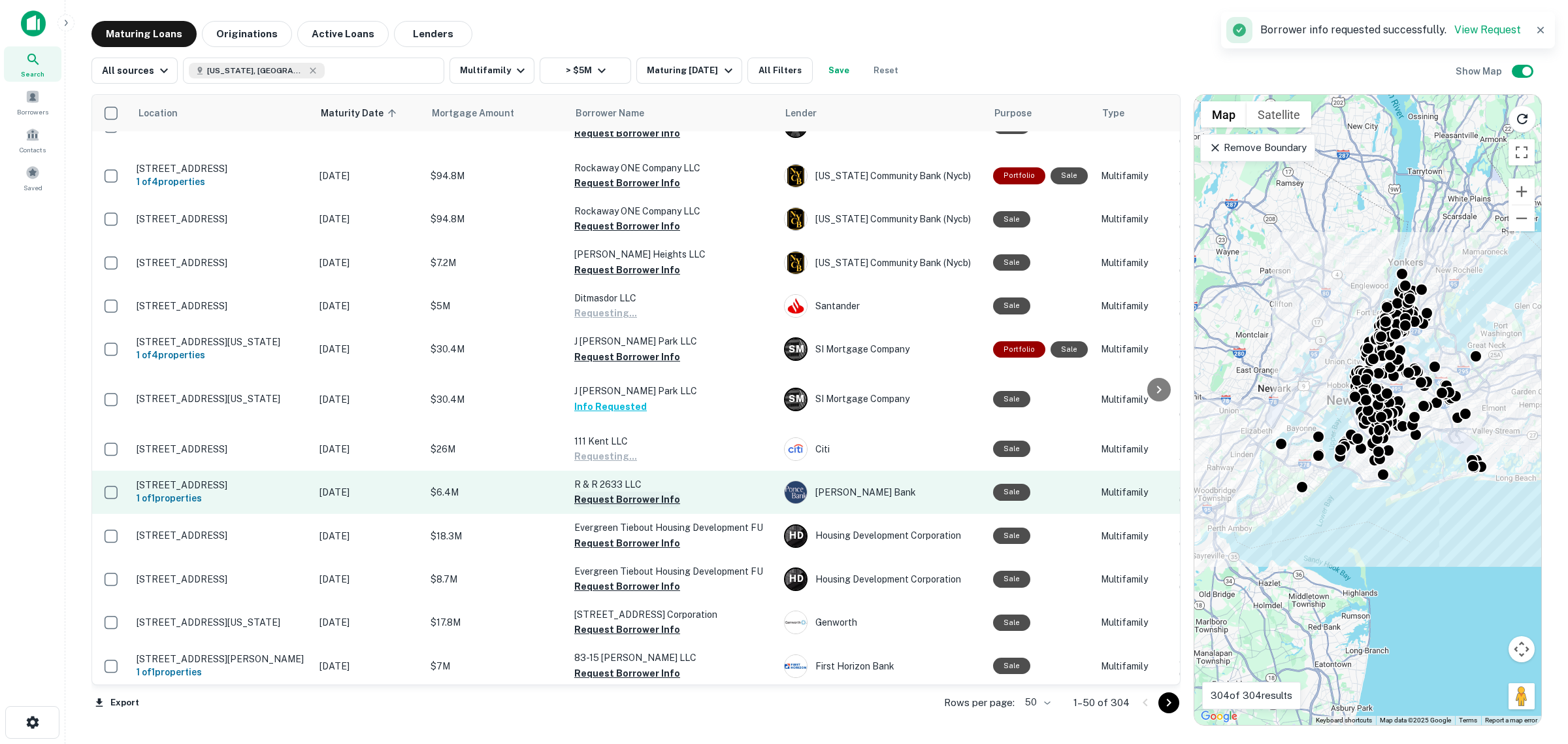
click at [621, 507] on button "Request Borrower Info" at bounding box center [627, 499] width 106 height 15
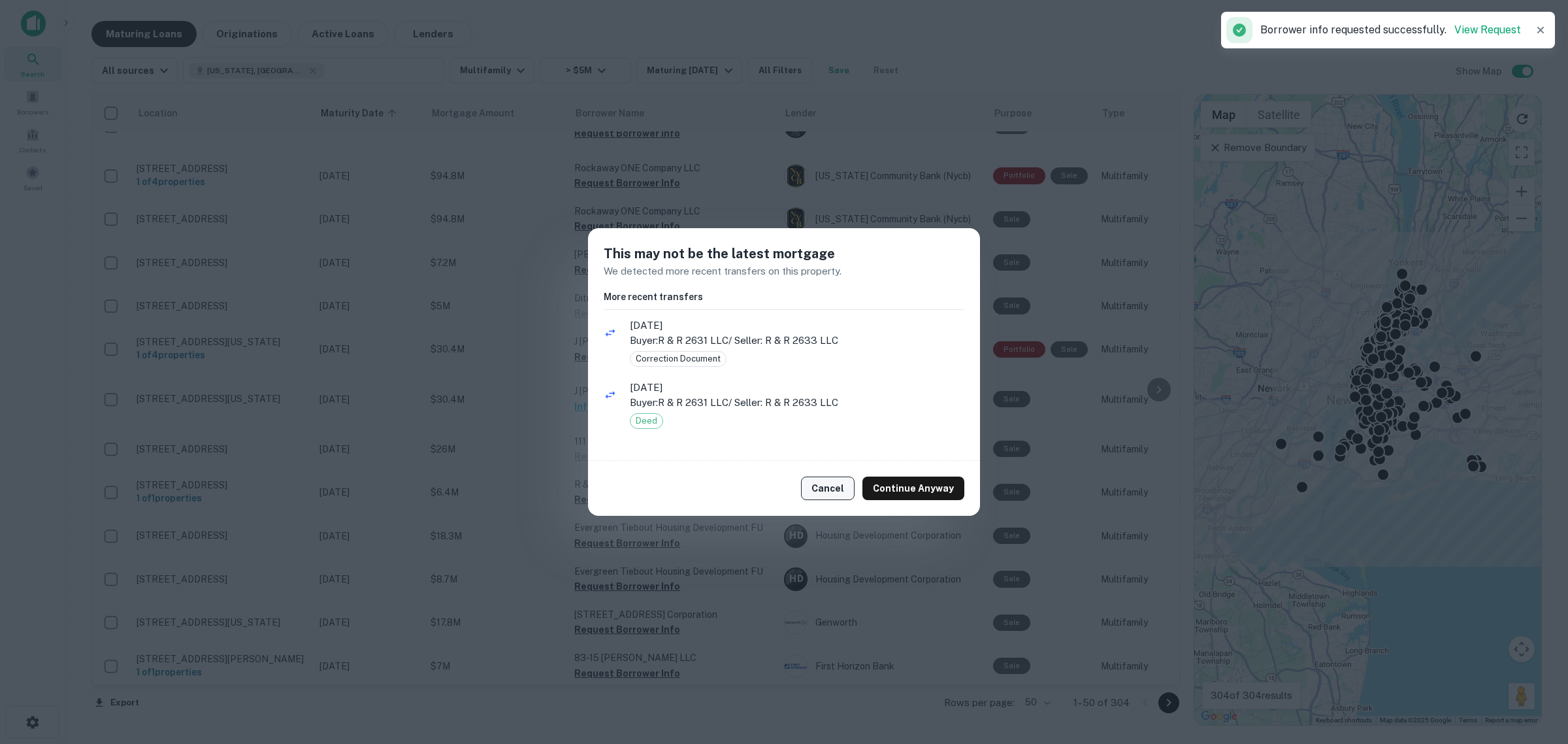
click at [835, 486] on button "Cancel" at bounding box center [828, 487] width 53 height 23
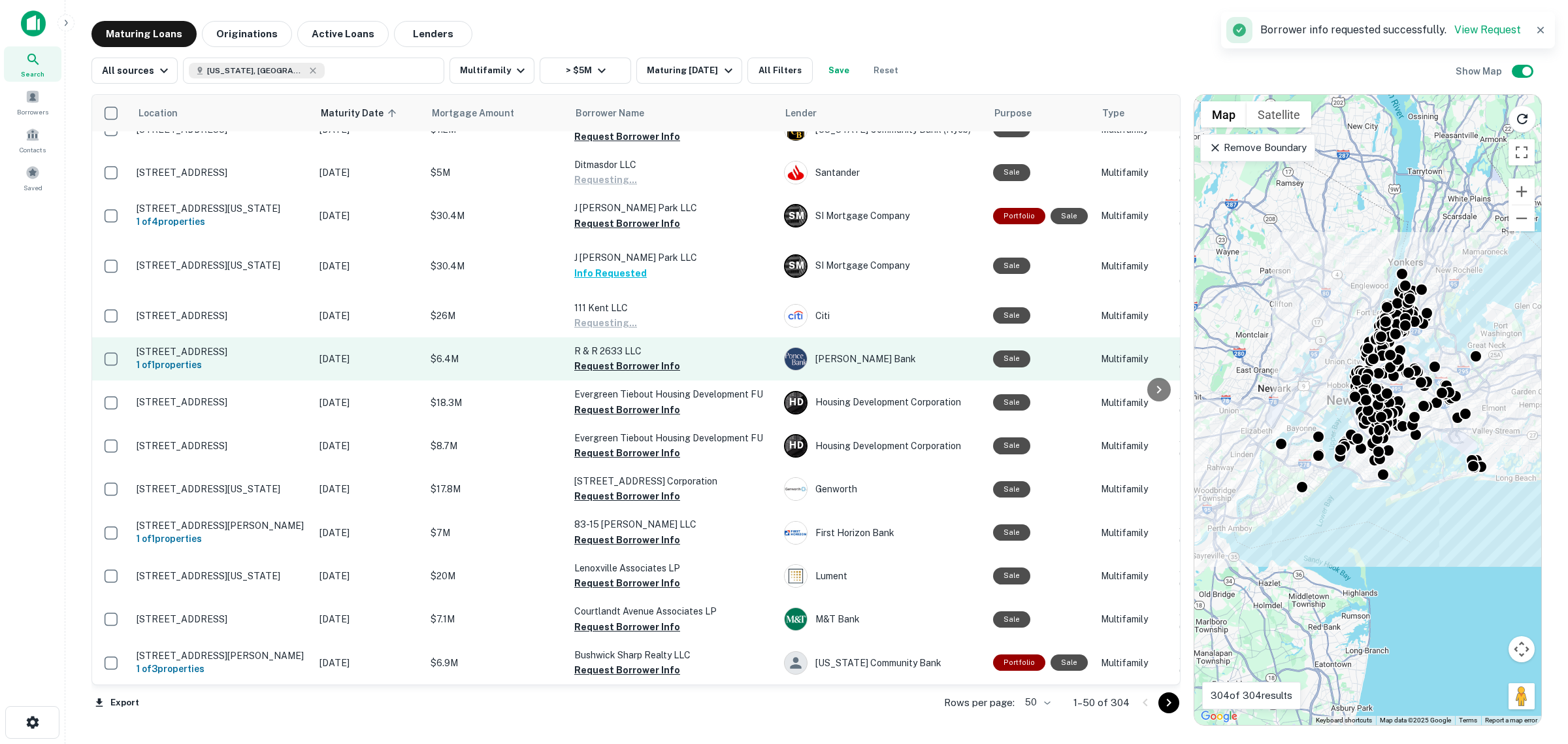
scroll to position [1798, 0]
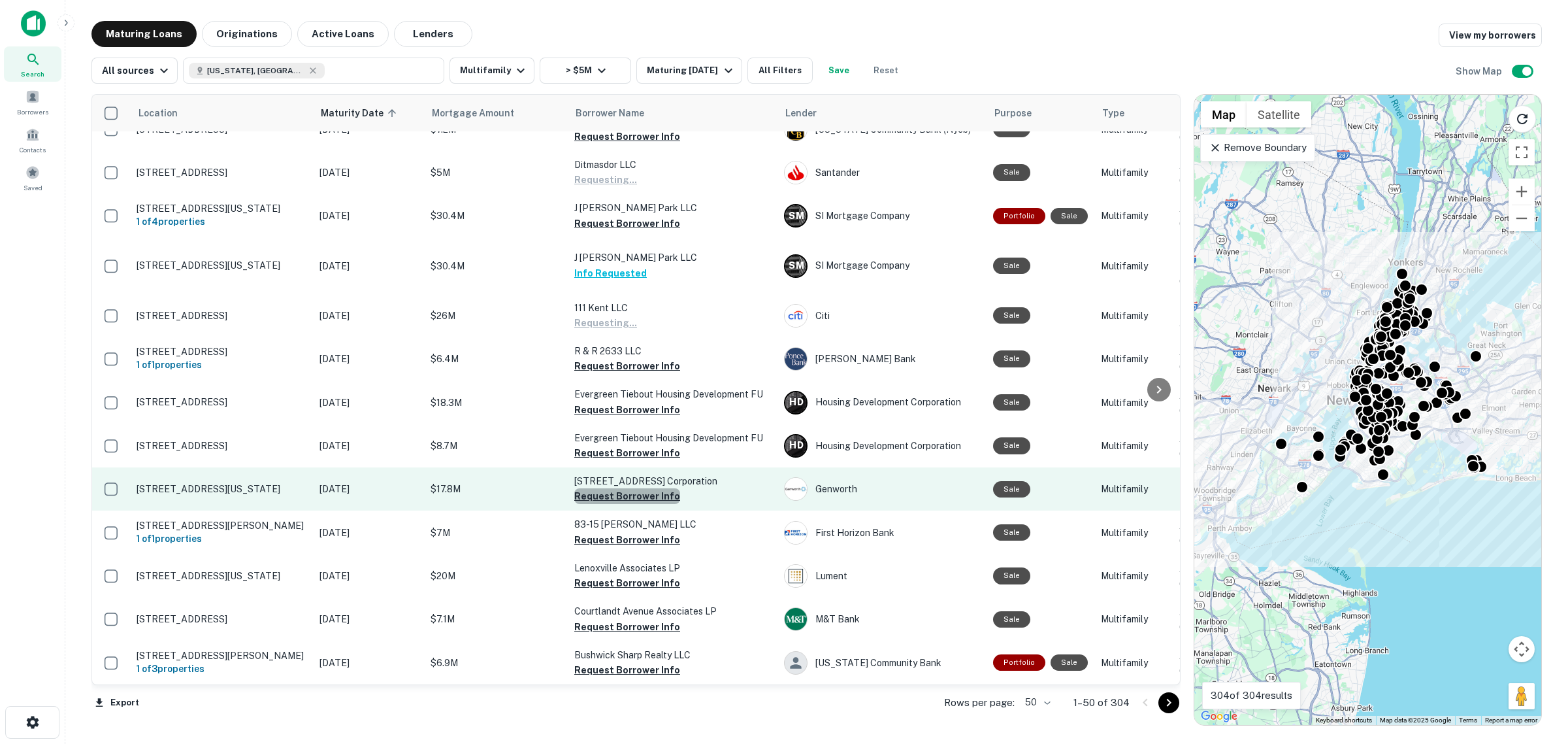
click at [627, 504] on button "Request Borrower Info" at bounding box center [627, 496] width 106 height 15
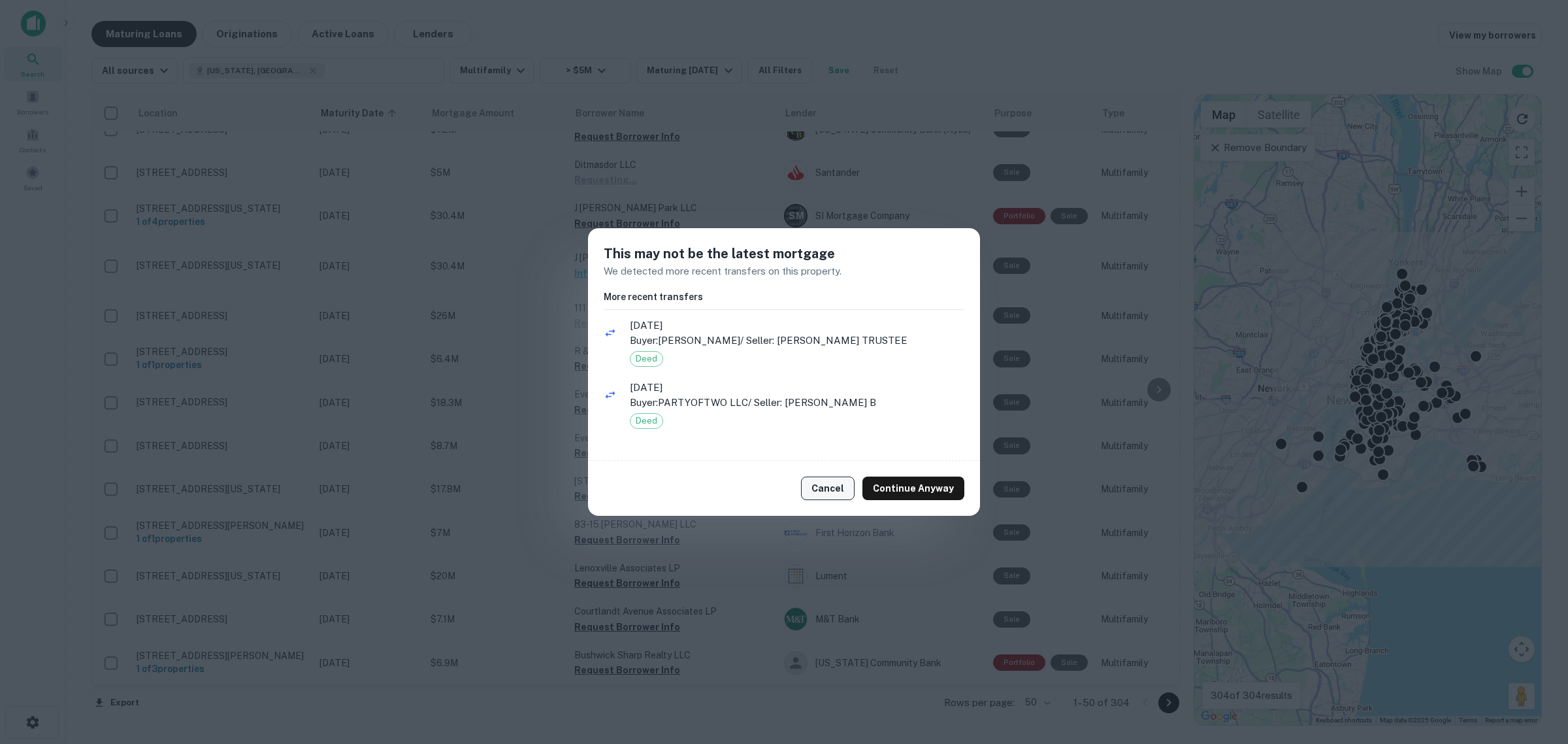
click at [818, 486] on button "Cancel" at bounding box center [828, 487] width 53 height 23
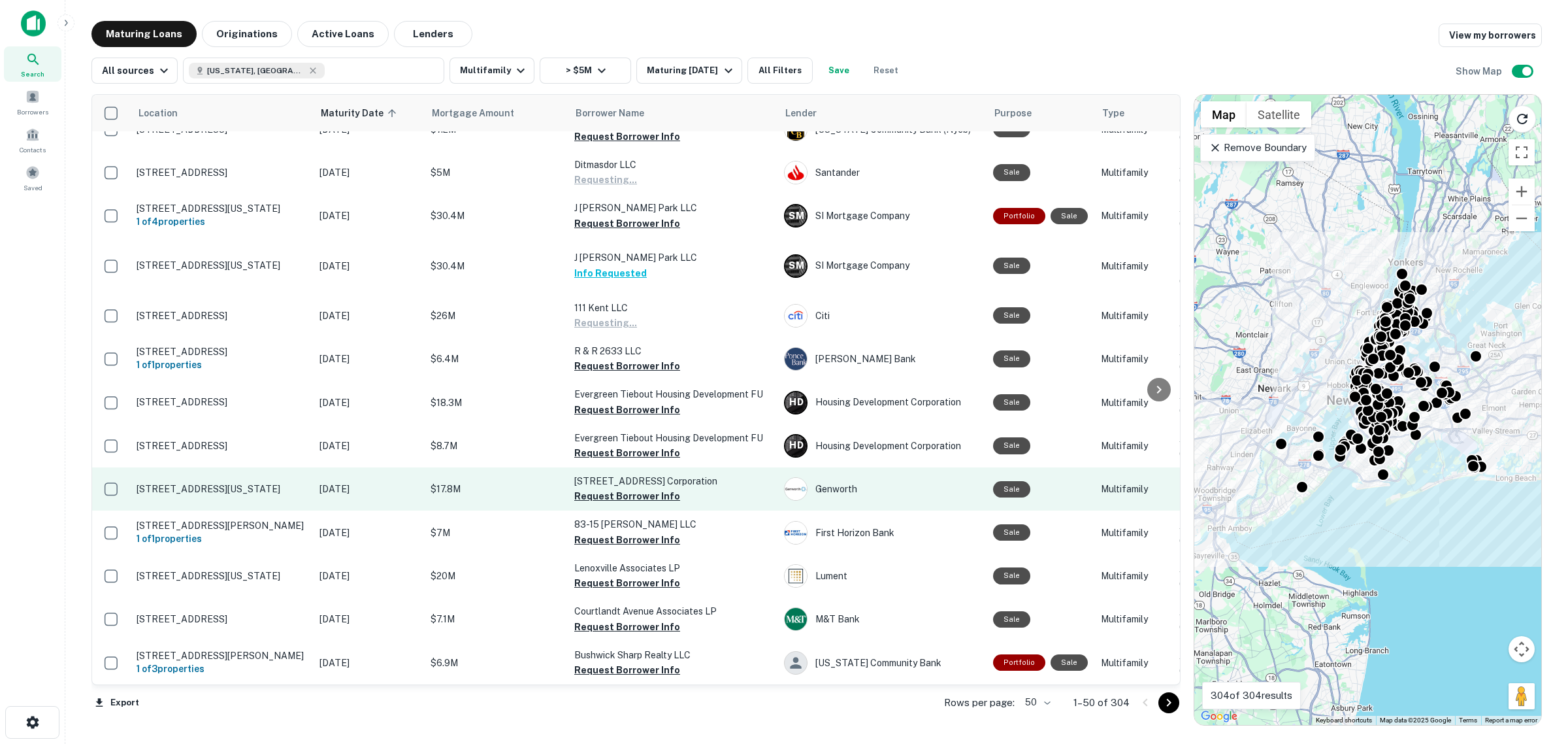
scroll to position [1879, 0]
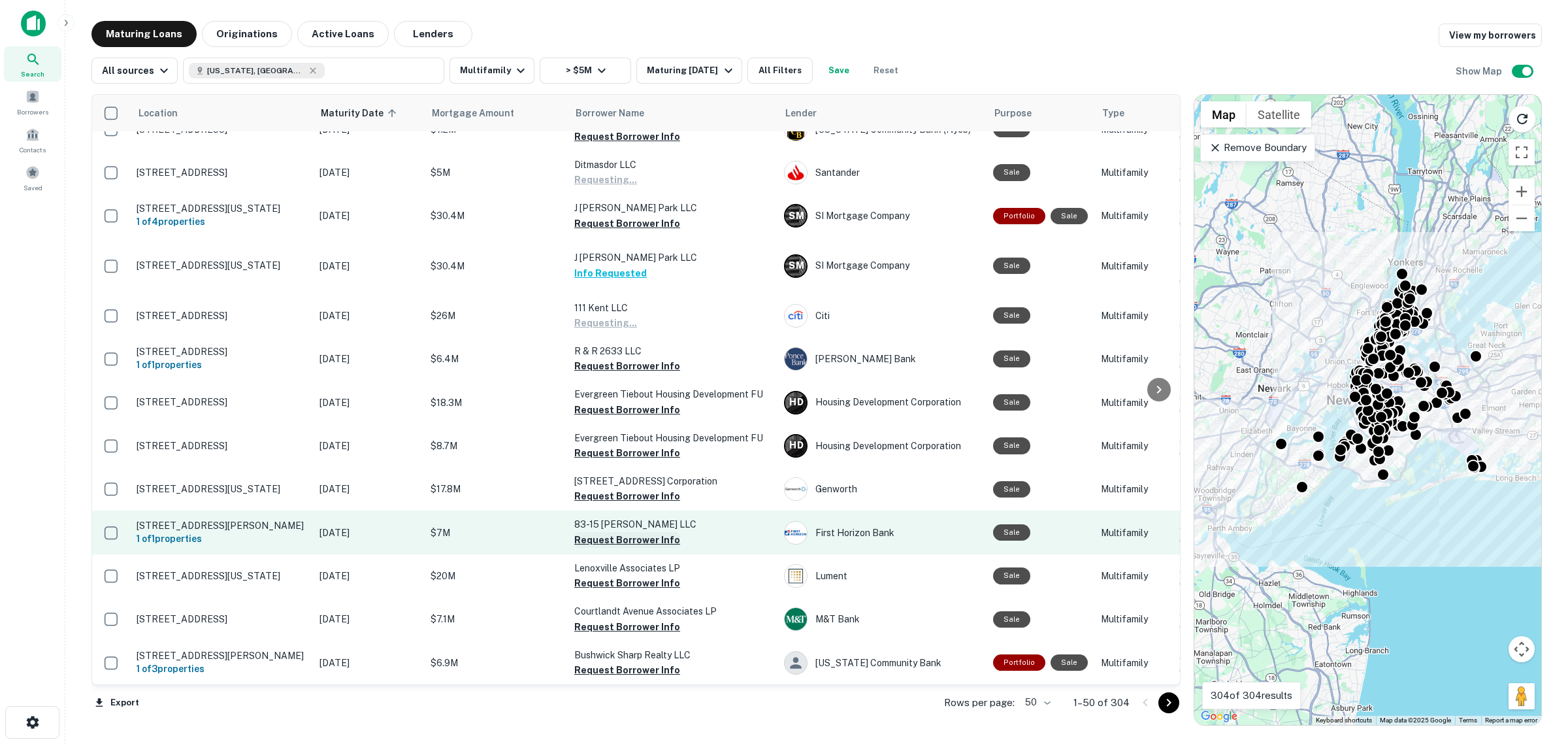
click at [632, 547] on button "Request Borrower Info" at bounding box center [627, 540] width 106 height 15
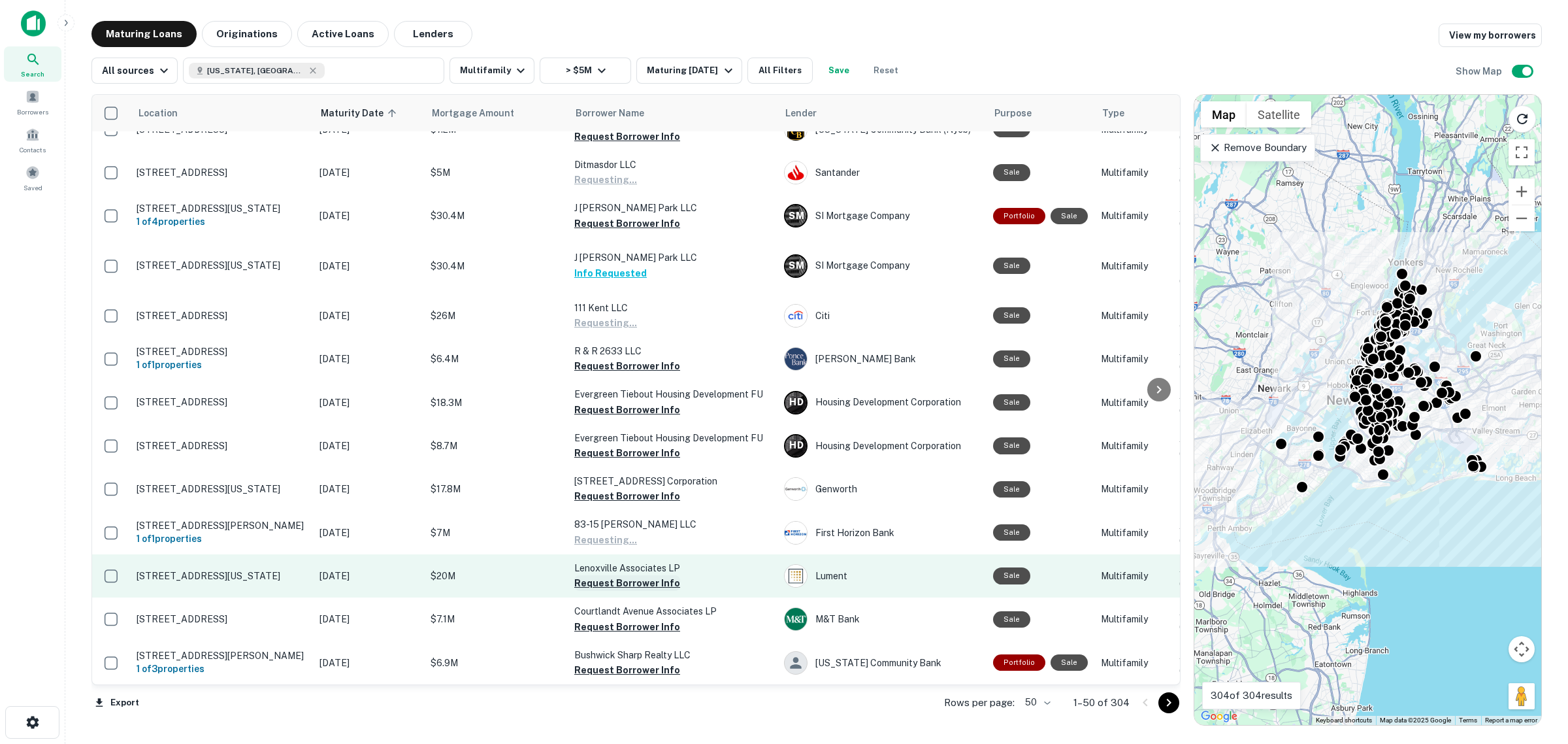
click at [642, 591] on button "Request Borrower Info" at bounding box center [627, 583] width 106 height 15
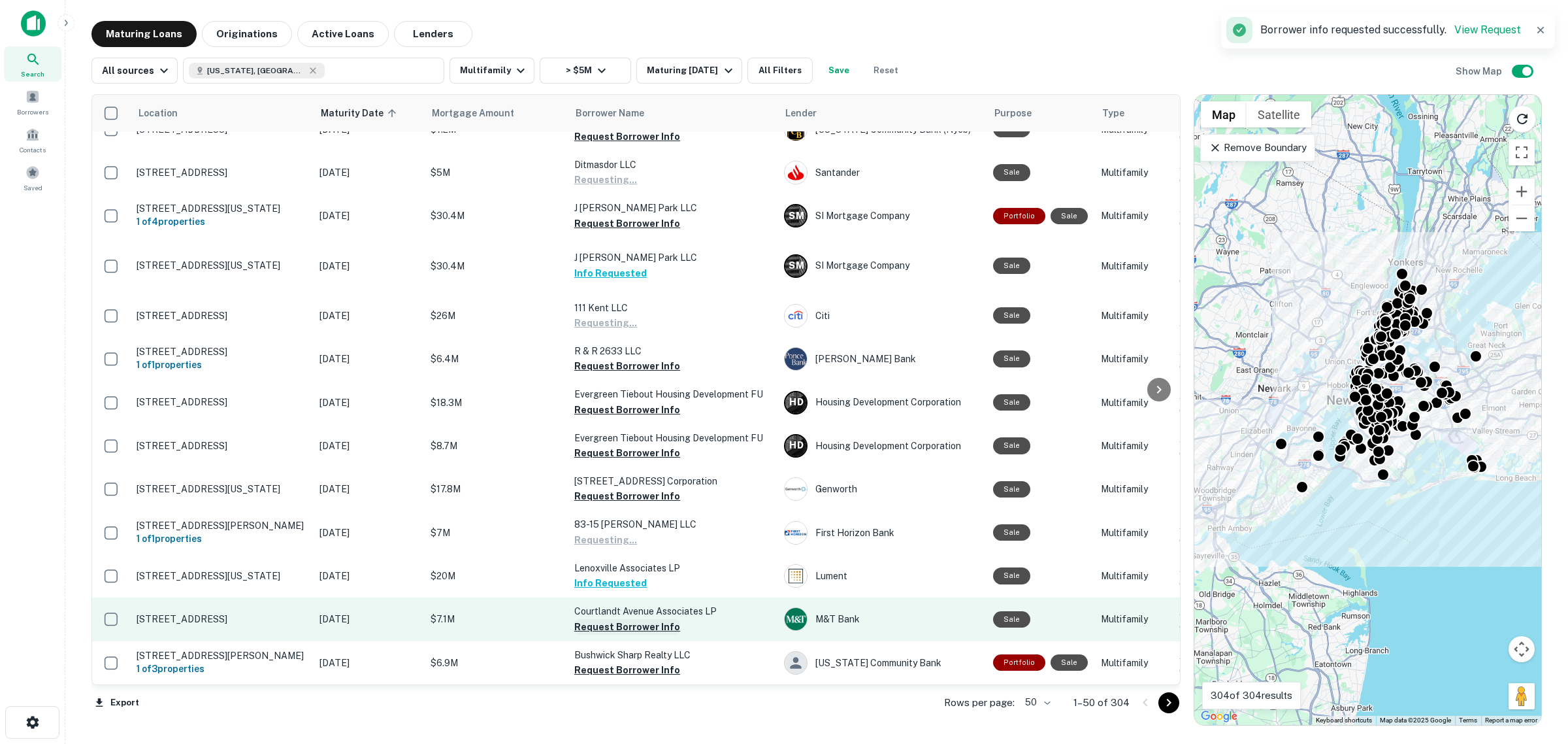
click at [641, 635] on button "Request Borrower Info" at bounding box center [627, 626] width 106 height 15
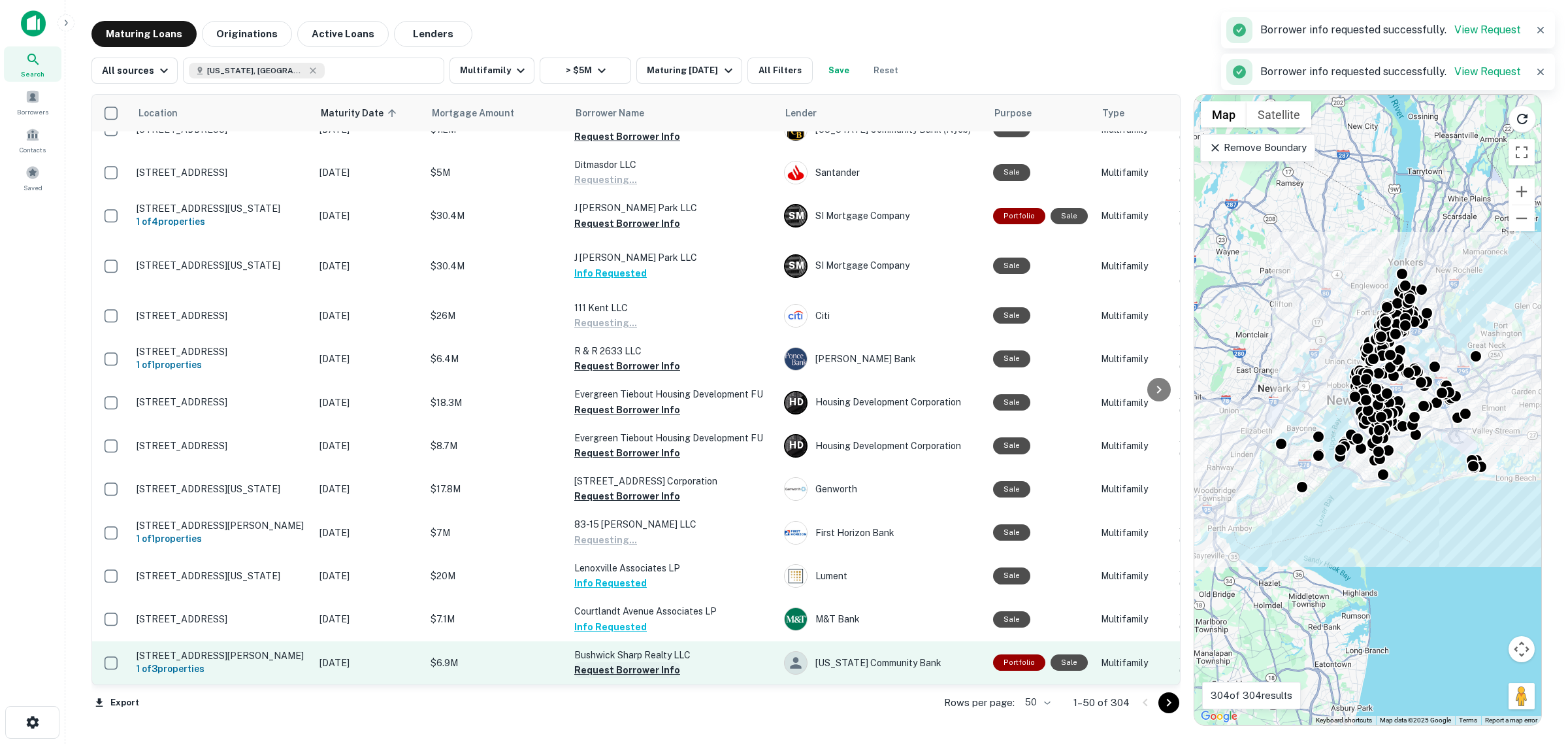
click at [645, 662] on button "Request Borrower Info" at bounding box center [627, 670] width 106 height 15
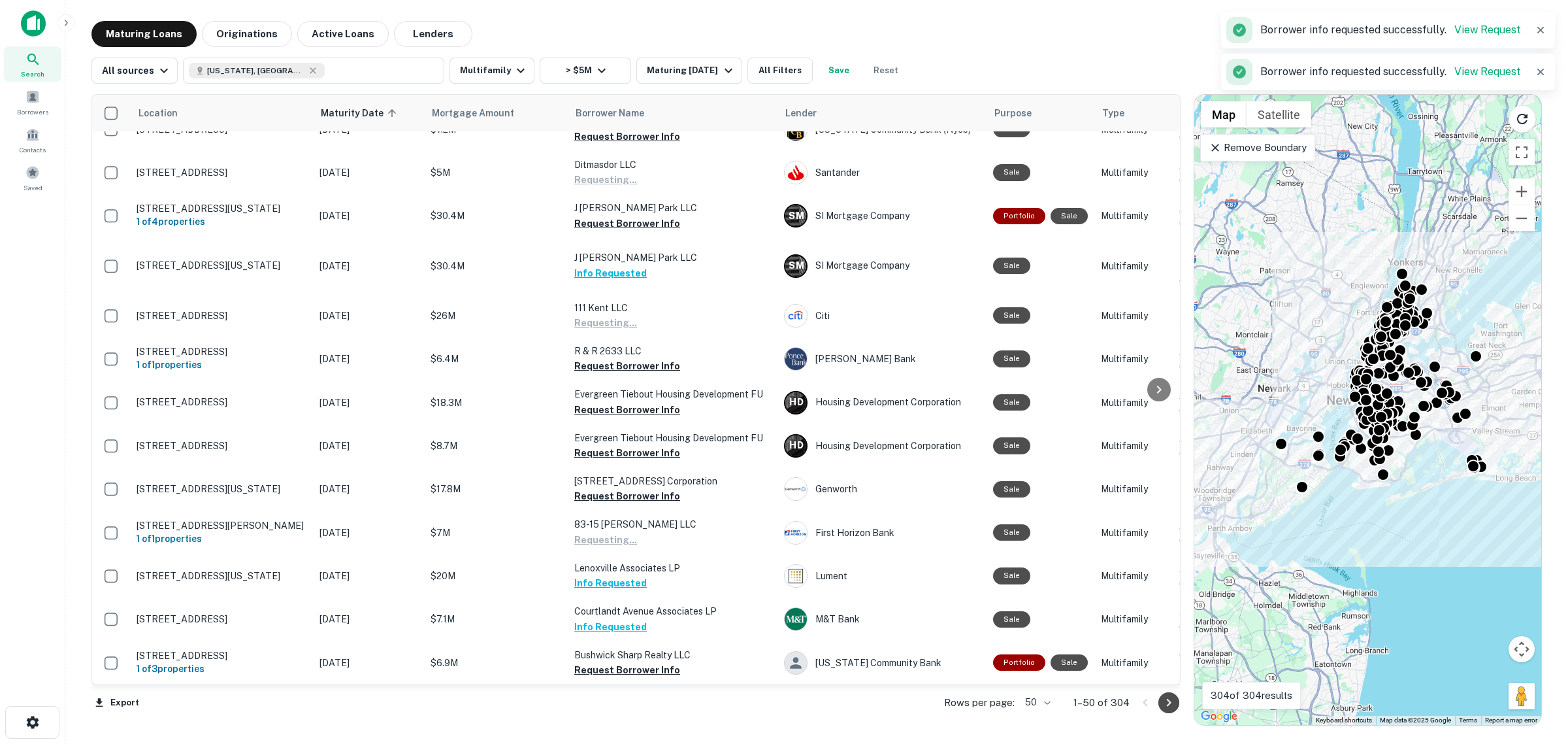
click at [1175, 703] on icon "Go to next page" at bounding box center [1169, 703] width 15 height 15
